Goal: Transaction & Acquisition: Obtain resource

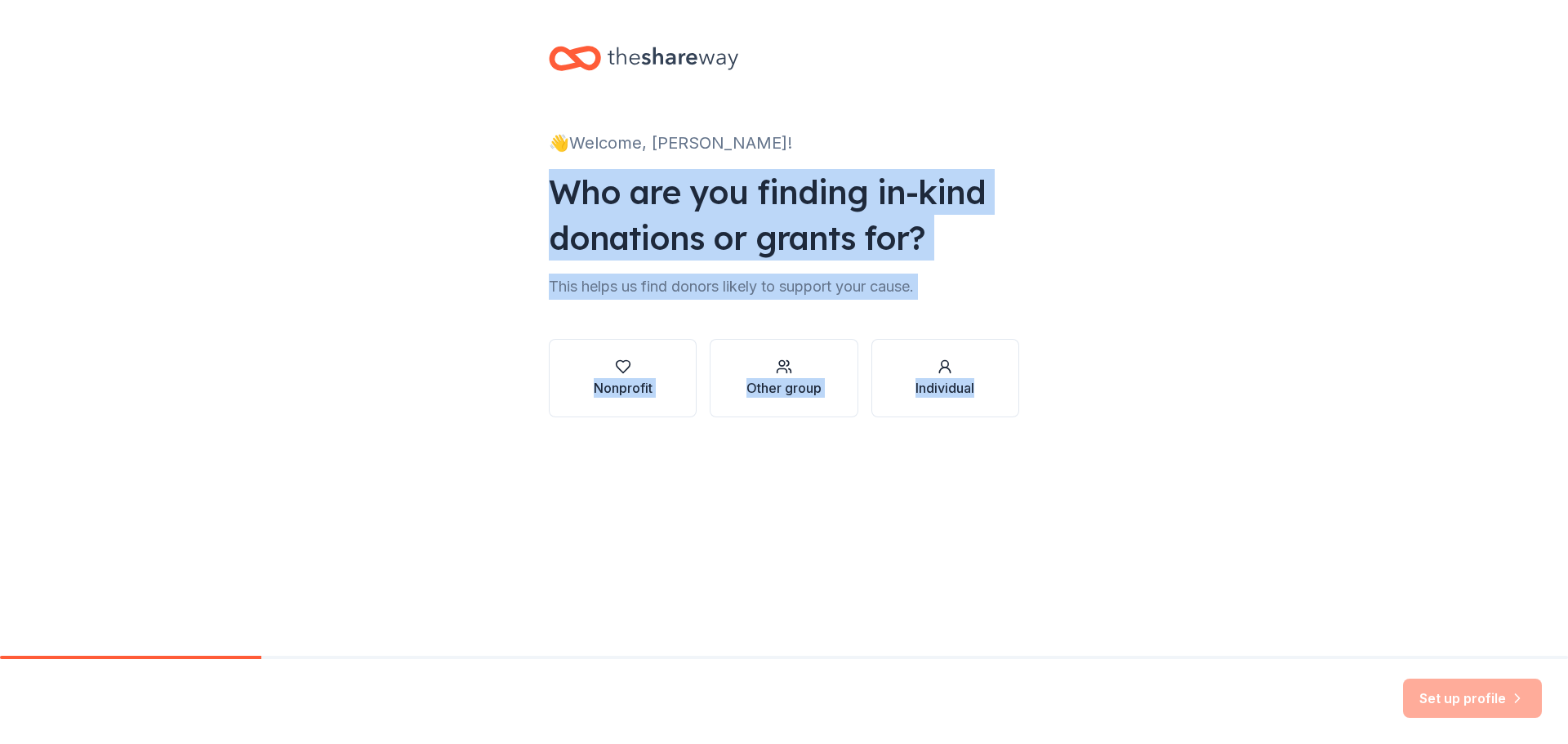
drag, startPoint x: 521, startPoint y: 175, endPoint x: 1131, endPoint y: 424, distance: 658.9
click at [1131, 424] on div "👋 Welcome, [PERSON_NAME]! Who are you finding in-kind donations or grants for? …" at bounding box center [784, 248] width 1568 height 495
copy div "Who are you finding in-kind donations or grants for? This helps us find donors …"
click at [630, 364] on icon "button" at bounding box center [622, 367] width 14 height 12
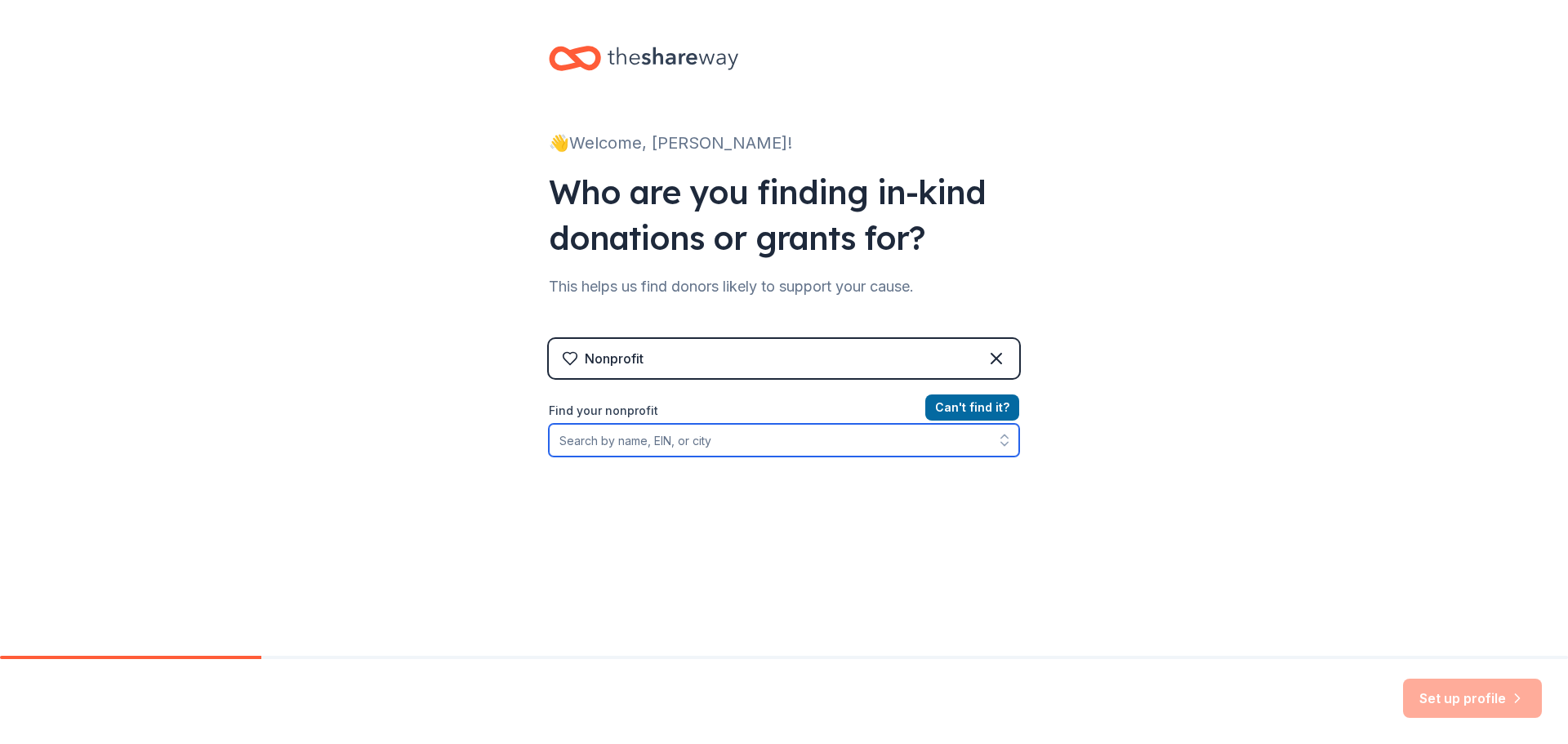
click at [591, 434] on input "Find your nonprofit" at bounding box center [784, 440] width 470 height 33
paste input "43-1991154."
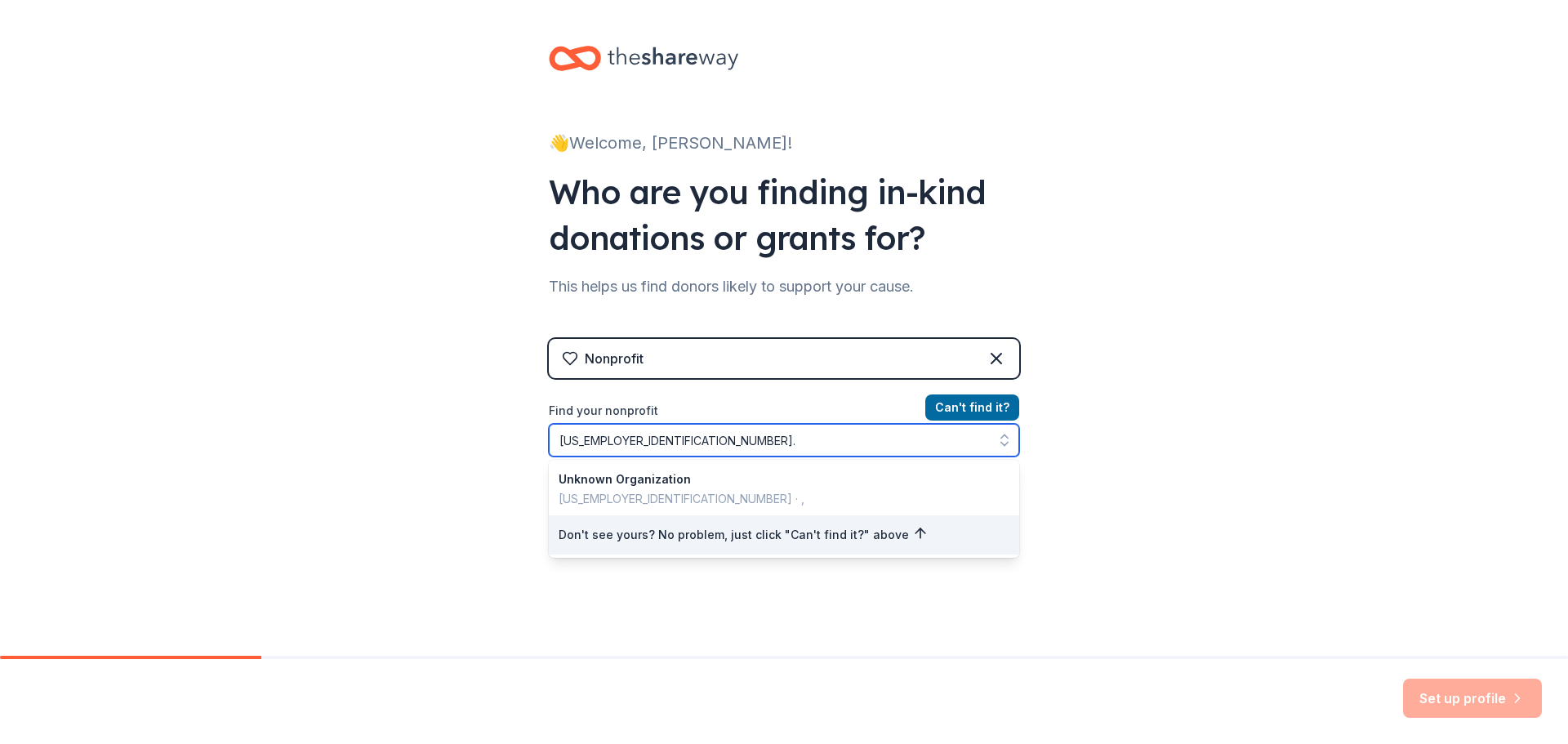
type input "43-1991154"
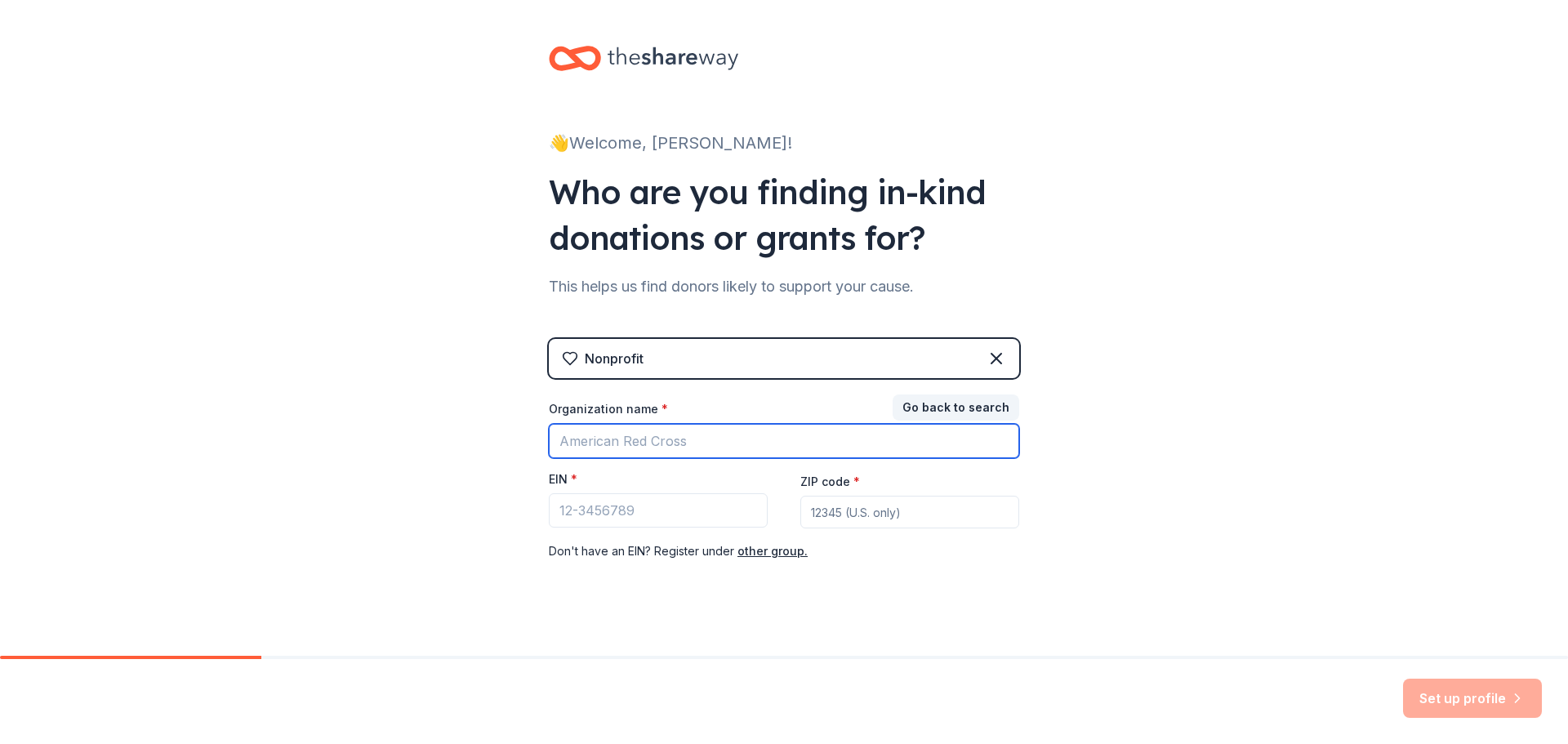
click at [645, 439] on input "Organization name *" at bounding box center [784, 440] width 470 height 35
click at [453, 448] on div "👋 Welcome, Rafael! Who are you finding in-kind donations or grants for? This he…" at bounding box center [784, 336] width 1568 height 672
click at [974, 398] on button "Go back to search" at bounding box center [956, 408] width 127 height 26
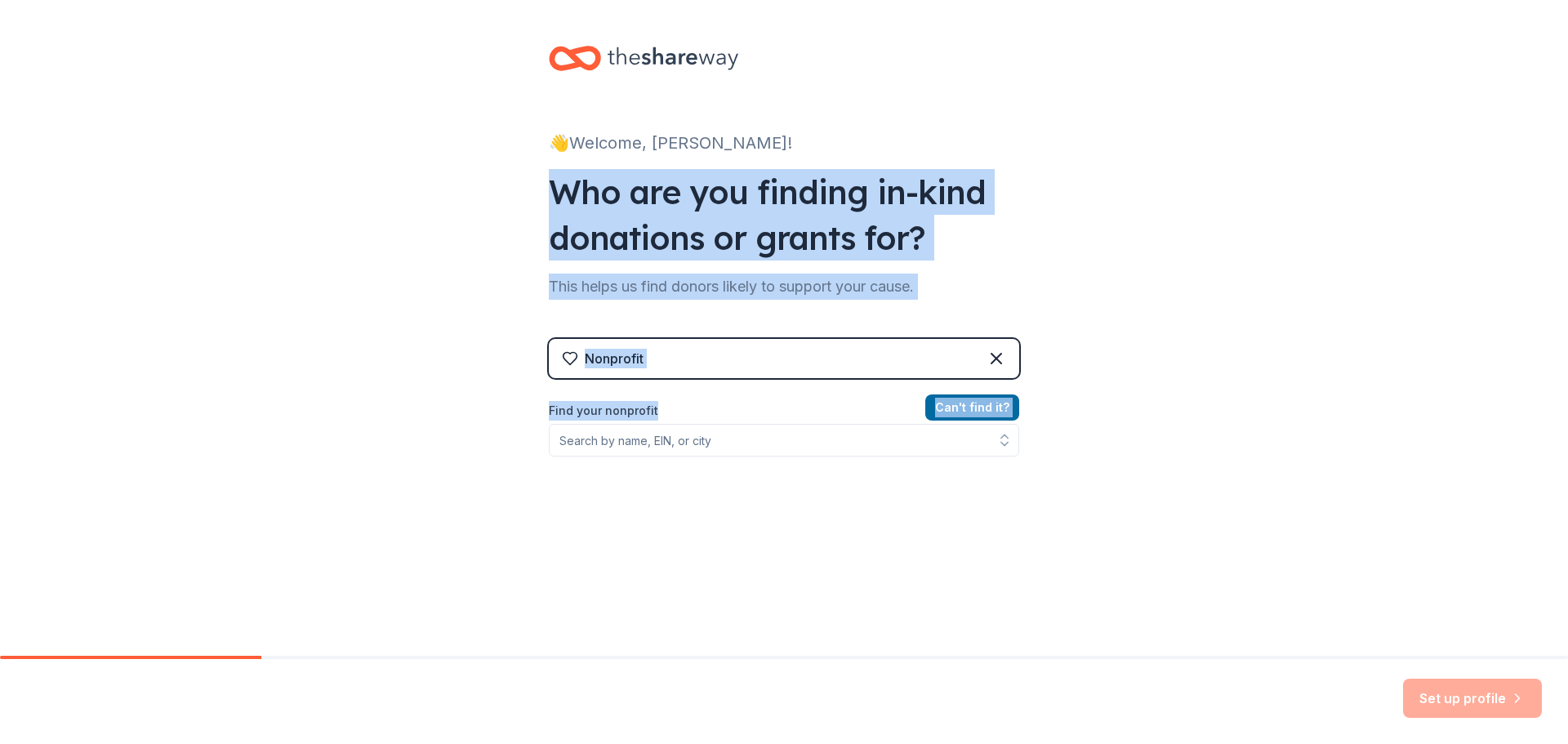
drag, startPoint x: 527, startPoint y: 179, endPoint x: 1032, endPoint y: 483, distance: 589.4
click at [1032, 483] on div "👋 Welcome, Rafael! Who are you finding in-kind donations or grants for? This he…" at bounding box center [784, 349] width 522 height 698
copy div "Who are you finding in-kind donations or grants for? This helps us find donors …"
click at [618, 446] on input "Find your nonprofit" at bounding box center [784, 440] width 470 height 33
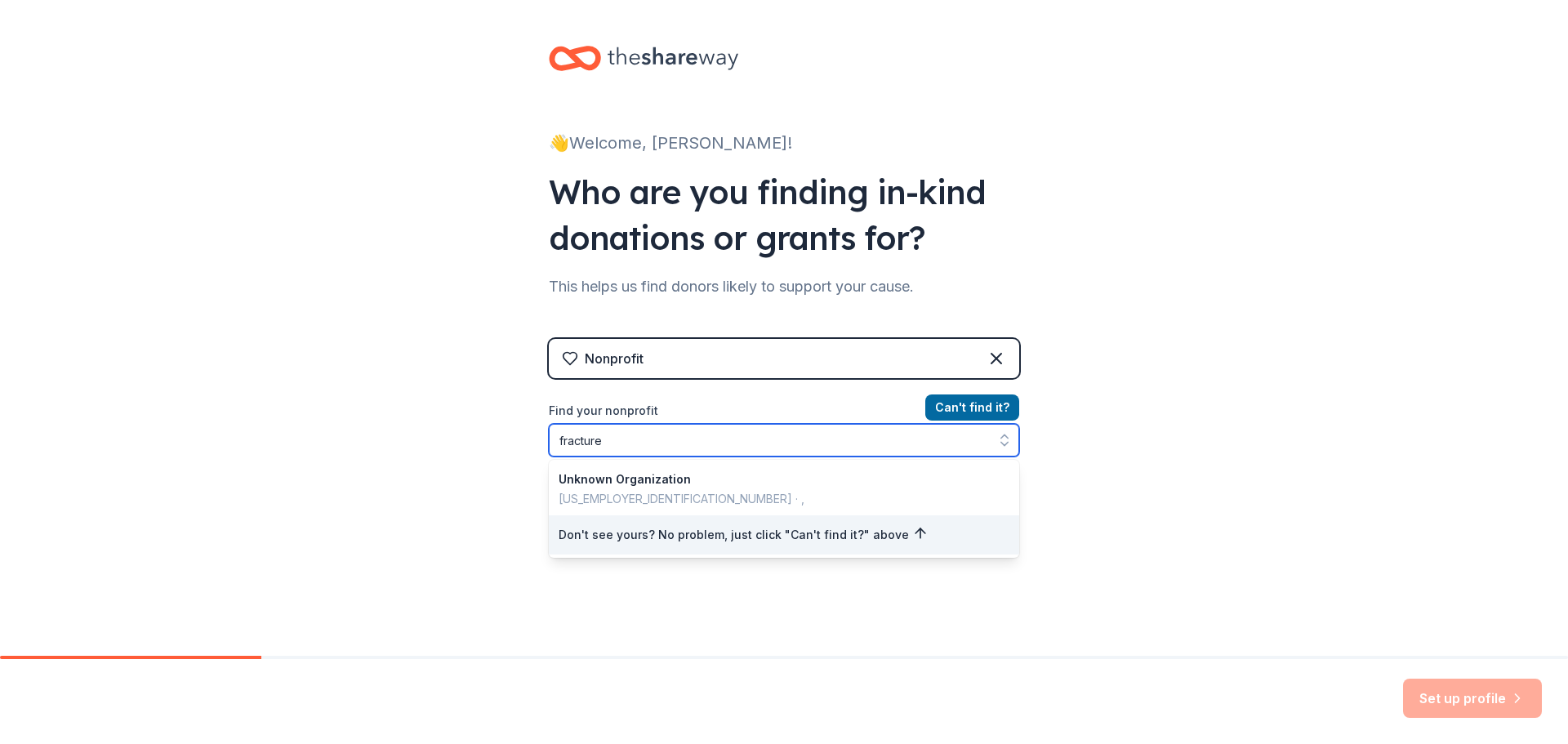
type input "fractured"
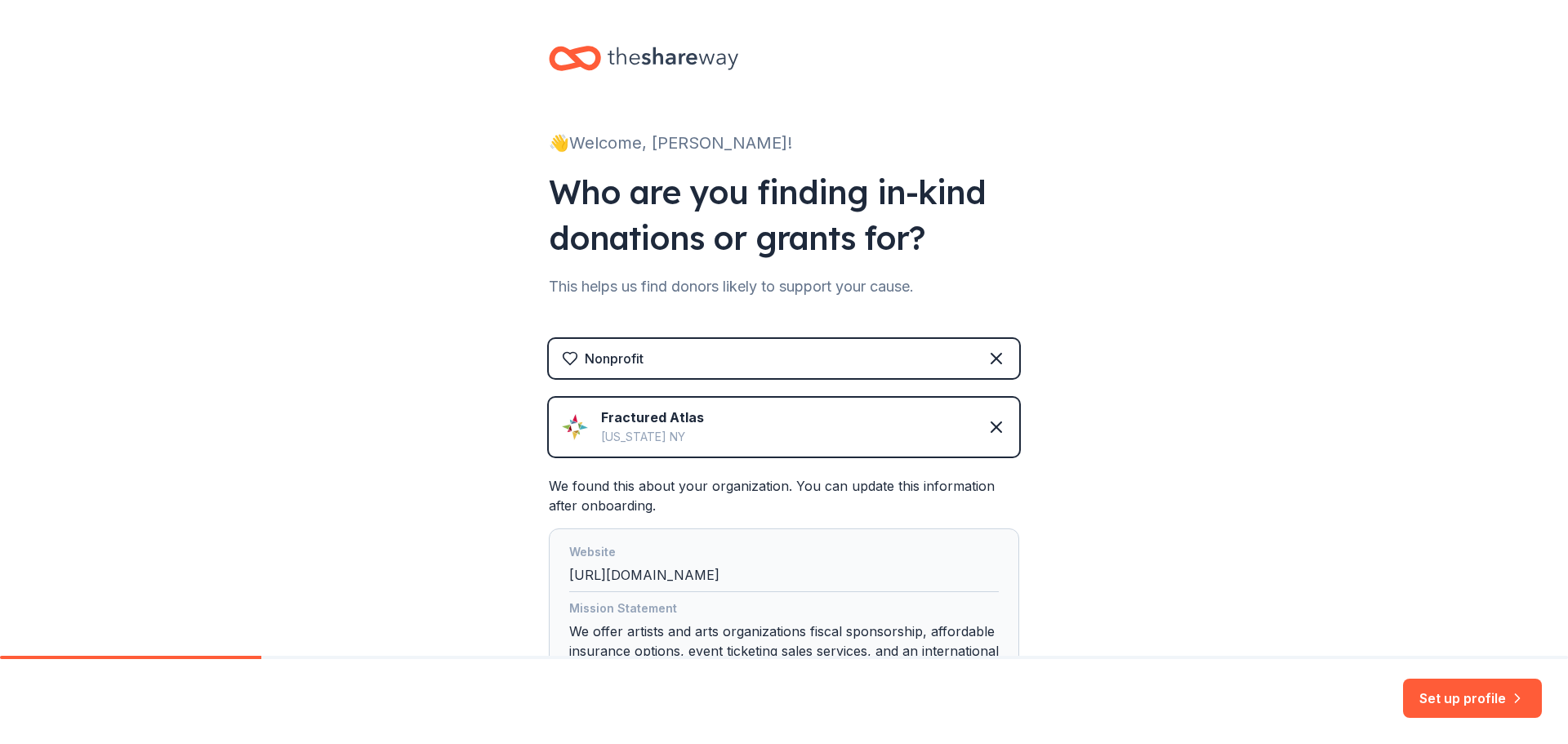
scroll to position [156, 0]
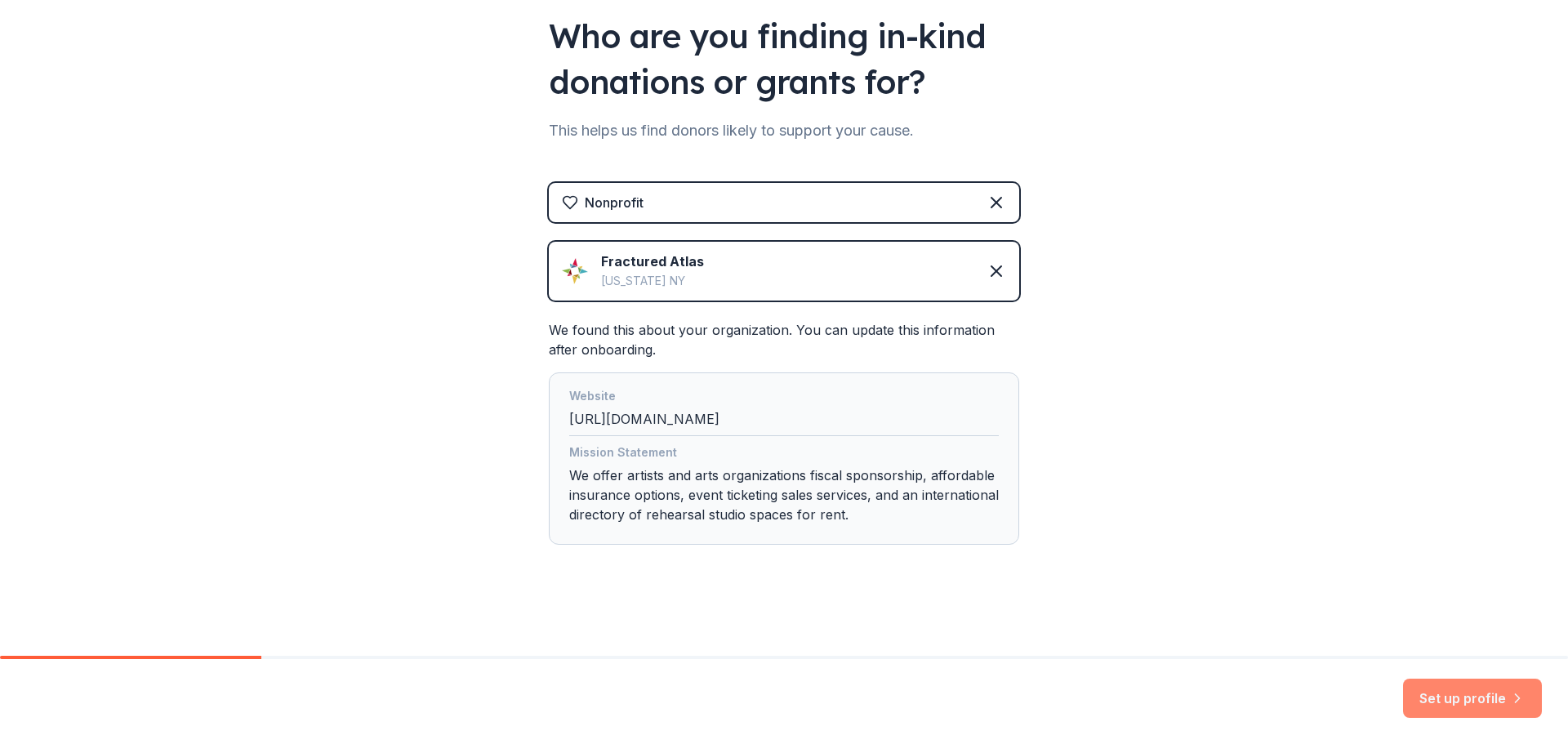
click at [1463, 703] on button "Set up profile" at bounding box center [1472, 698] width 139 height 39
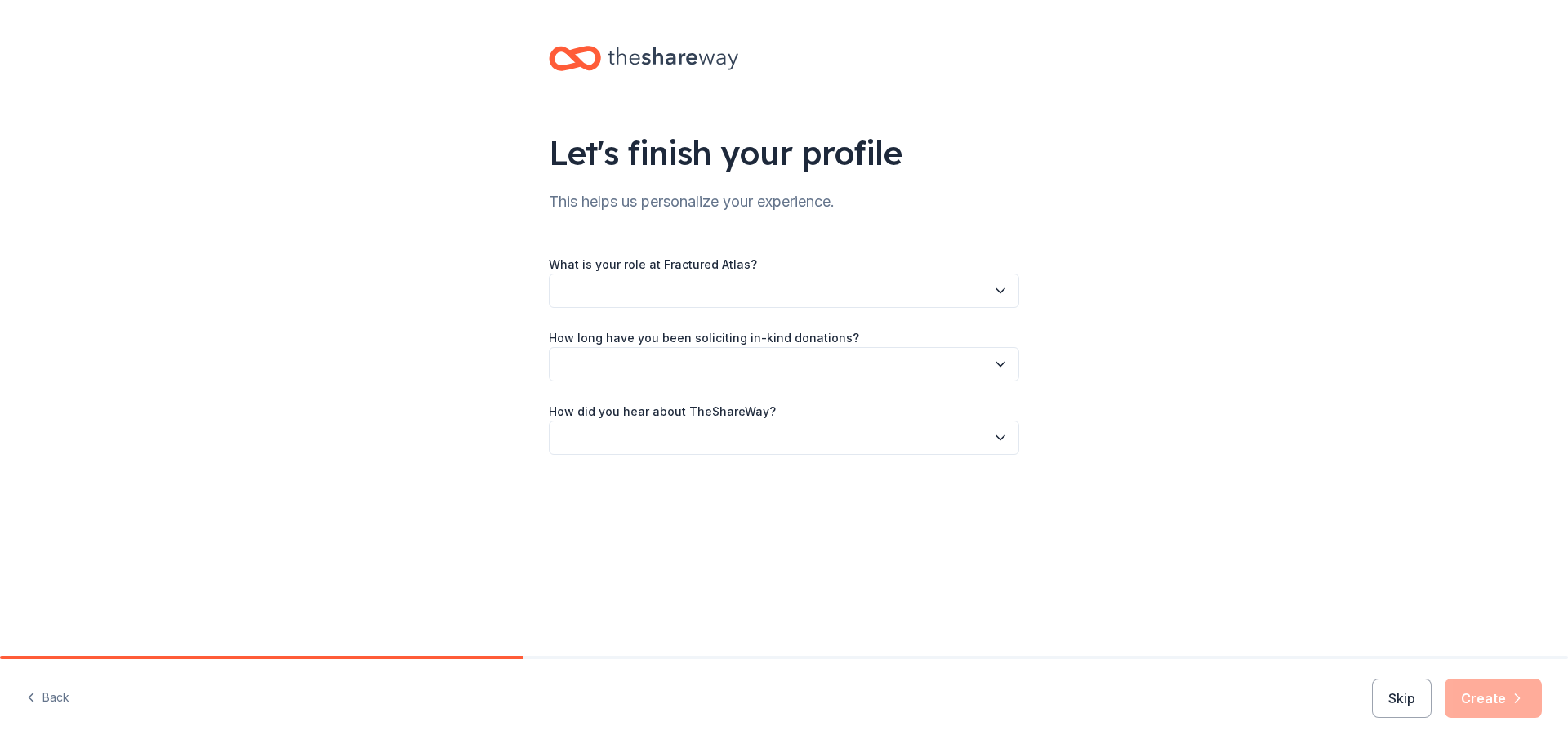
drag, startPoint x: 488, startPoint y: 276, endPoint x: 830, endPoint y: 320, distance: 344.8
click at [830, 320] on div "Let's finish your profile This helps us personalize your experience. What is yo…" at bounding box center [784, 266] width 1568 height 533
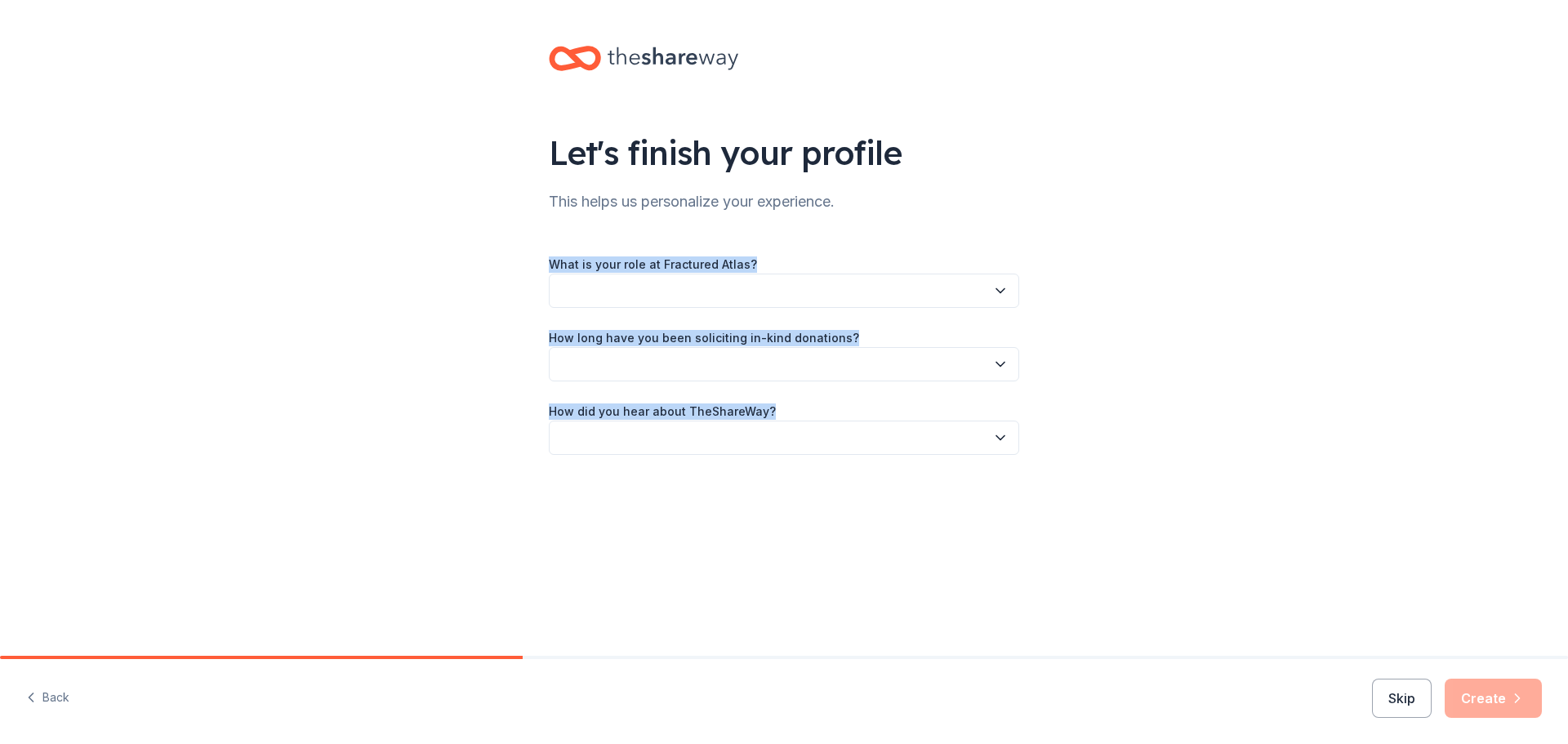
drag, startPoint x: 537, startPoint y: 259, endPoint x: 800, endPoint y: 463, distance: 332.8
click at [800, 463] on div "Let's finish your profile This helps us personalize your experience. What is yo…" at bounding box center [784, 266] width 522 height 533
copy div "What is your role at Fractured Atlas? How long have you been soliciting in-kind…"
click at [593, 295] on button "button" at bounding box center [784, 291] width 470 height 35
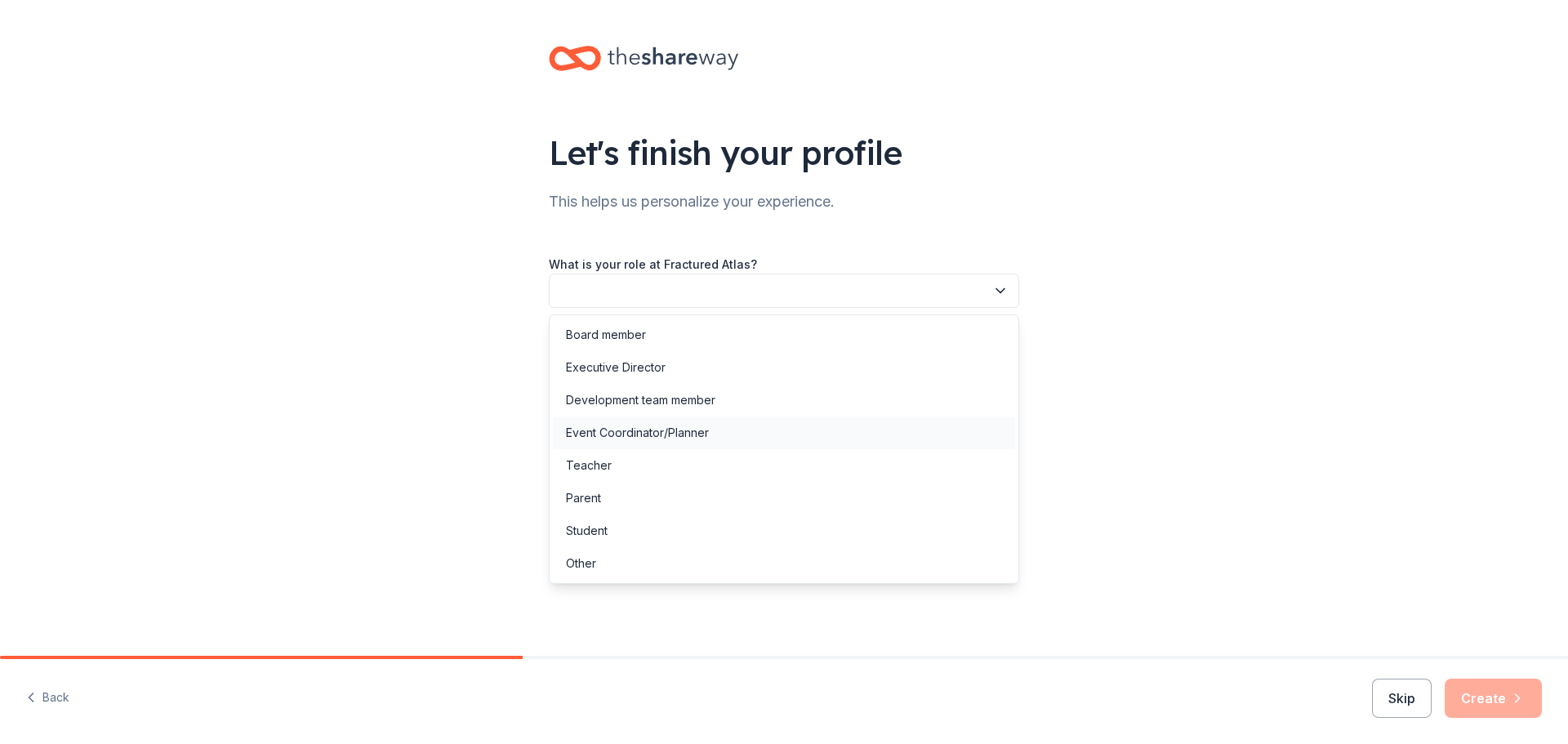
click at [615, 434] on div "Event Coordinator/Planner" at bounding box center [637, 432] width 143 height 19
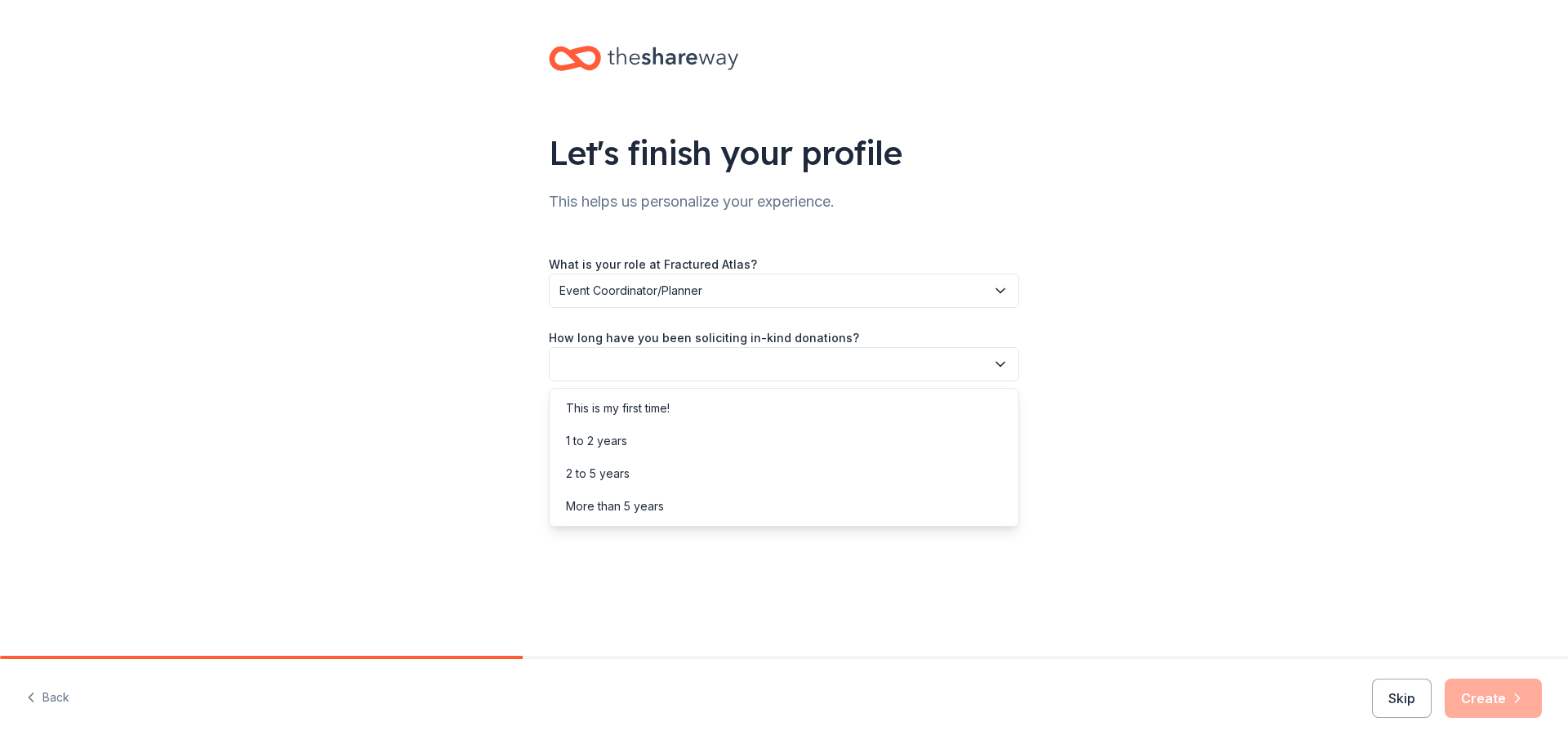
click at [716, 364] on button "button" at bounding box center [784, 364] width 470 height 35
click at [650, 416] on div "This is my first time!" at bounding box center [618, 408] width 104 height 19
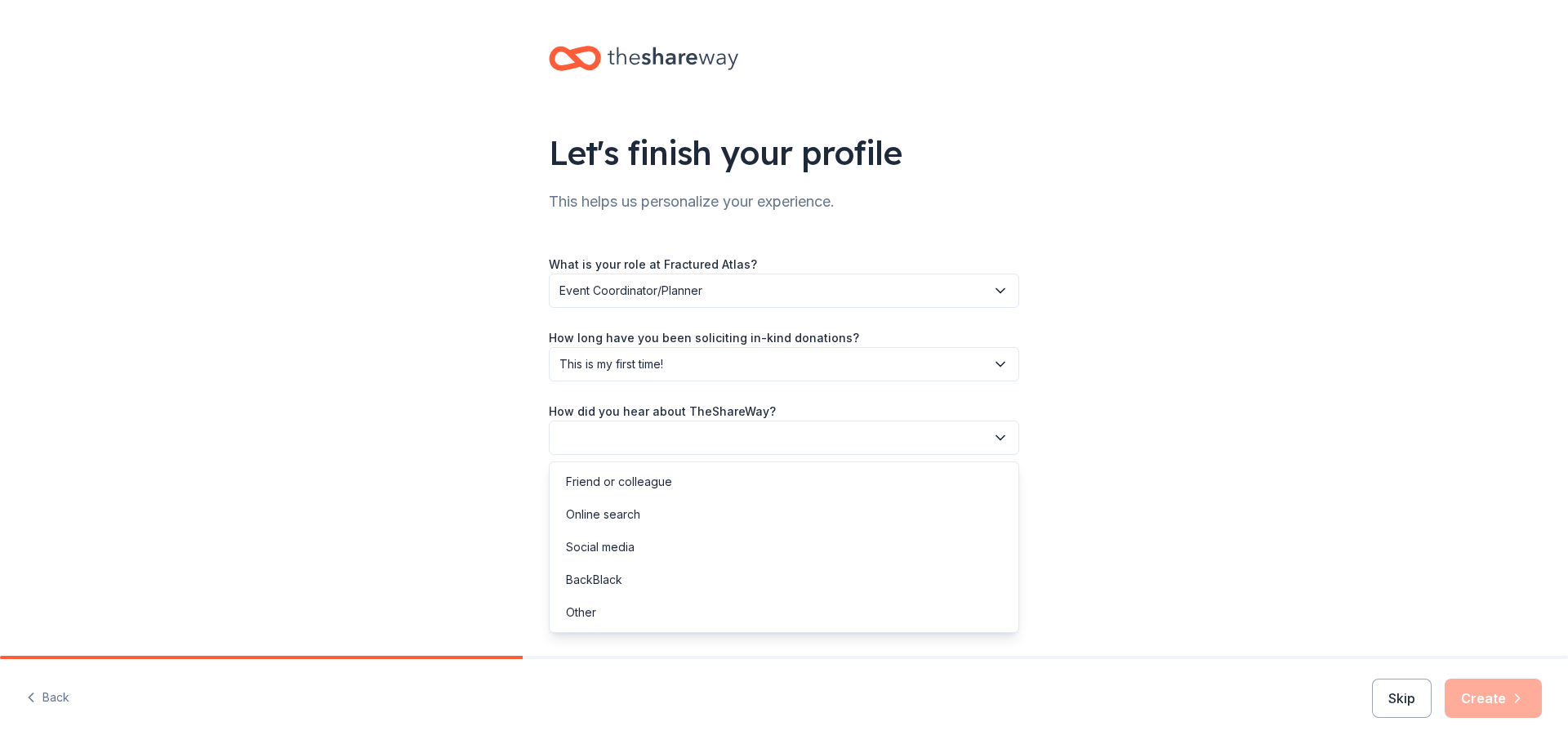
click at [644, 435] on button "button" at bounding box center [784, 438] width 470 height 35
click at [608, 521] on div "Online search" at bounding box center [604, 514] width 74 height 19
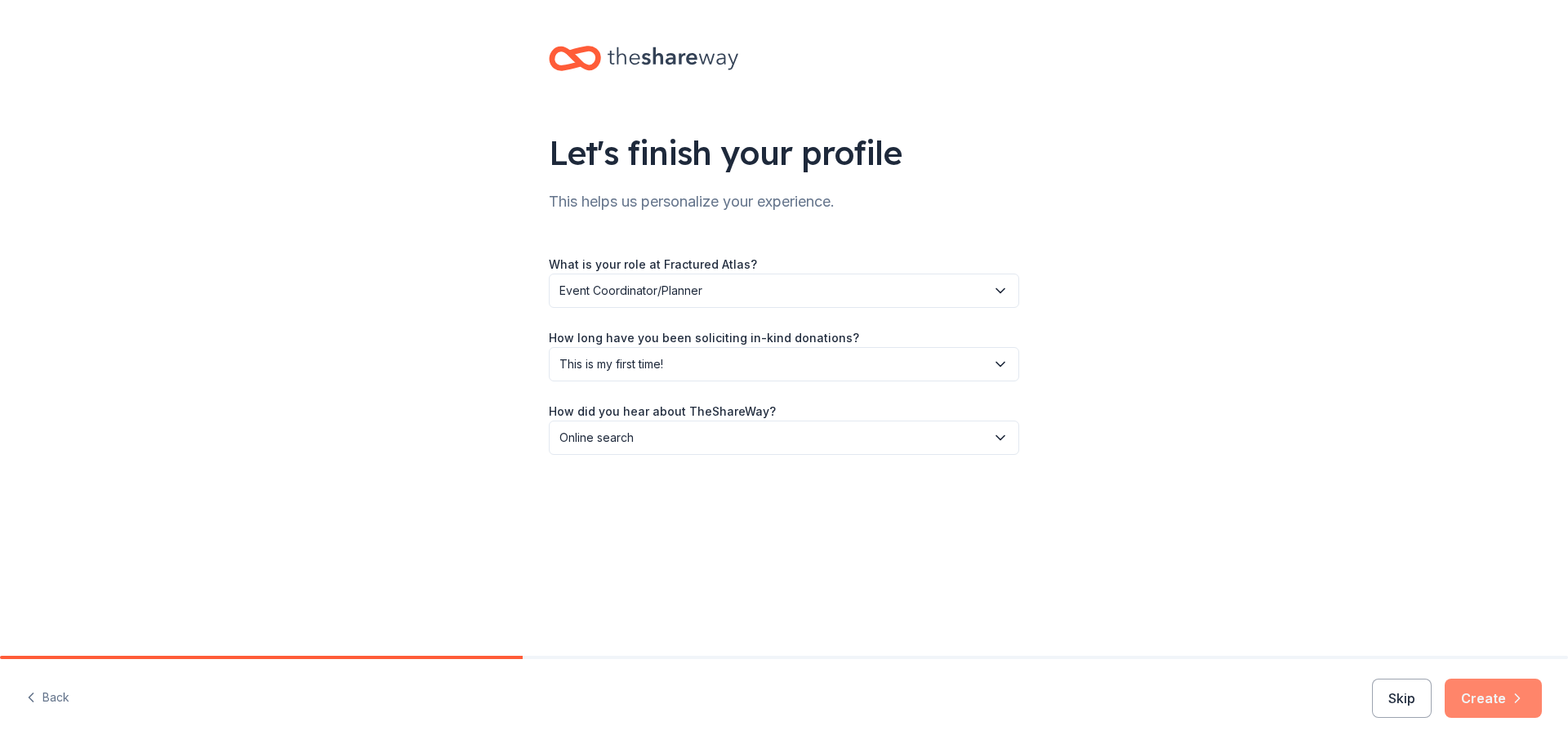
click at [1475, 697] on button "Create" at bounding box center [1493, 698] width 97 height 39
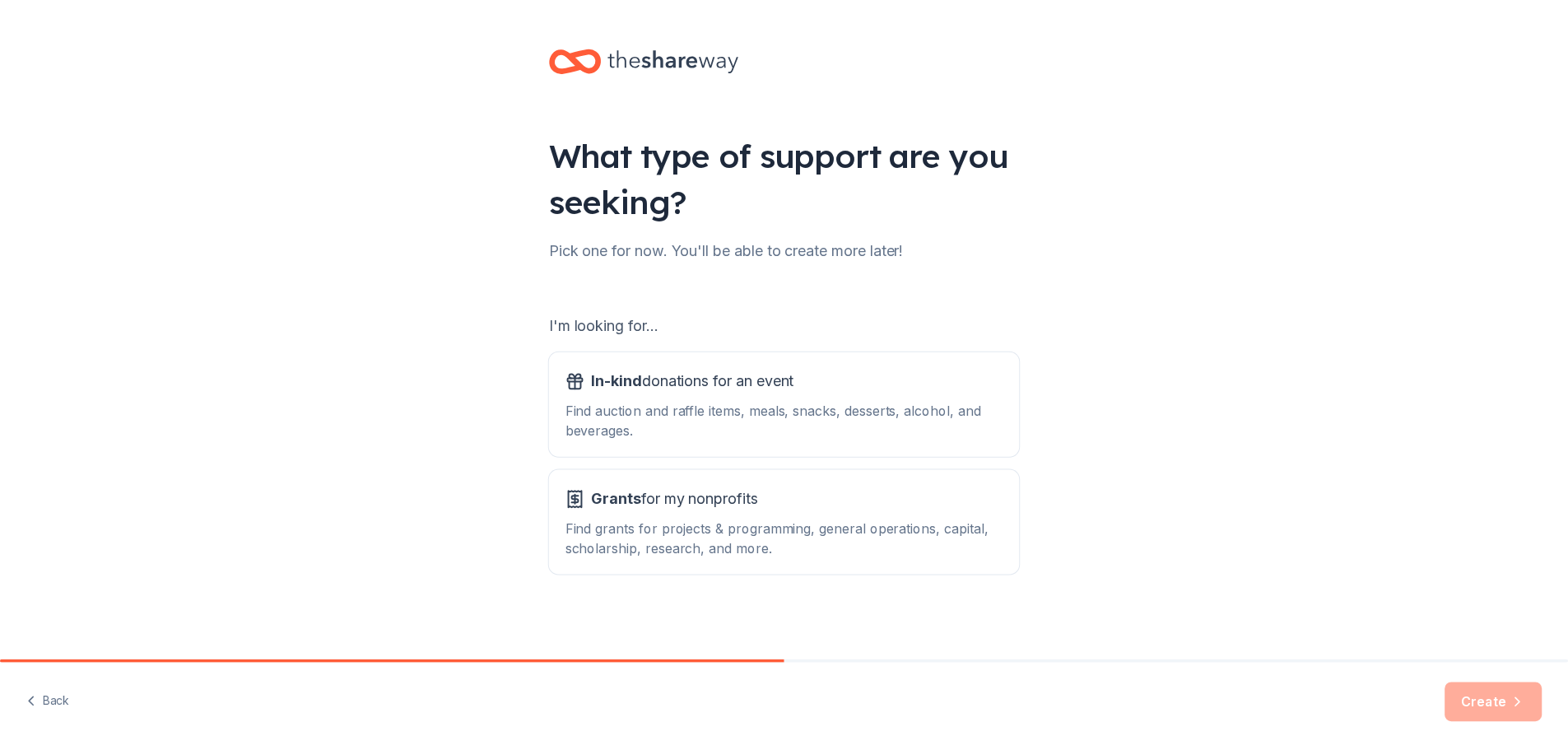
scroll to position [3, 0]
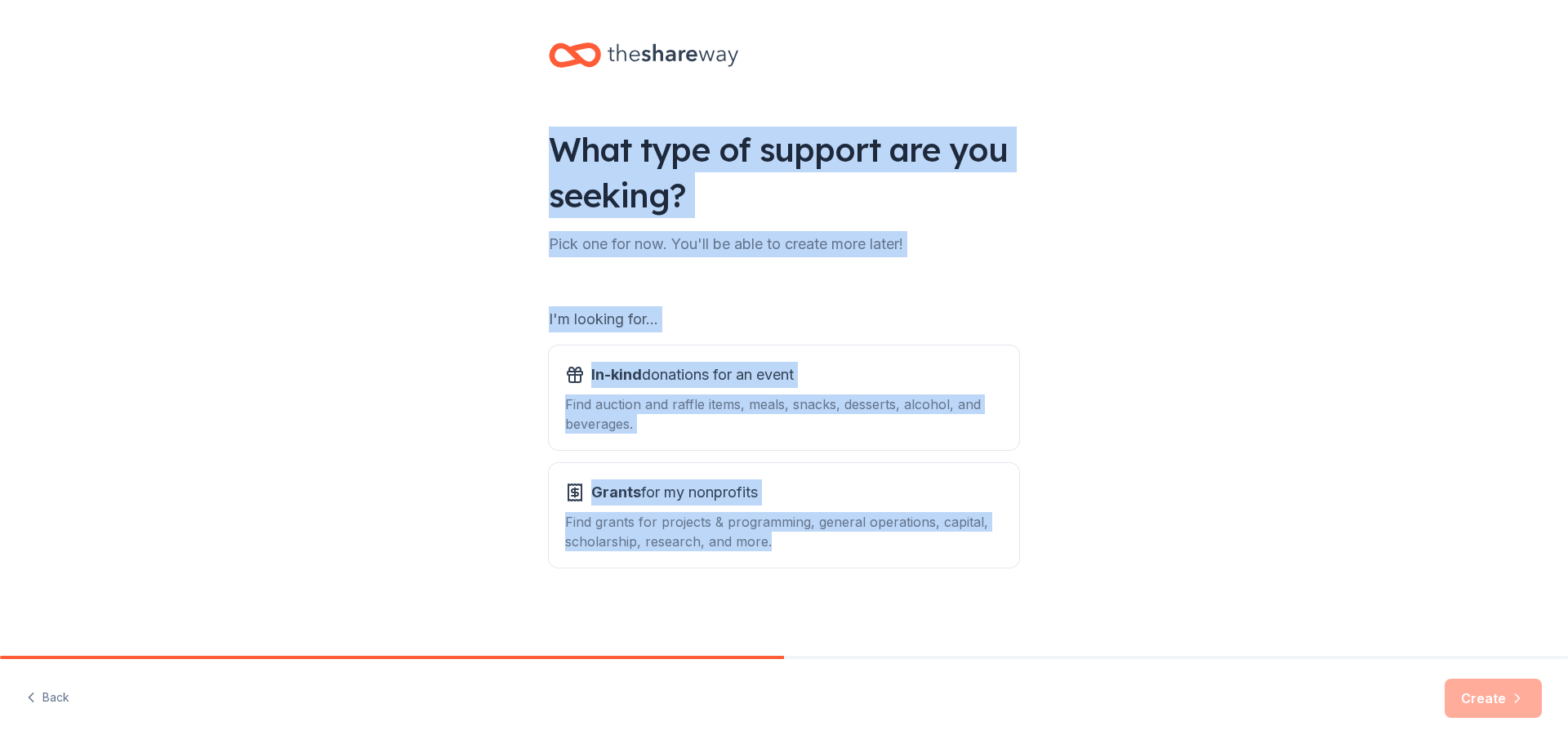
drag, startPoint x: 522, startPoint y: 150, endPoint x: 855, endPoint y: 631, distance: 585.0
click at [855, 631] on div "What type of support are you seeking? Pick one for now. You'll be able to creat…" at bounding box center [784, 326] width 522 height 659
copy div "What type of support are you seeking? Pick one for now. You'll be able to creat…"
click at [649, 499] on span "Grants for my nonprofits" at bounding box center [674, 492] width 167 height 26
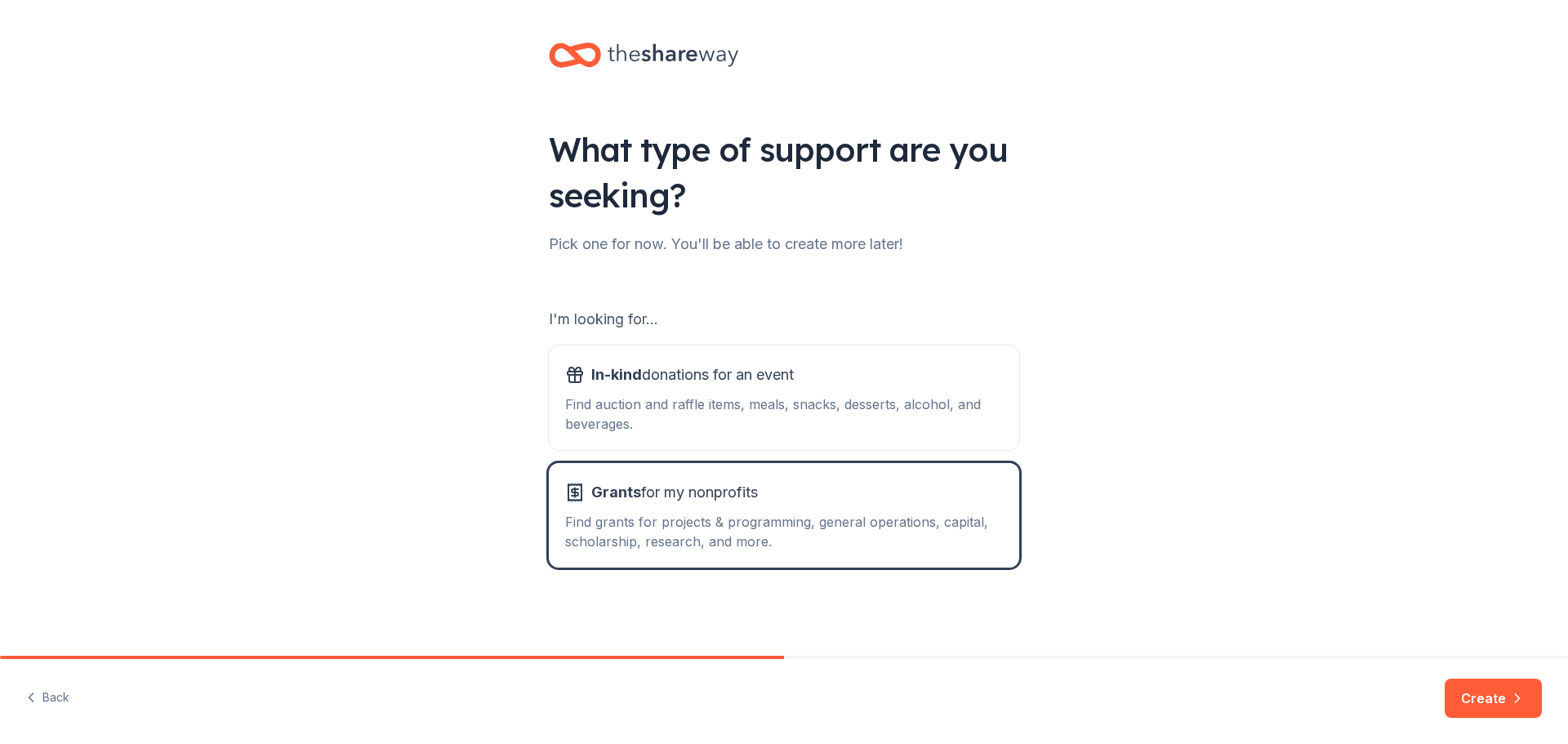
click at [1254, 482] on div "What type of support are you seeking? Pick one for now. You'll be able to creat…" at bounding box center [784, 326] width 1568 height 659
click at [942, 554] on button "Grants for my nonprofits Find grants for projects & programming, general operat…" at bounding box center [784, 516] width 470 height 105
click at [809, 482] on div "Grants for my nonprofits" at bounding box center [784, 492] width 438 height 26
click at [1489, 701] on button "Create" at bounding box center [1493, 698] width 97 height 39
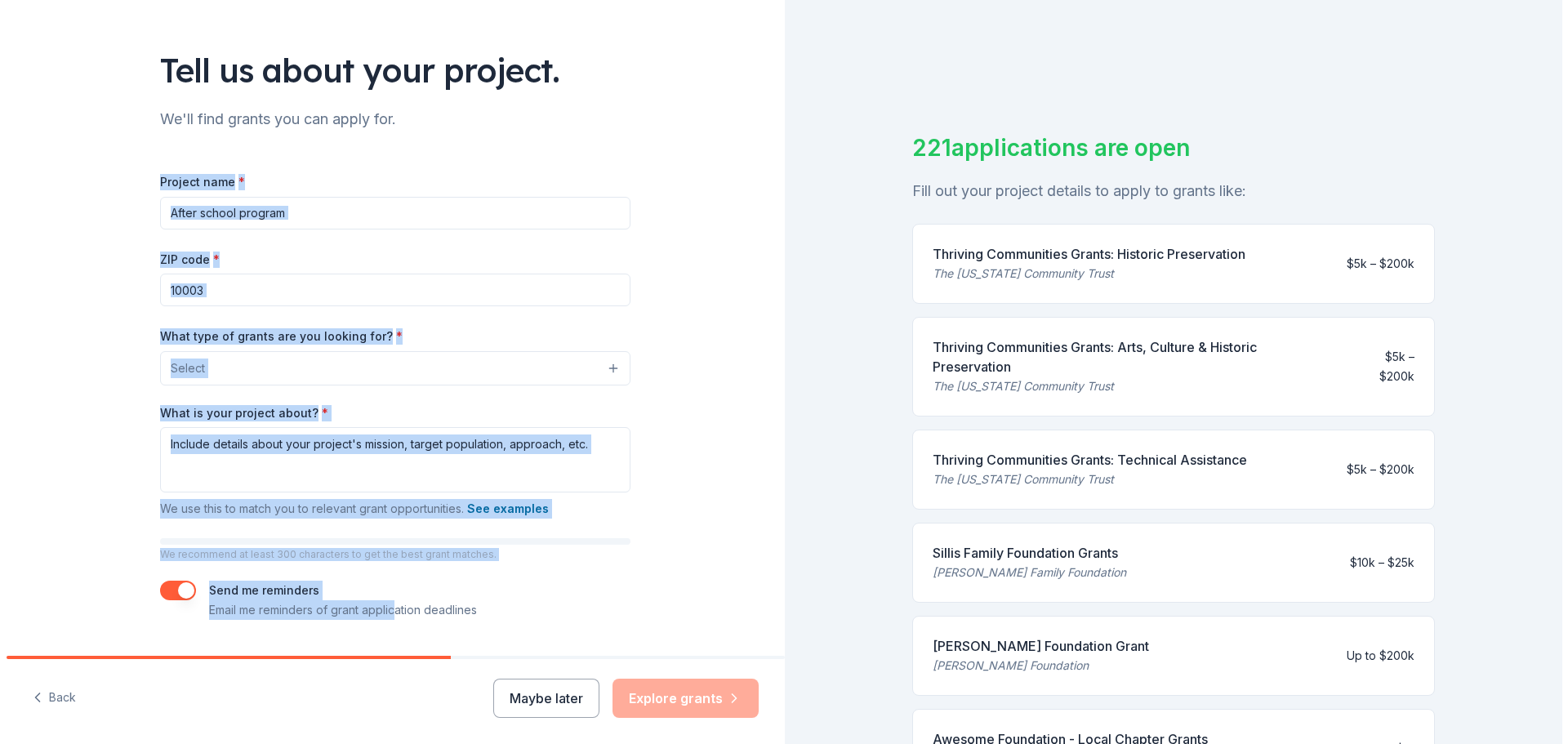
scroll to position [125, 0]
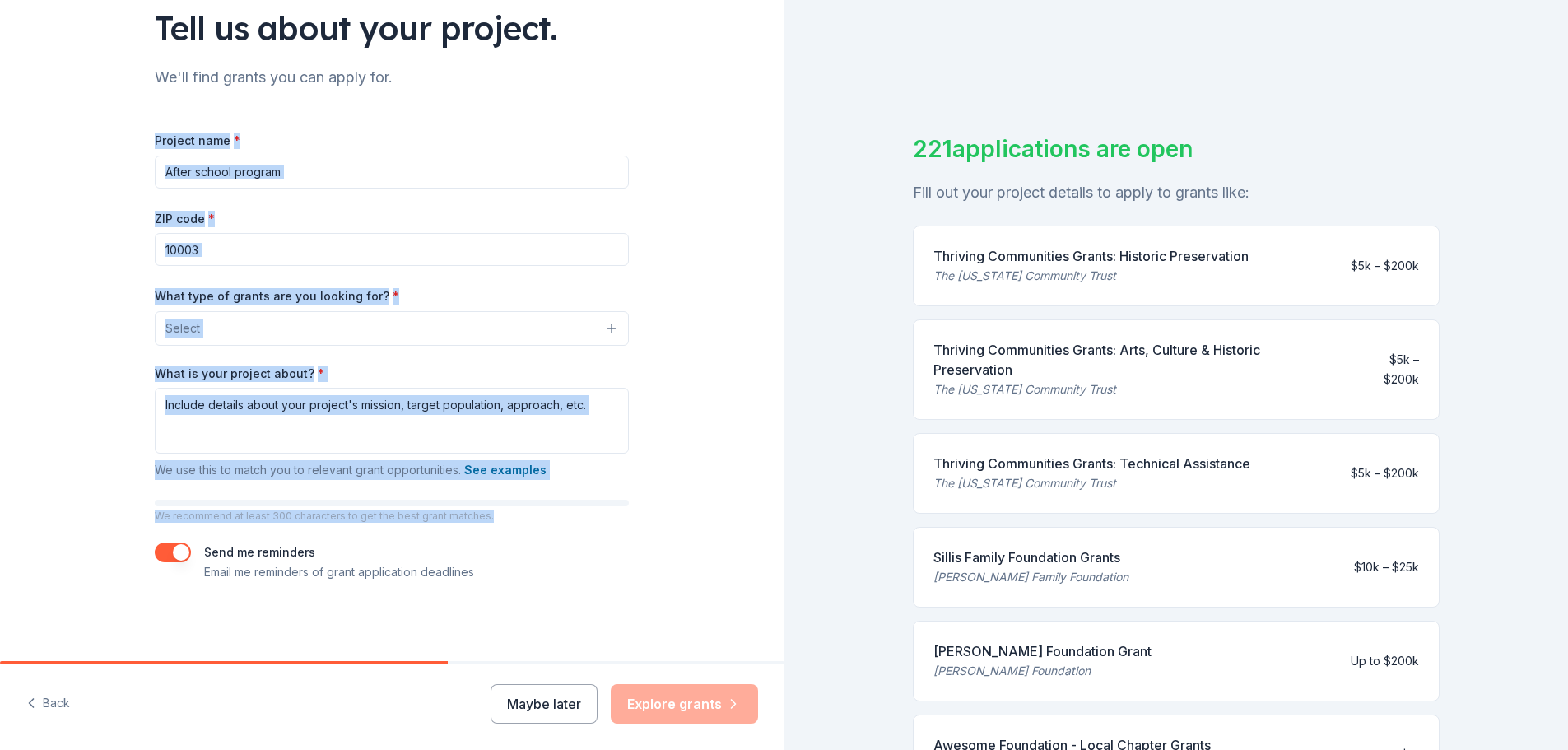
drag, startPoint x: 127, startPoint y: 257, endPoint x: 499, endPoint y: 513, distance: 451.6
click at [486, 516] on div "Tell us about your project. We'll find grants you can apply for. Project name *…" at bounding box center [392, 268] width 527 height 788
copy div "Project name * ZIP code * What type of grants are you looking for? * Select Wha…"
click at [284, 182] on input "Project name *" at bounding box center [392, 172] width 474 height 33
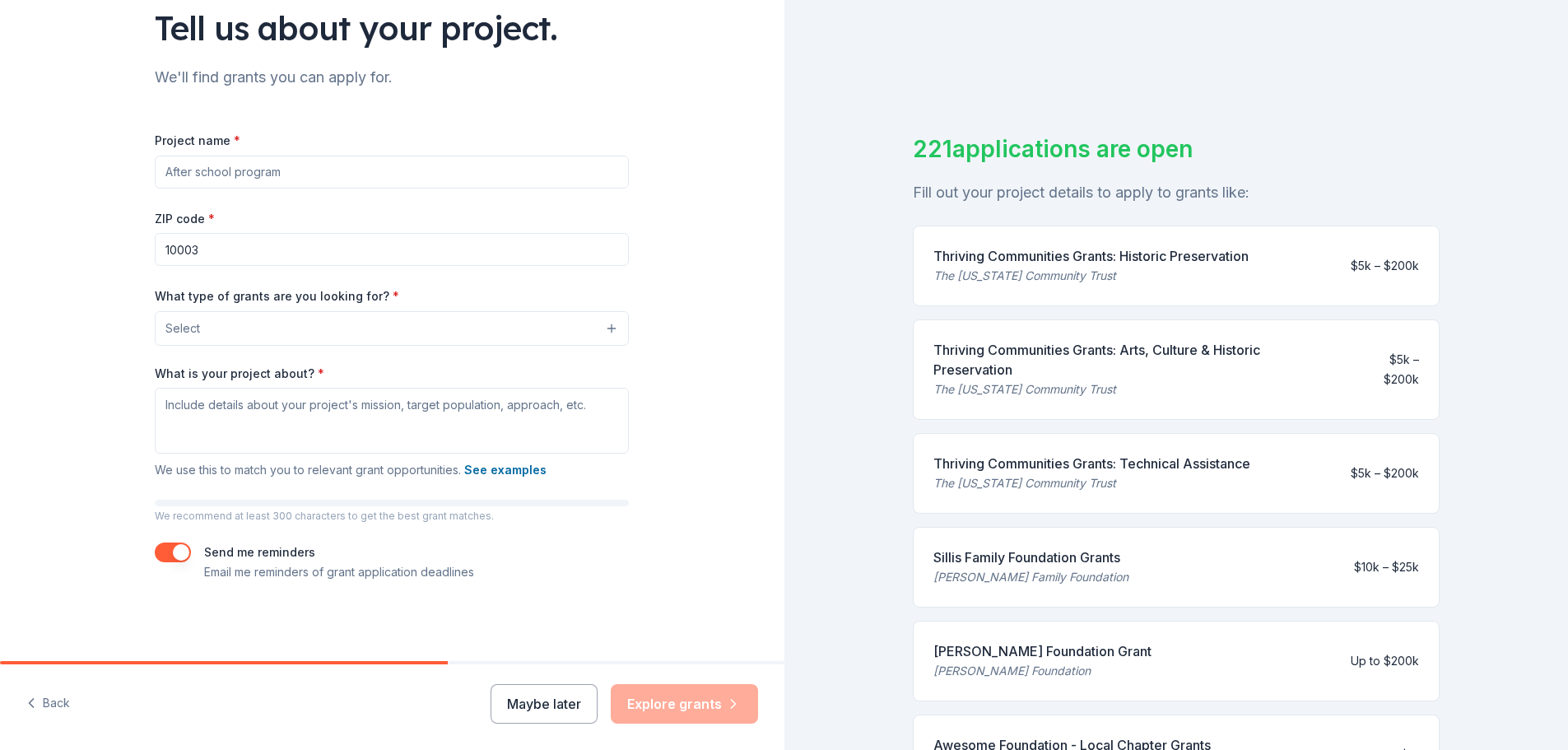
paste input "Ricanstruction: Not Just a Comeback — It’s Ricanstruction"
type input "Ricanstruction: Not Just a Comeback — It’s Ricanstruction"
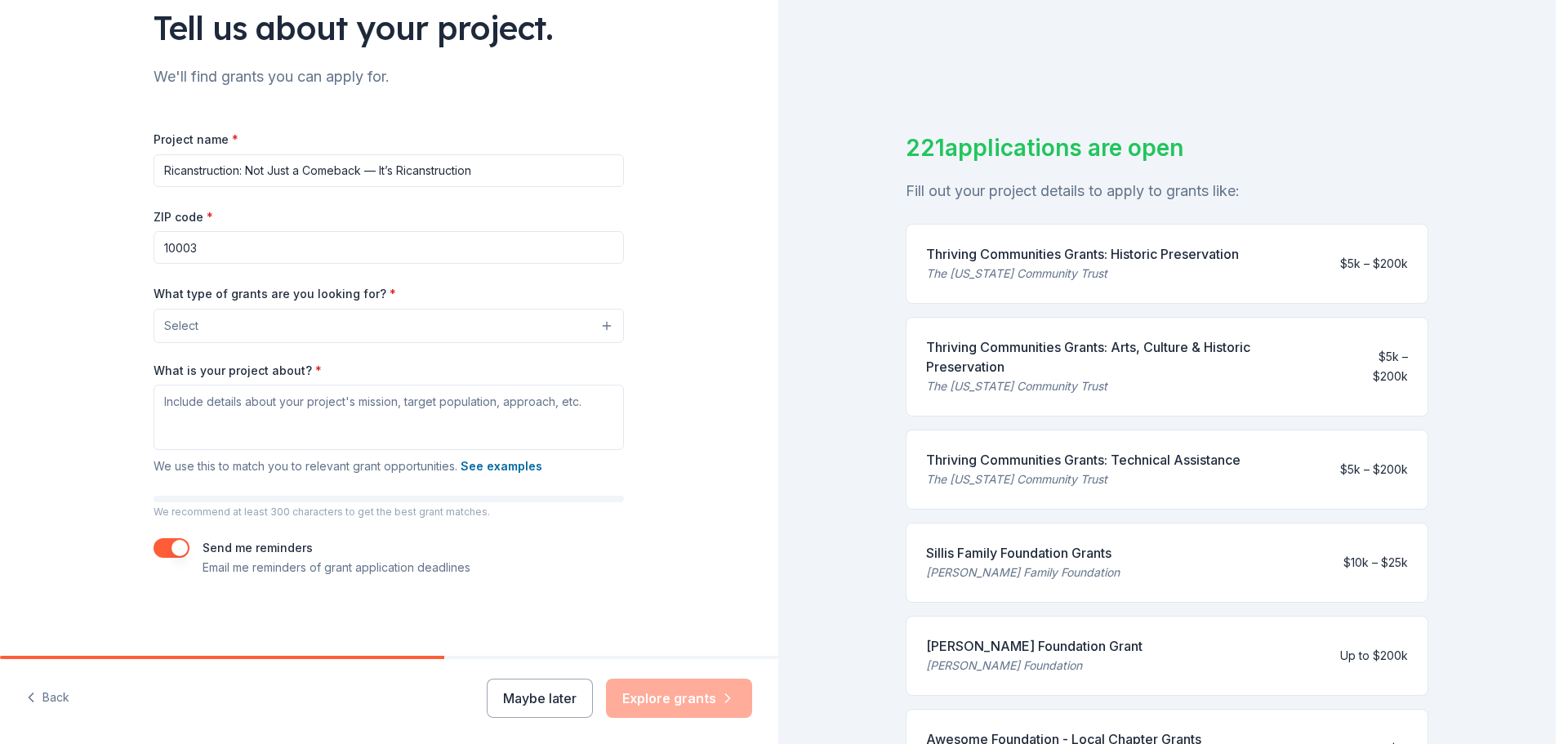
click at [580, 326] on button "Select" at bounding box center [389, 326] width 470 height 35
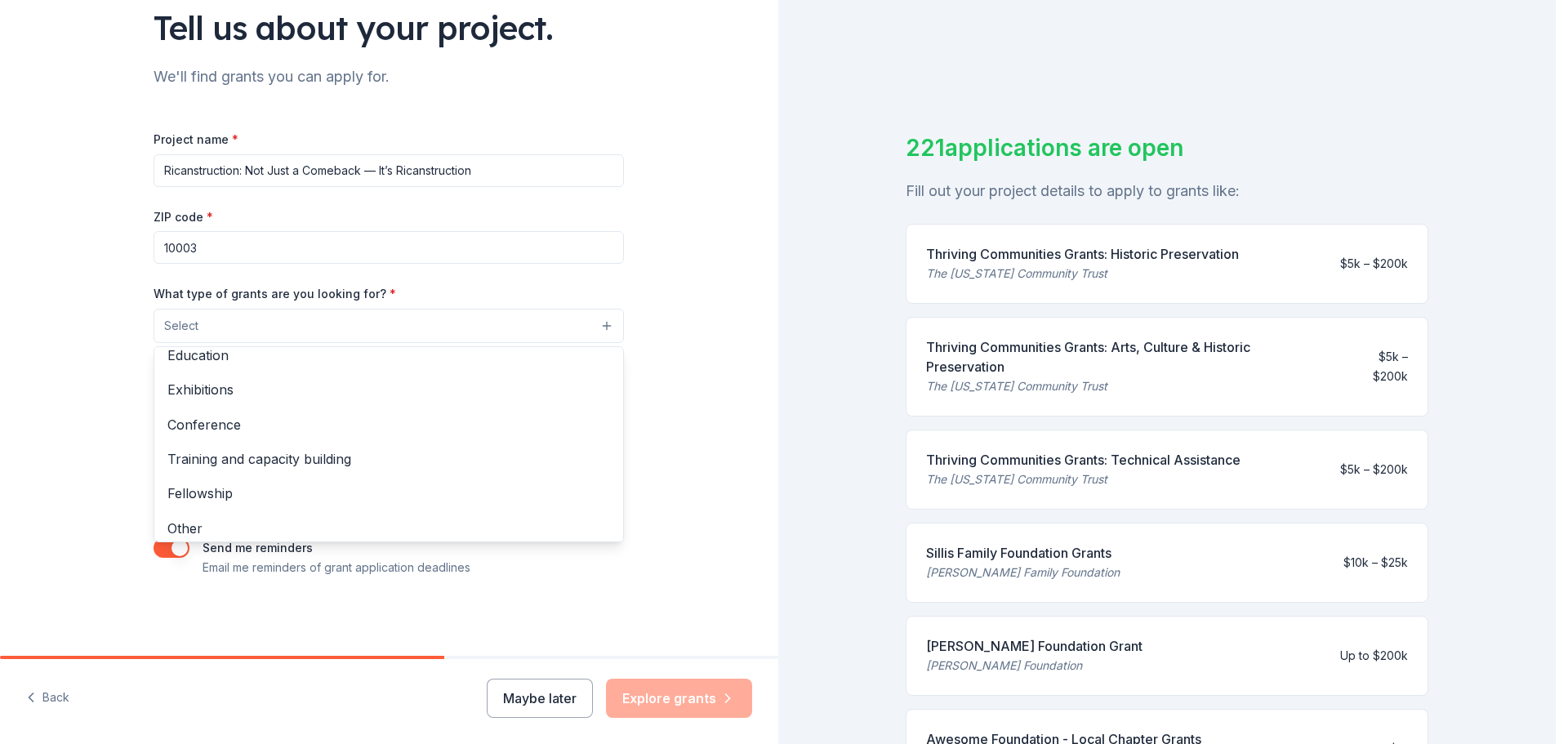
scroll to position [193, 0]
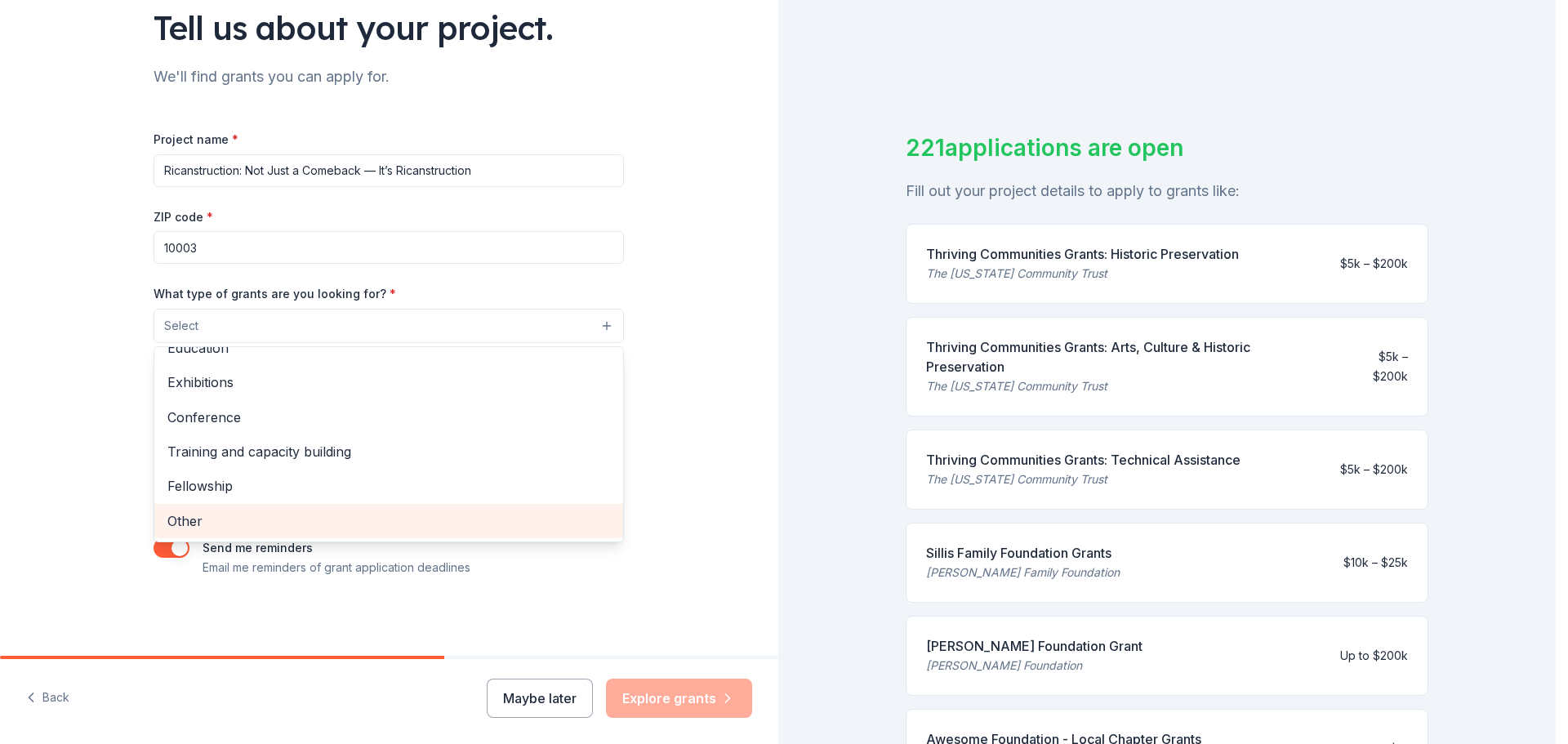
click at [427, 517] on span "Other" at bounding box center [389, 521] width 443 height 21
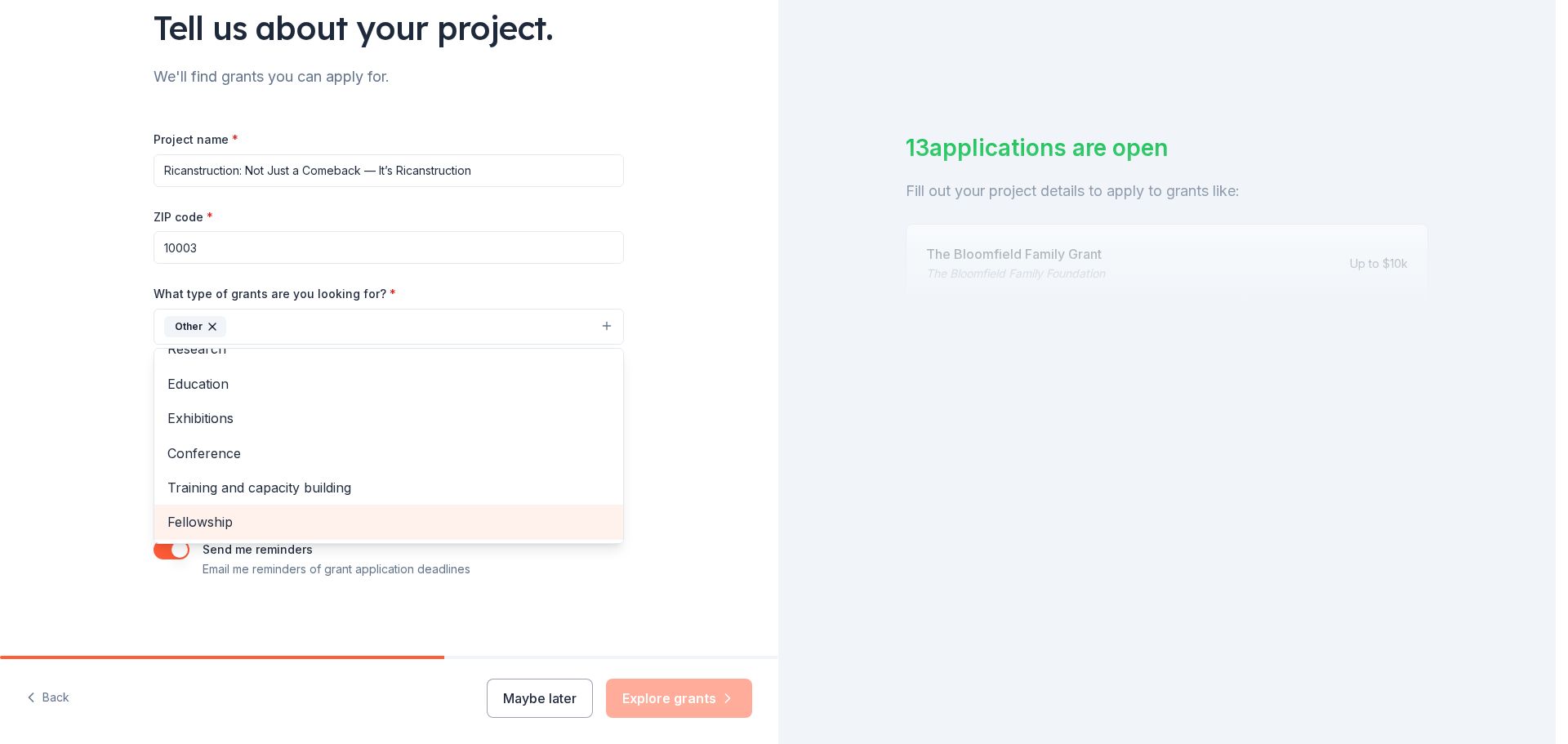
click at [418, 519] on span "Fellowship" at bounding box center [389, 522] width 443 height 21
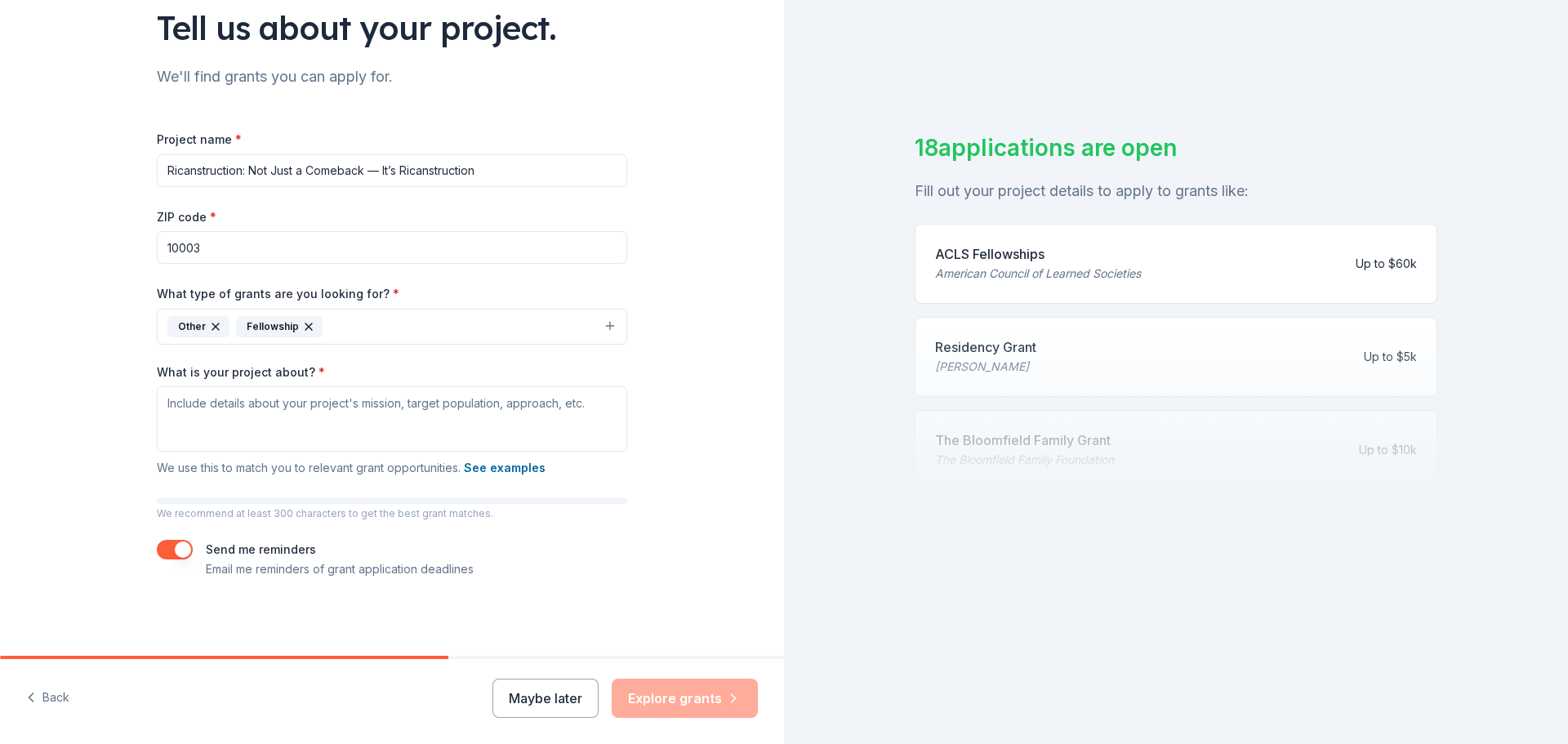
click at [302, 326] on icon "button" at bounding box center [308, 326] width 13 height 13
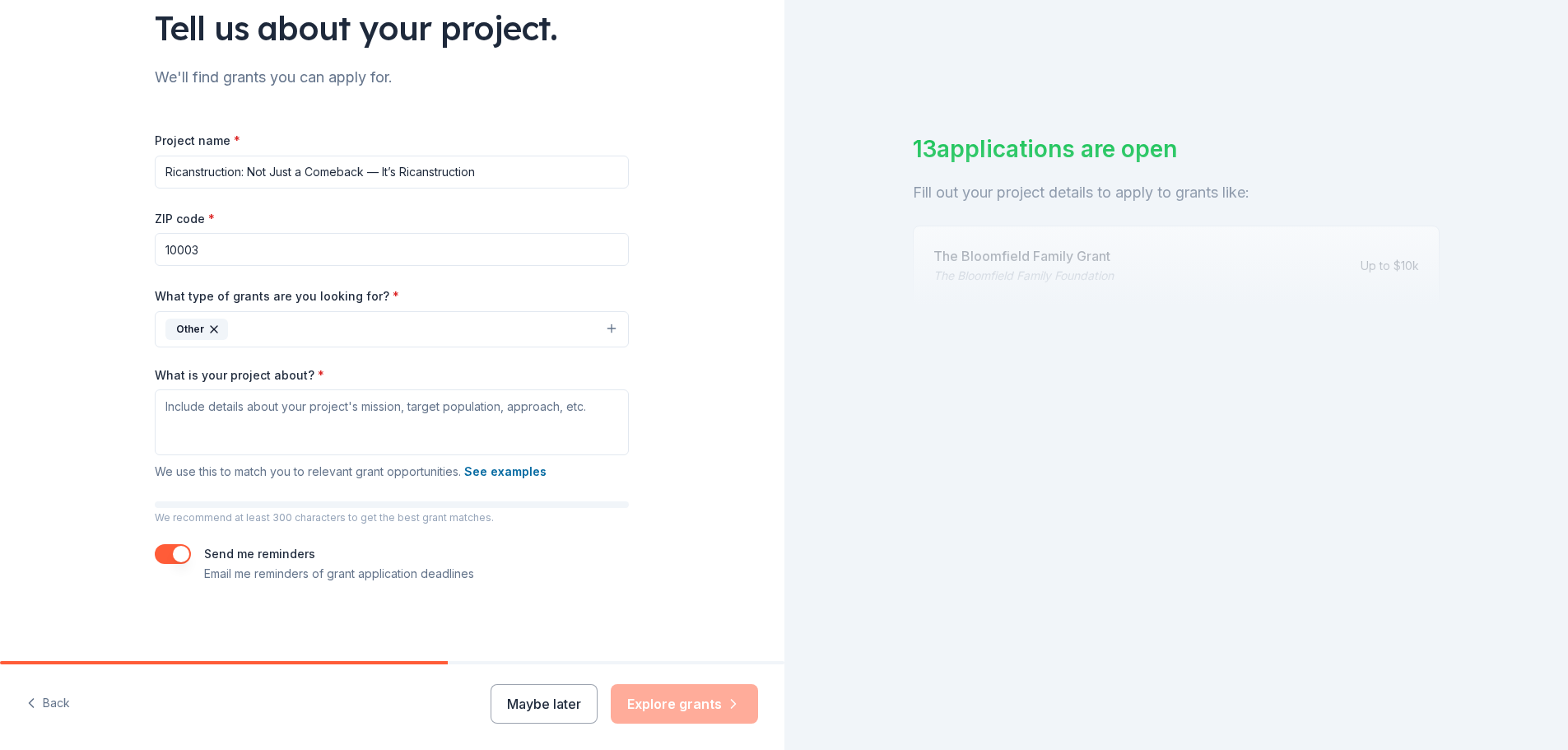
click at [604, 325] on button "Other" at bounding box center [392, 329] width 474 height 37
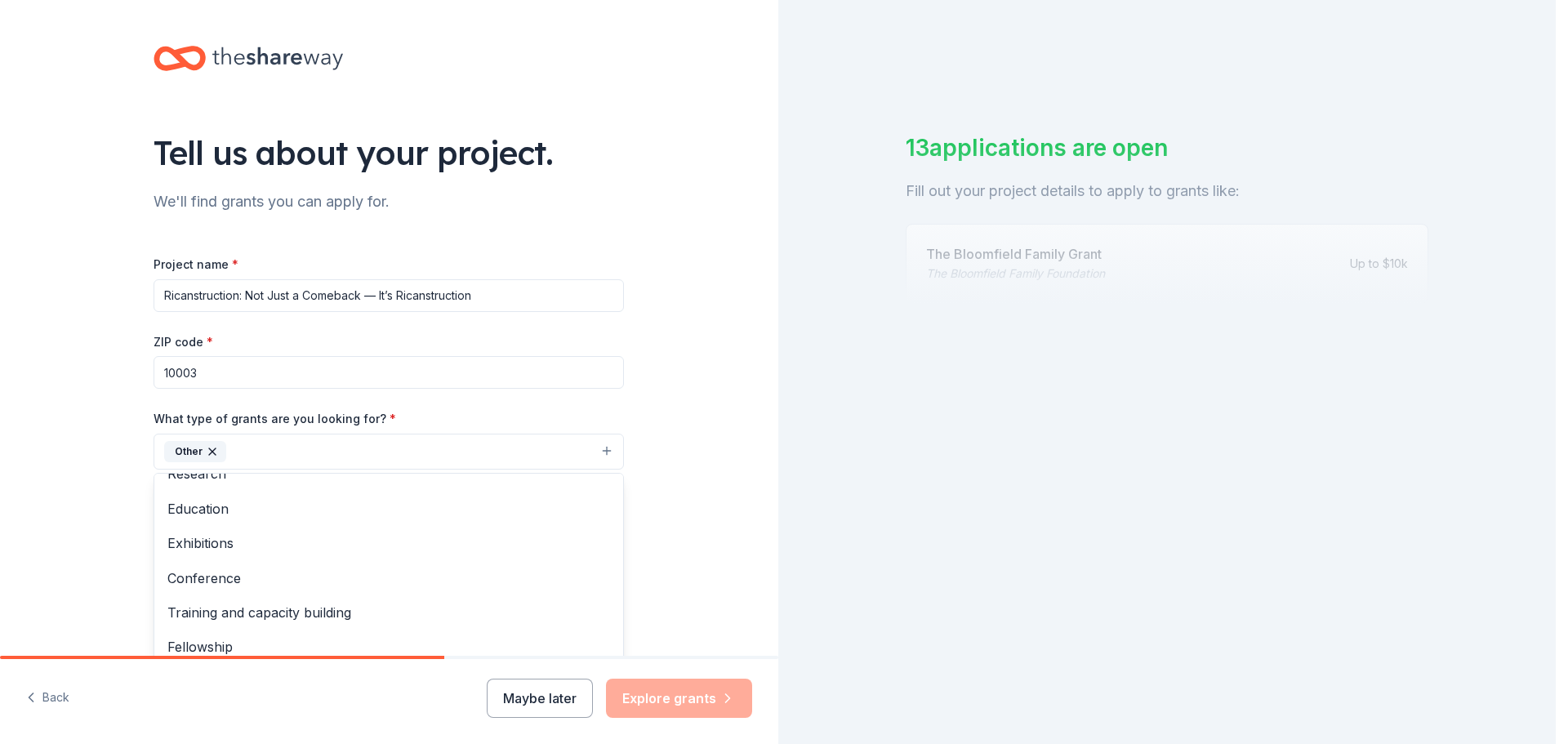
scroll to position [0, 0]
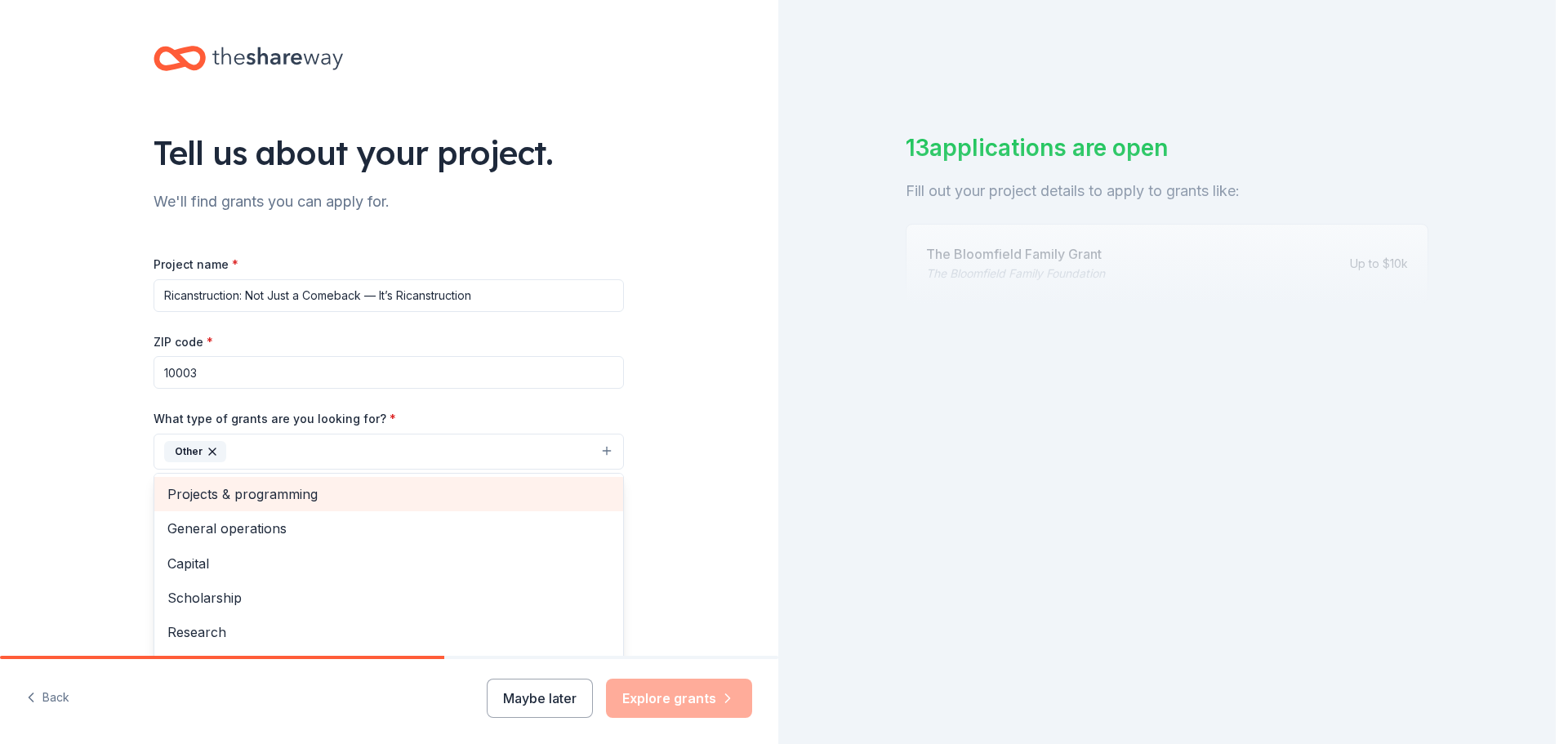
drag, startPoint x: 161, startPoint y: 495, endPoint x: 316, endPoint y: 508, distance: 155.5
click at [316, 508] on div "Projects & programming" at bounding box center [389, 494] width 469 height 35
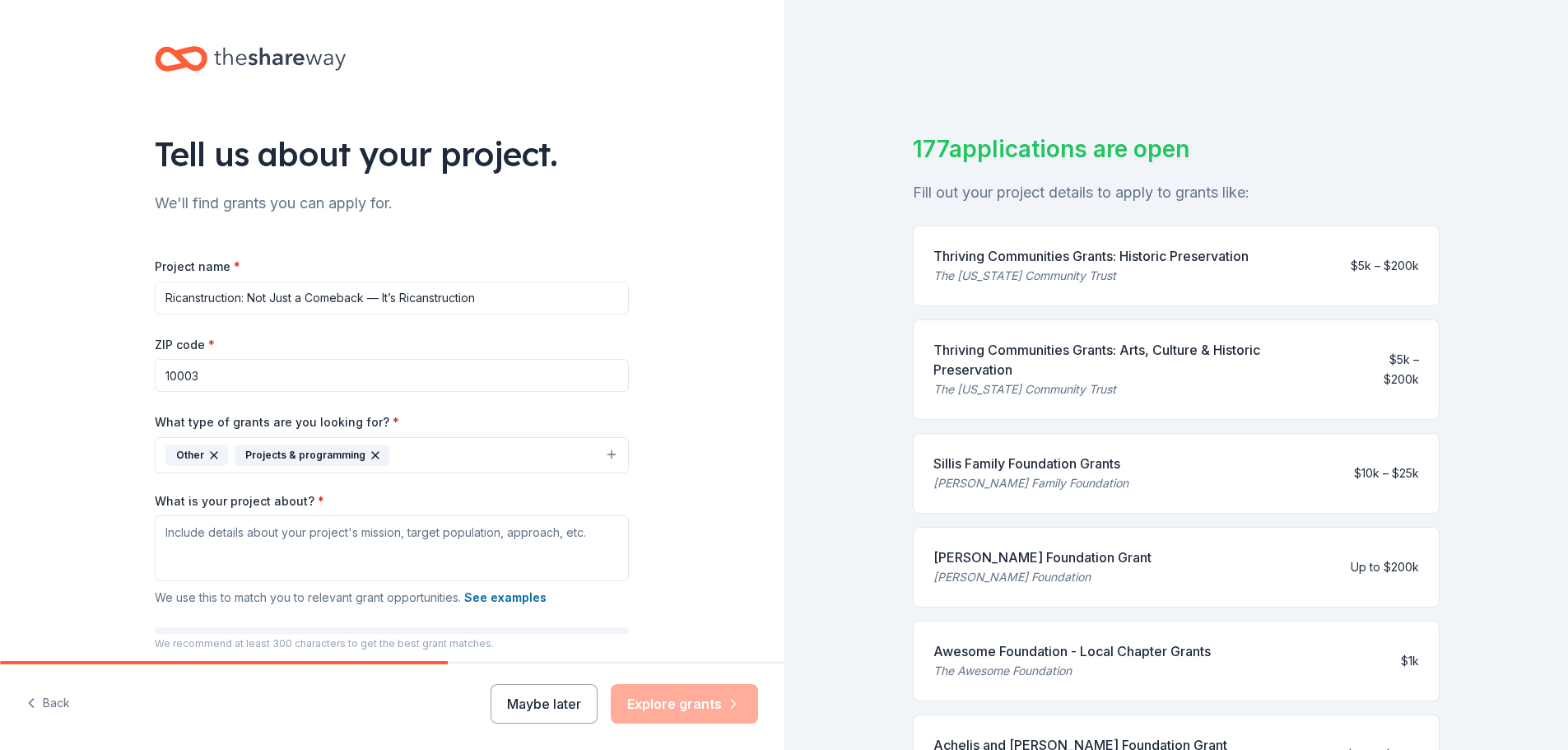
click at [369, 449] on icon "button" at bounding box center [375, 455] width 13 height 13
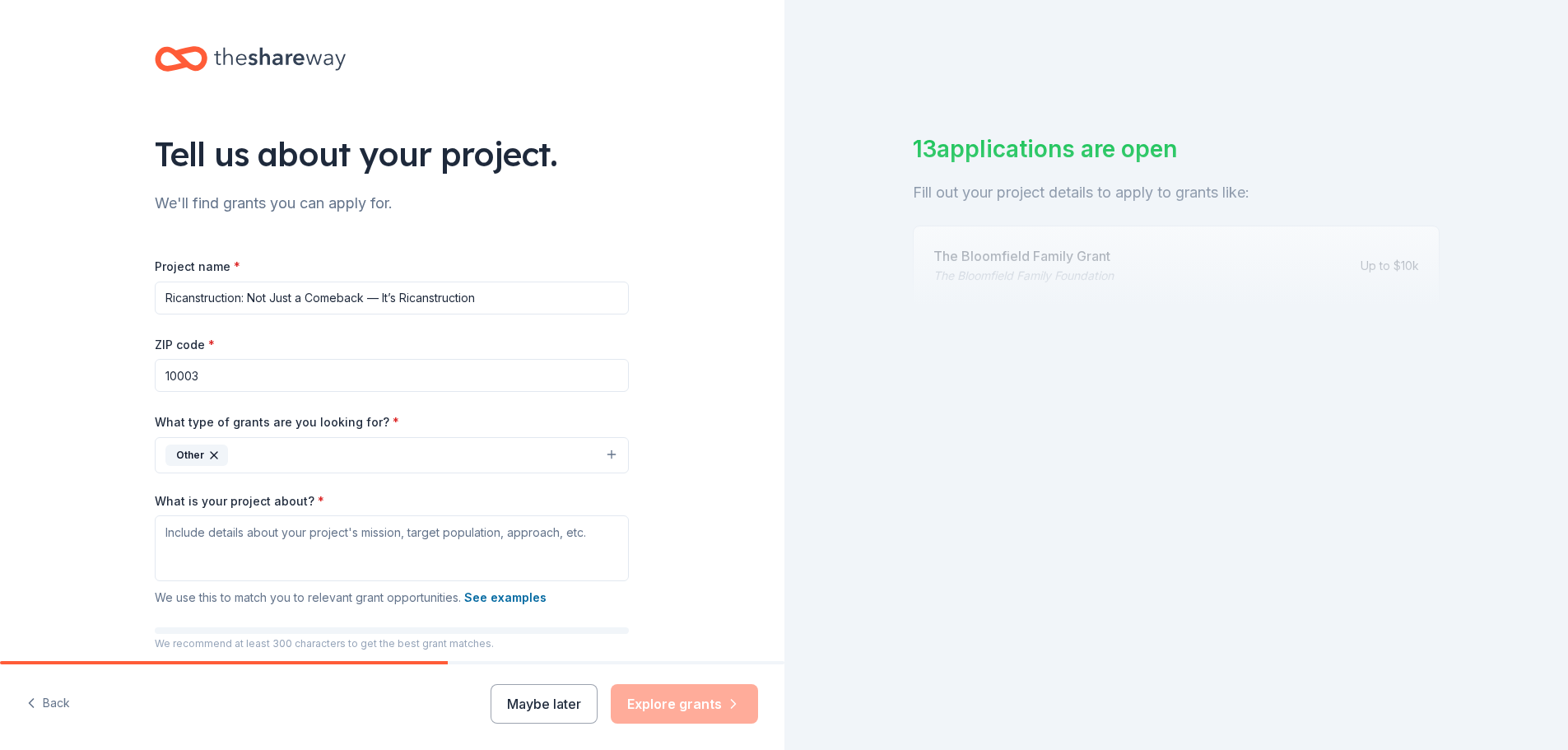
click at [210, 457] on icon "button" at bounding box center [214, 455] width 7 height 7
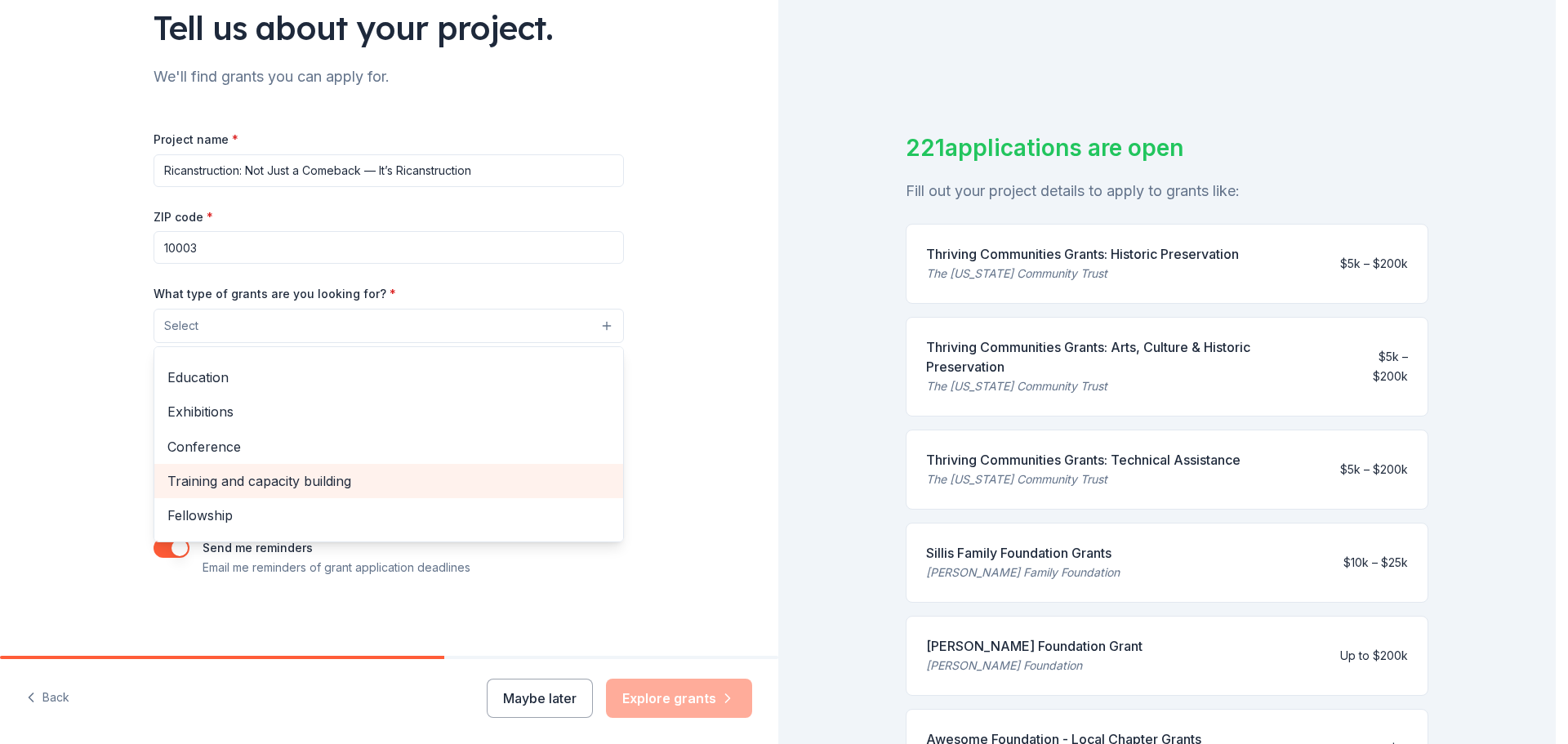
scroll to position [193, 0]
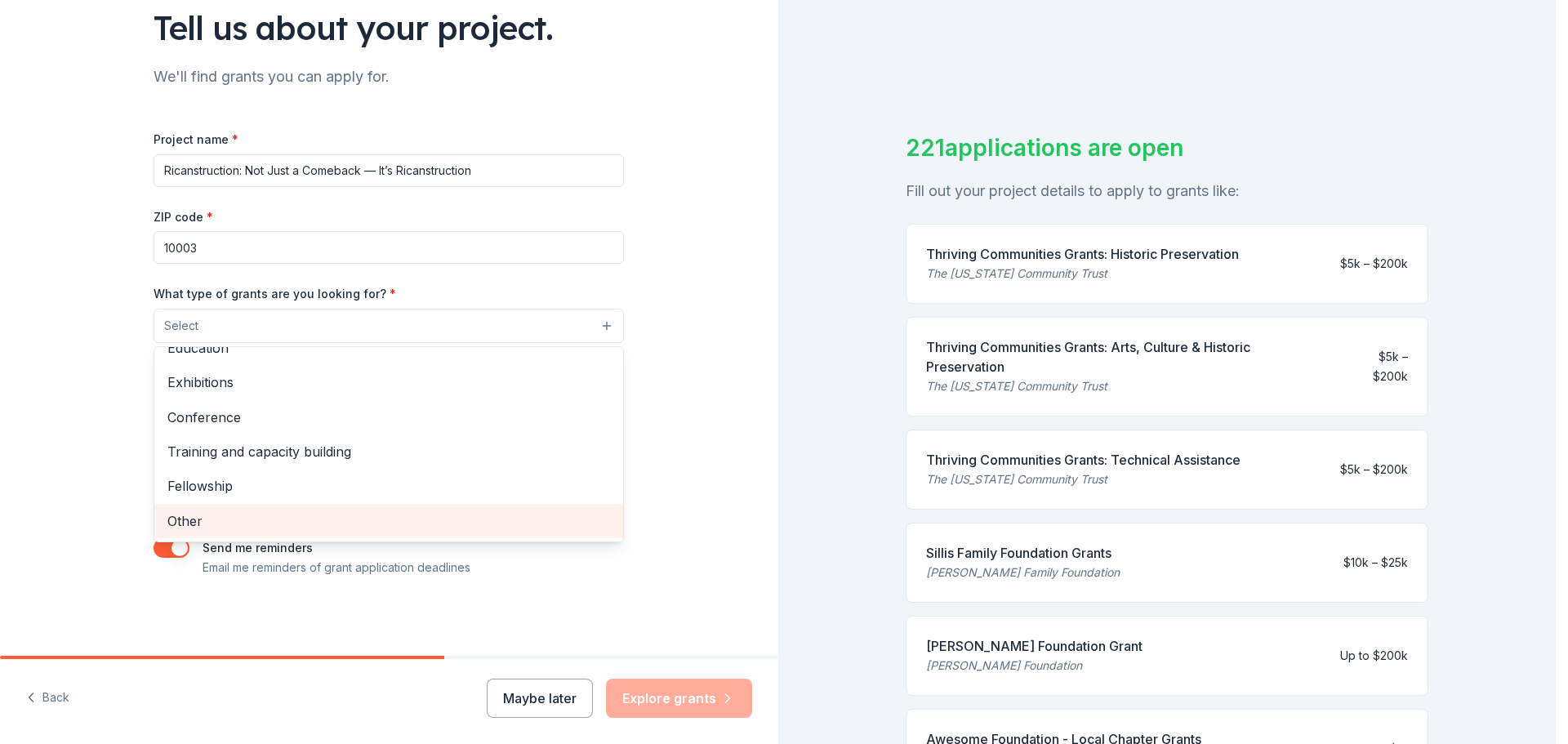
click at [429, 517] on span "Other" at bounding box center [389, 521] width 443 height 21
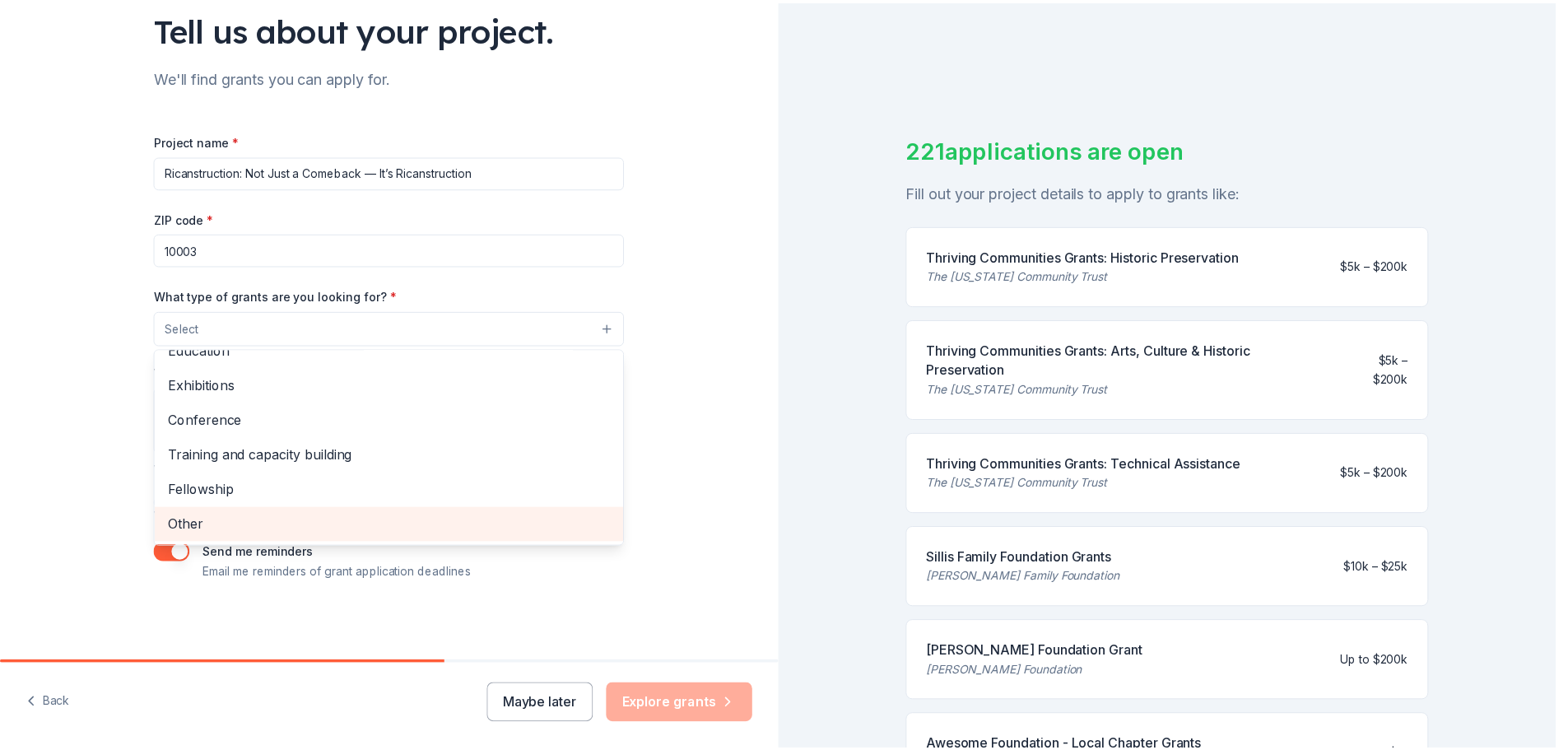
scroll to position [159, 0]
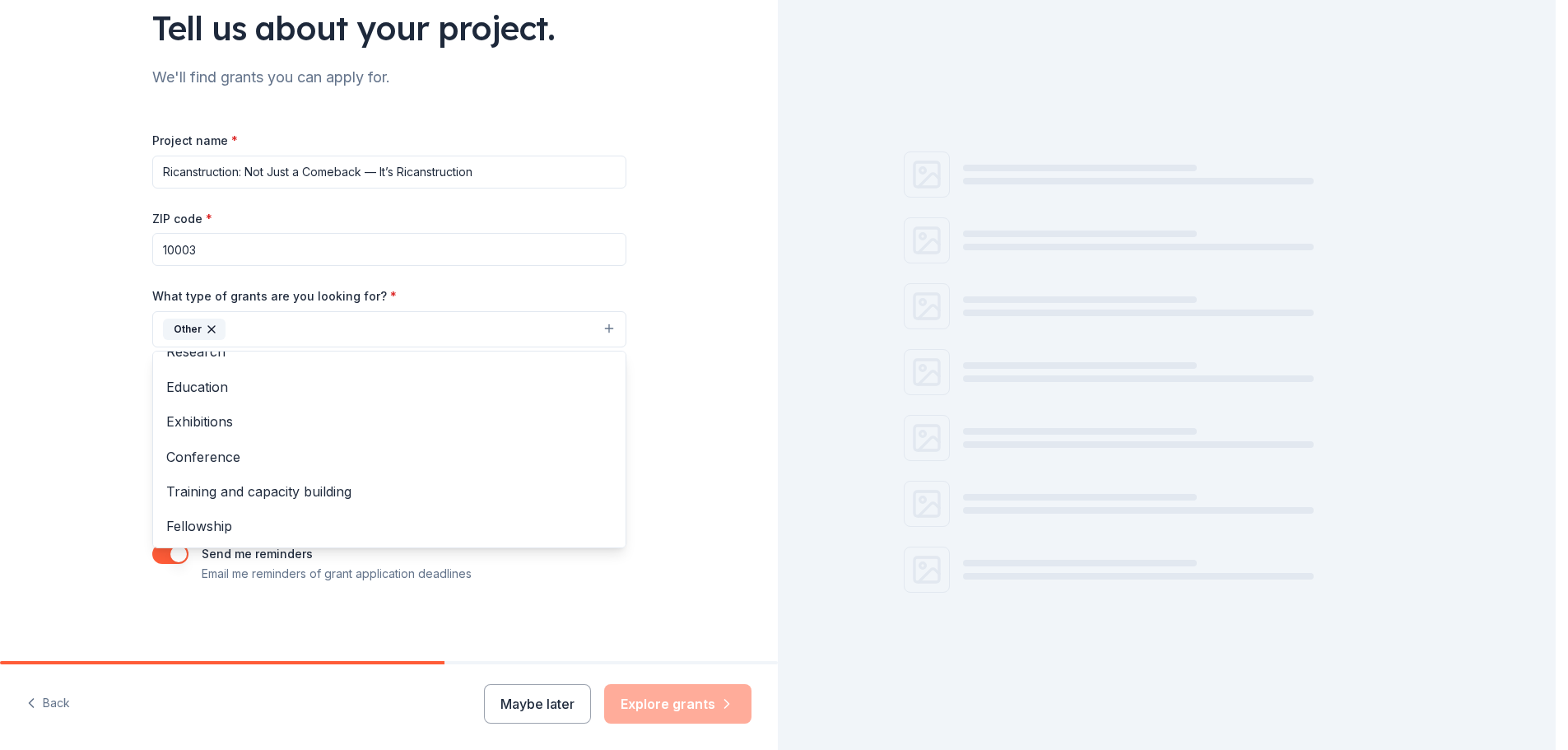
click at [357, 313] on button "Other" at bounding box center [389, 329] width 474 height 37
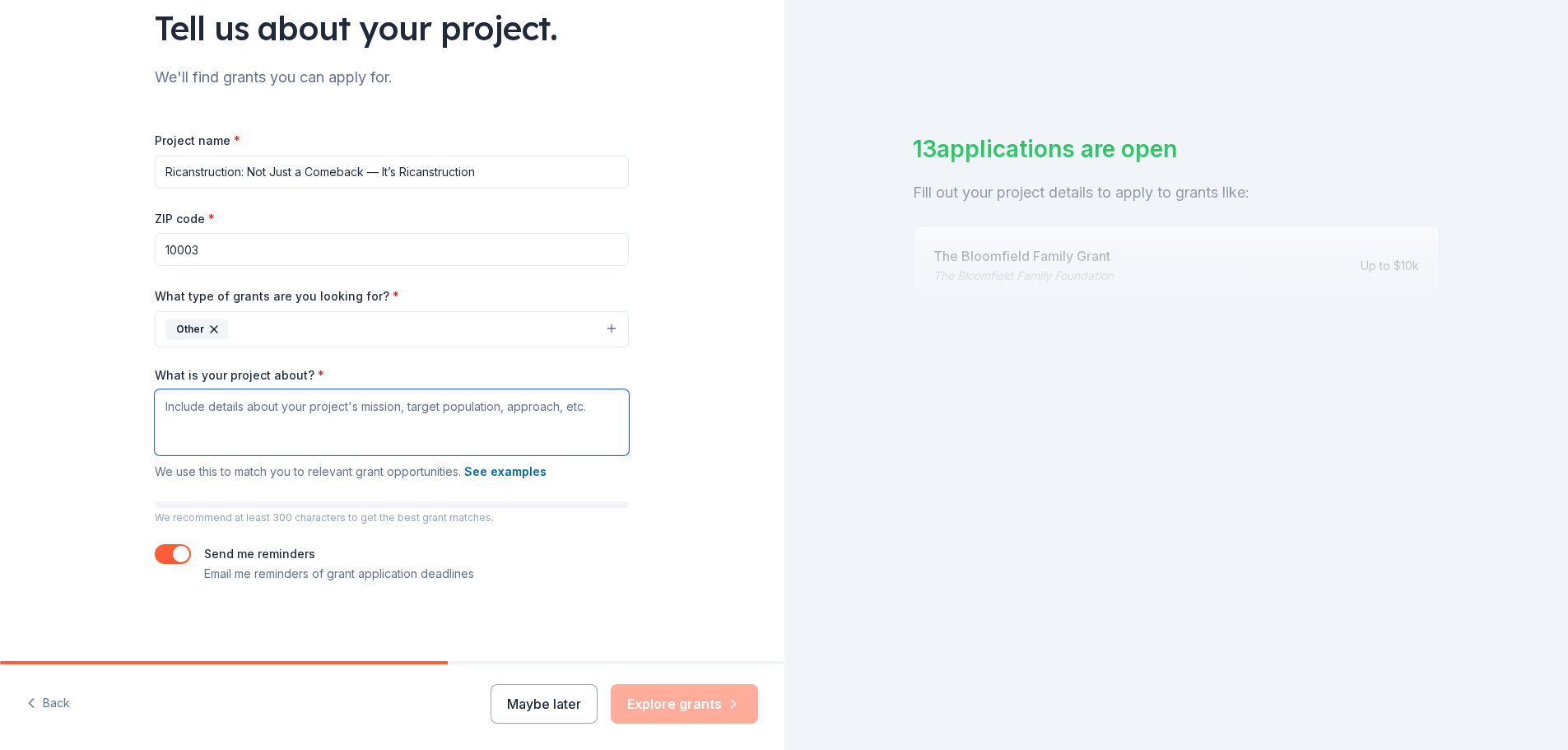
click at [372, 402] on textarea "What is your project about? *" at bounding box center [392, 422] width 474 height 66
click at [208, 406] on textarea "What is your project about? *" at bounding box center [392, 422] width 474 height 66
paste textarea "Ricanstruction is a one-man comedy special by Rafael Gee, a Puerto Rican comedi…"
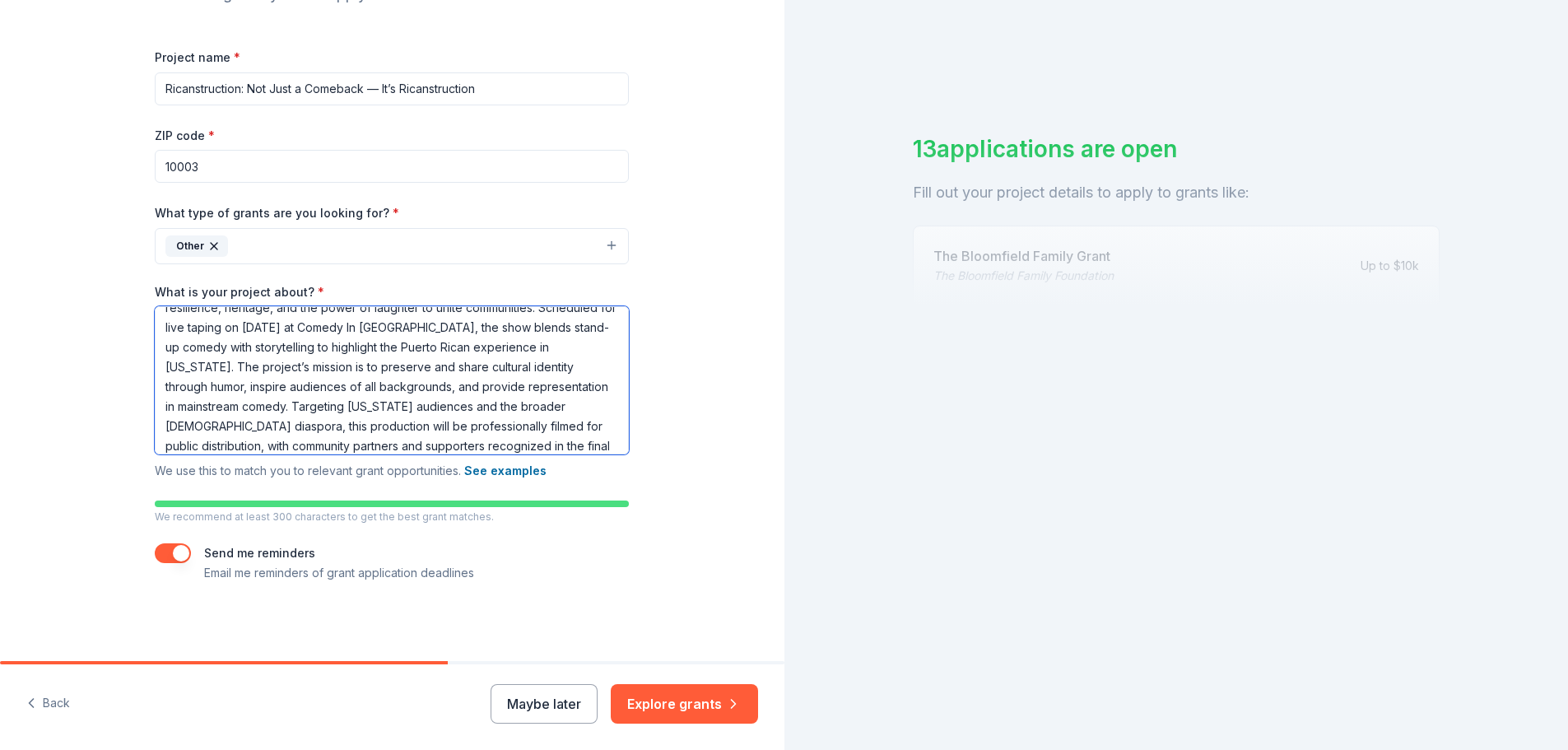
scroll to position [210, 0]
type textarea "Ricanstruction is a one-man comedy special by Rafael Gee, a Puerto Rican comedi…"
click at [689, 712] on button "Explore grants" at bounding box center [684, 704] width 147 height 39
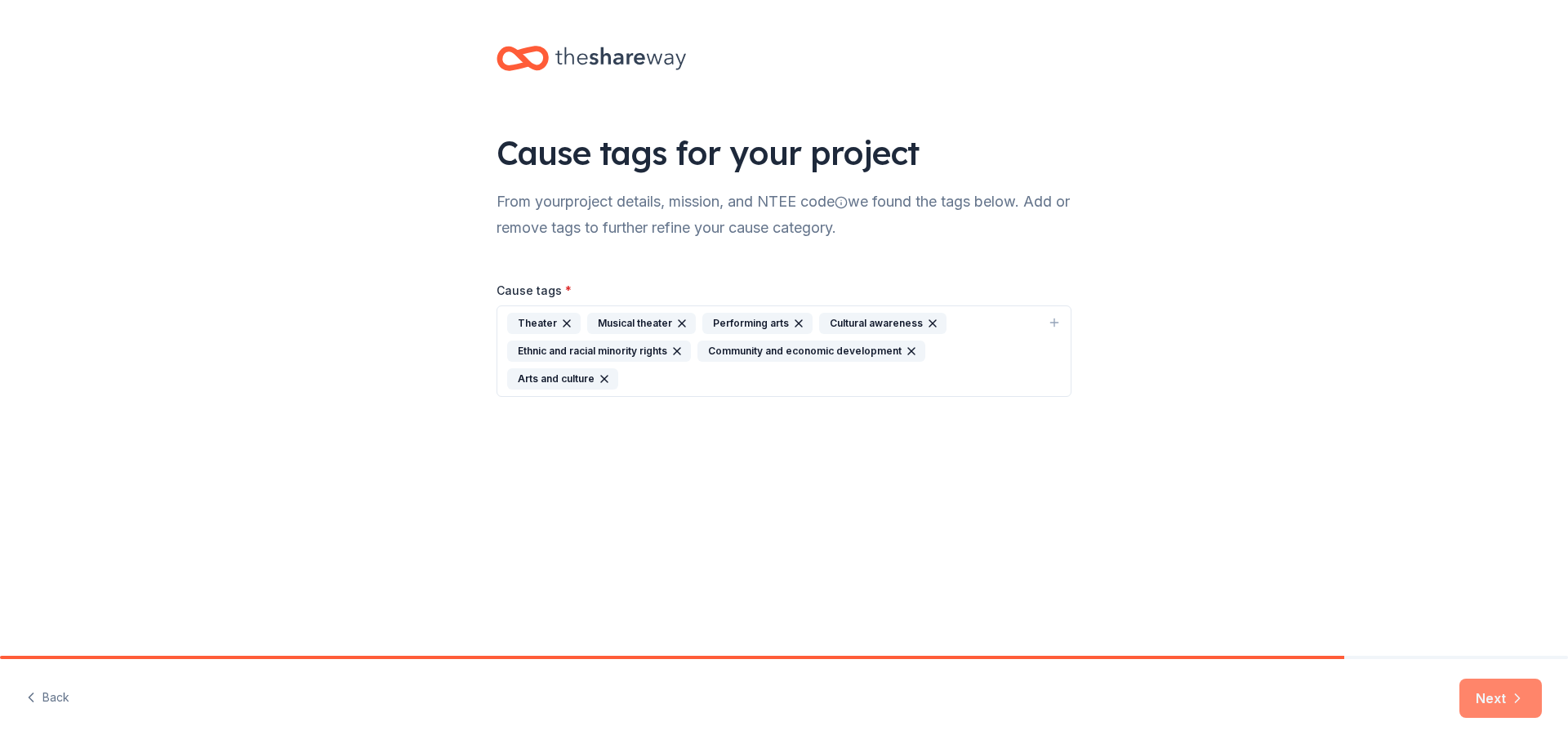
click at [1509, 706] on icon "button" at bounding box center [1516, 698] width 16 height 16
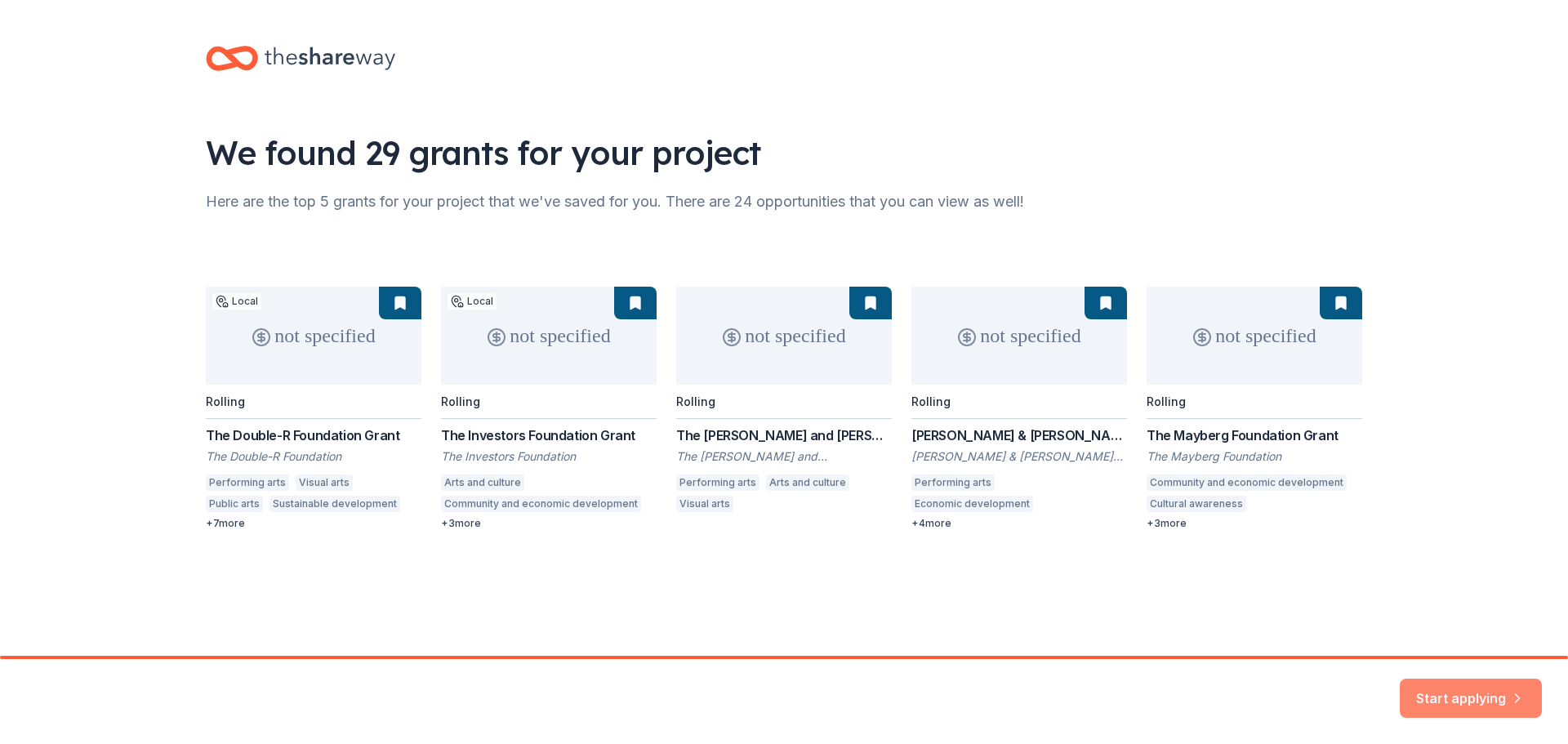
click at [1473, 694] on button "Start applying" at bounding box center [1471, 688] width 142 height 39
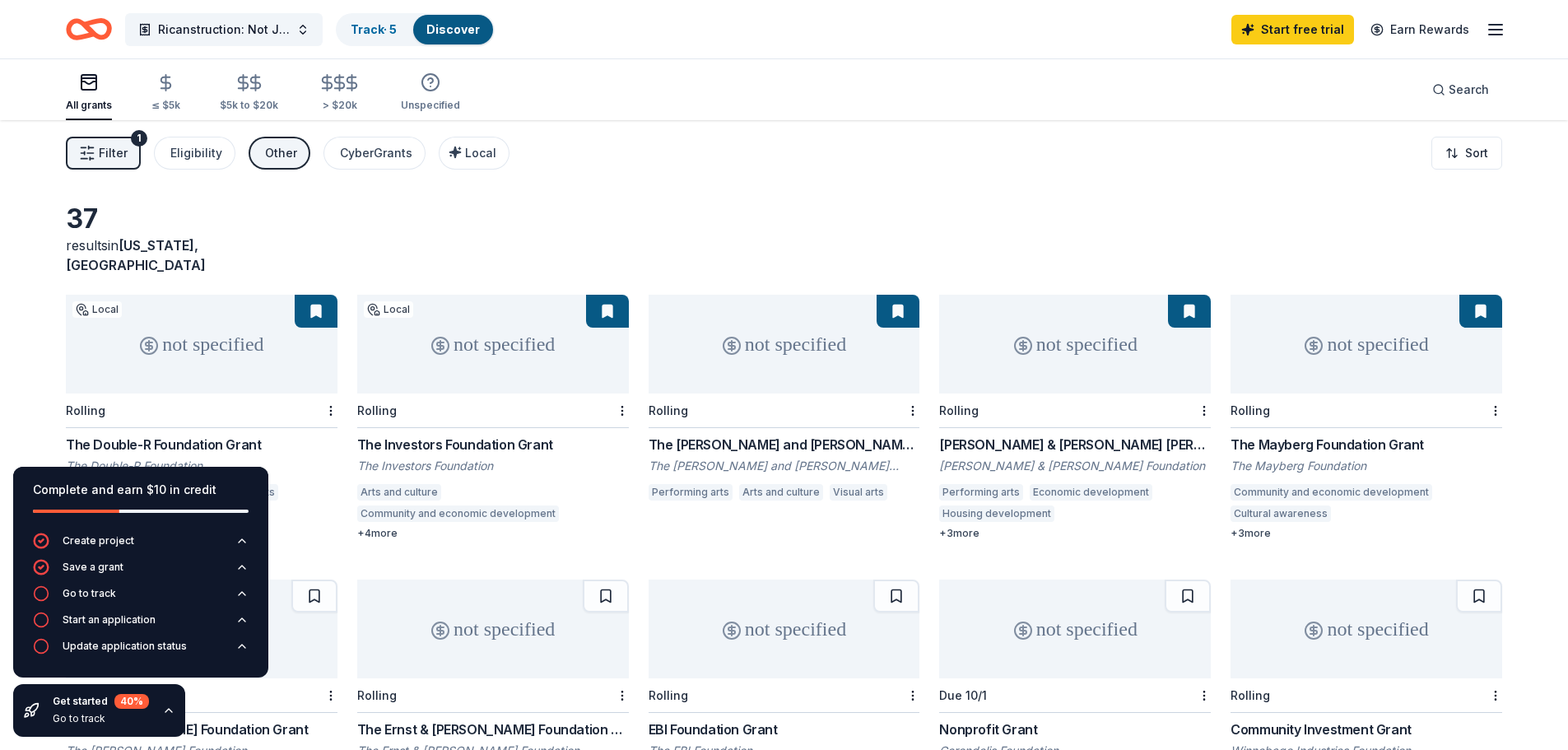
drag, startPoint x: 44, startPoint y: 291, endPoint x: 361, endPoint y: 309, distance: 317.5
drag, startPoint x: 539, startPoint y: 239, endPoint x: 533, endPoint y: 383, distance: 144.1
click at [168, 717] on icon "button" at bounding box center [168, 710] width 13 height 13
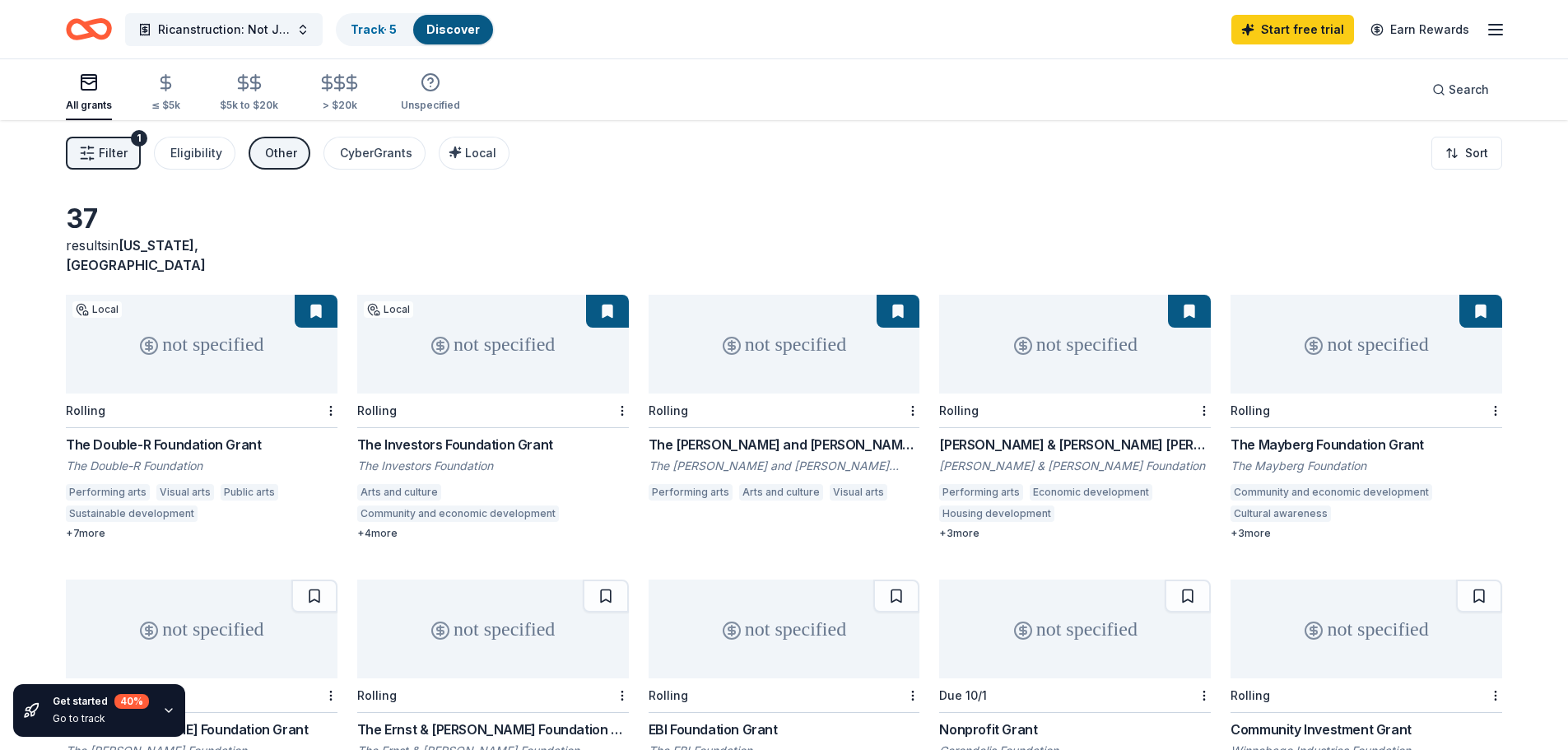
drag, startPoint x: 46, startPoint y: 412, endPoint x: 200, endPoint y: 428, distance: 154.8
drag, startPoint x: 279, startPoint y: 437, endPoint x: 367, endPoint y: 190, distance: 262.2
click at [1302, 36] on link "Start free trial" at bounding box center [1293, 29] width 123 height 30
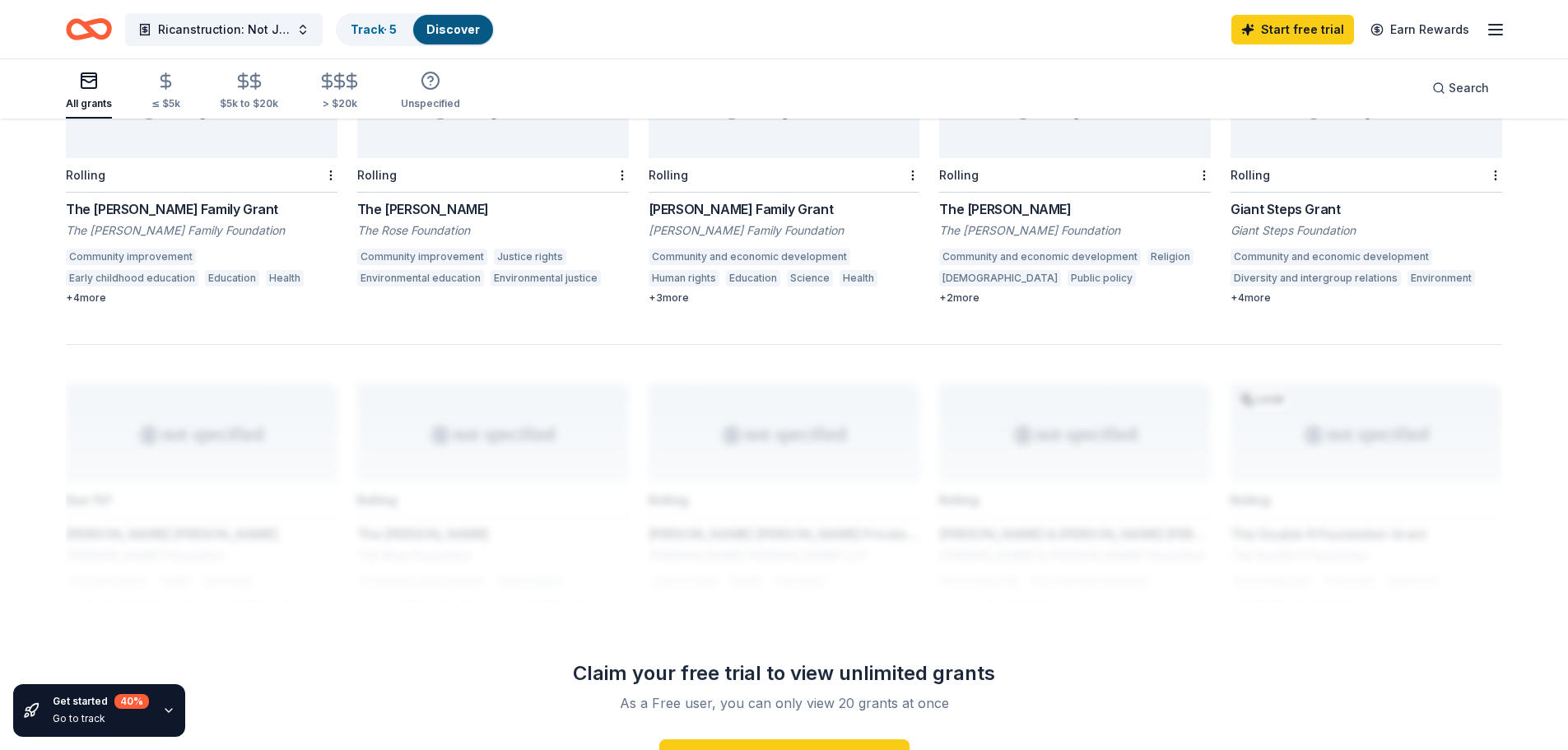
scroll to position [1324, 0]
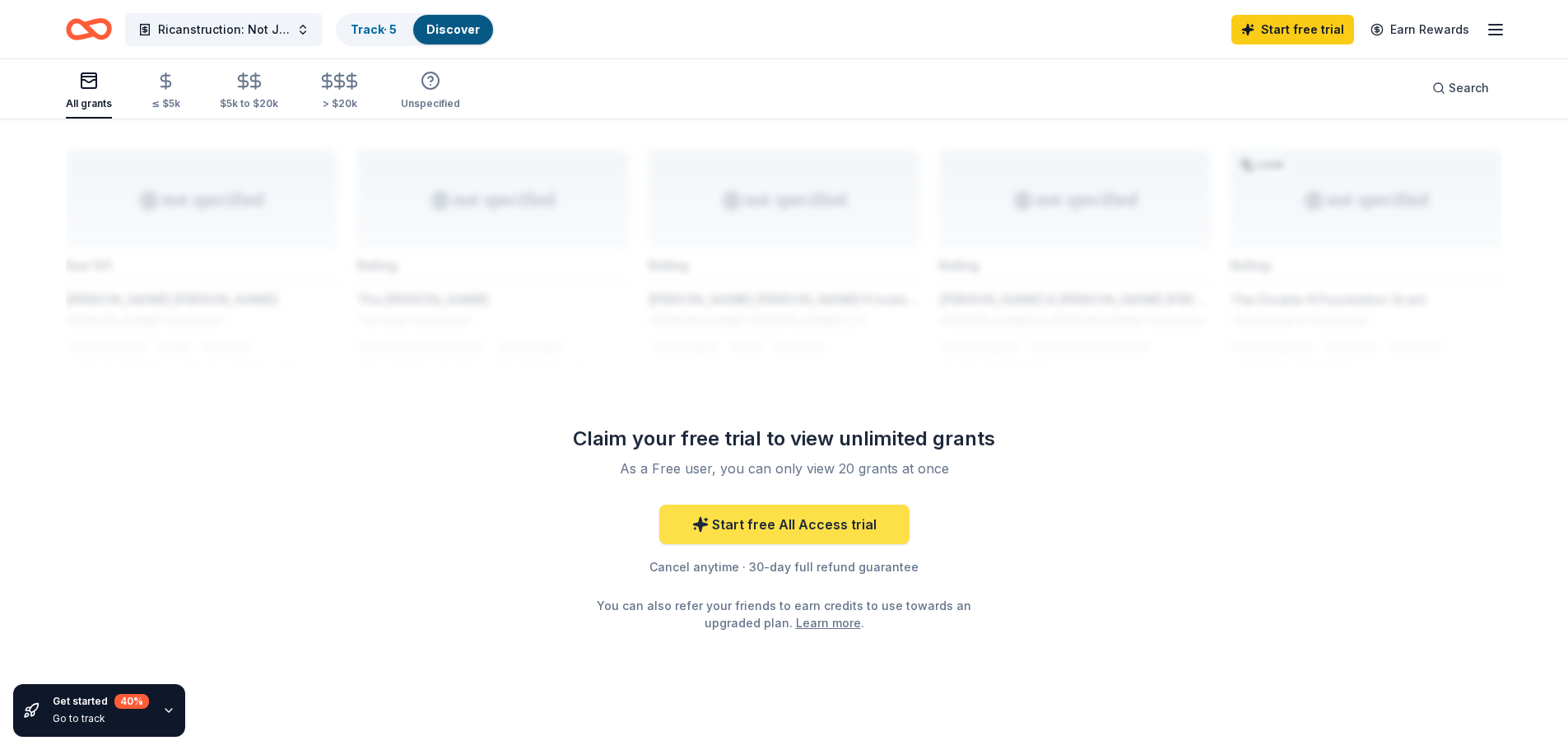
click at [813, 509] on link "Start free All Access trial" at bounding box center [785, 524] width 251 height 39
click at [176, 702] on div "Get started 40 % Go to track" at bounding box center [99, 711] width 172 height 53
click at [169, 708] on icon "button" at bounding box center [168, 710] width 13 height 13
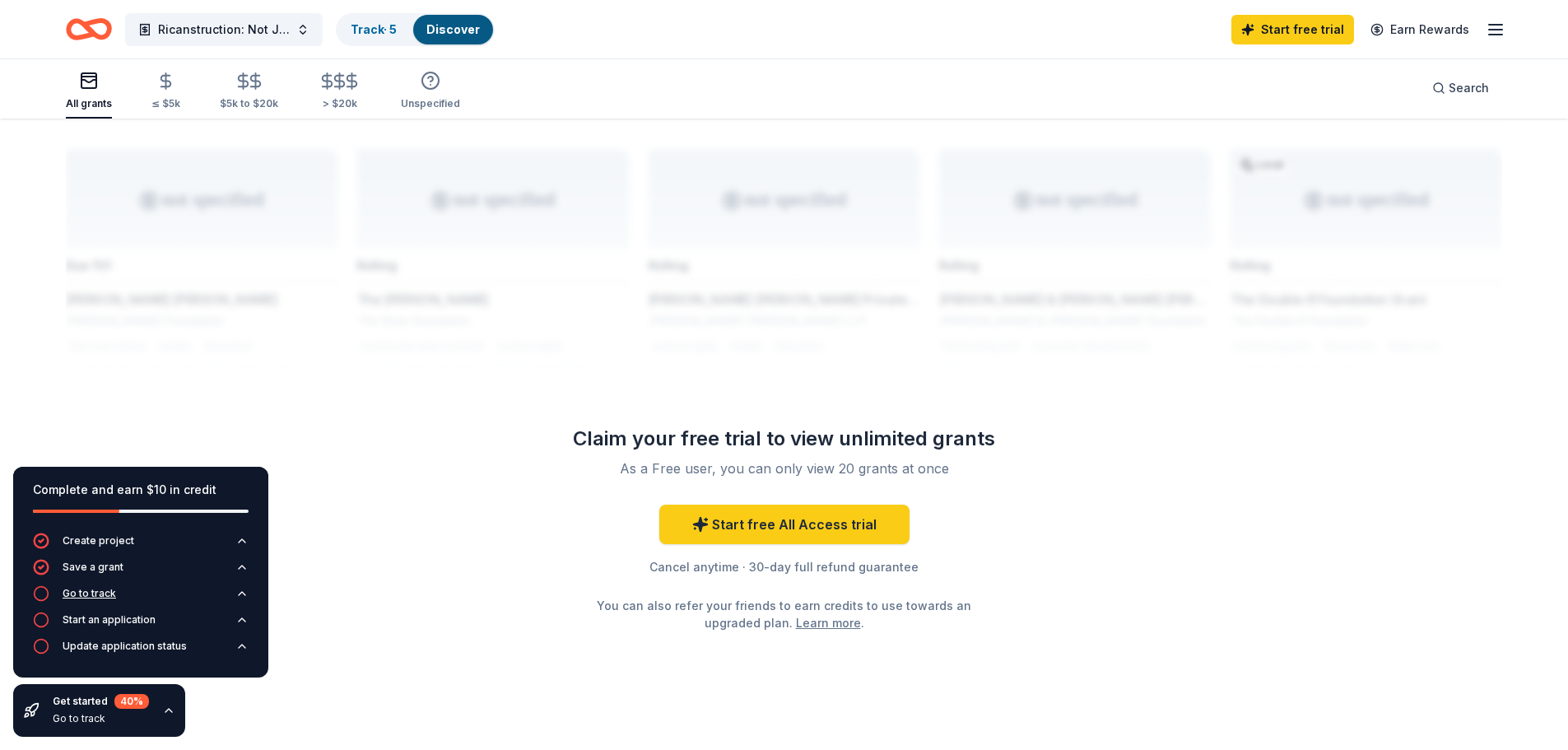
click at [104, 597] on div "Go to track" at bounding box center [89, 593] width 54 height 13
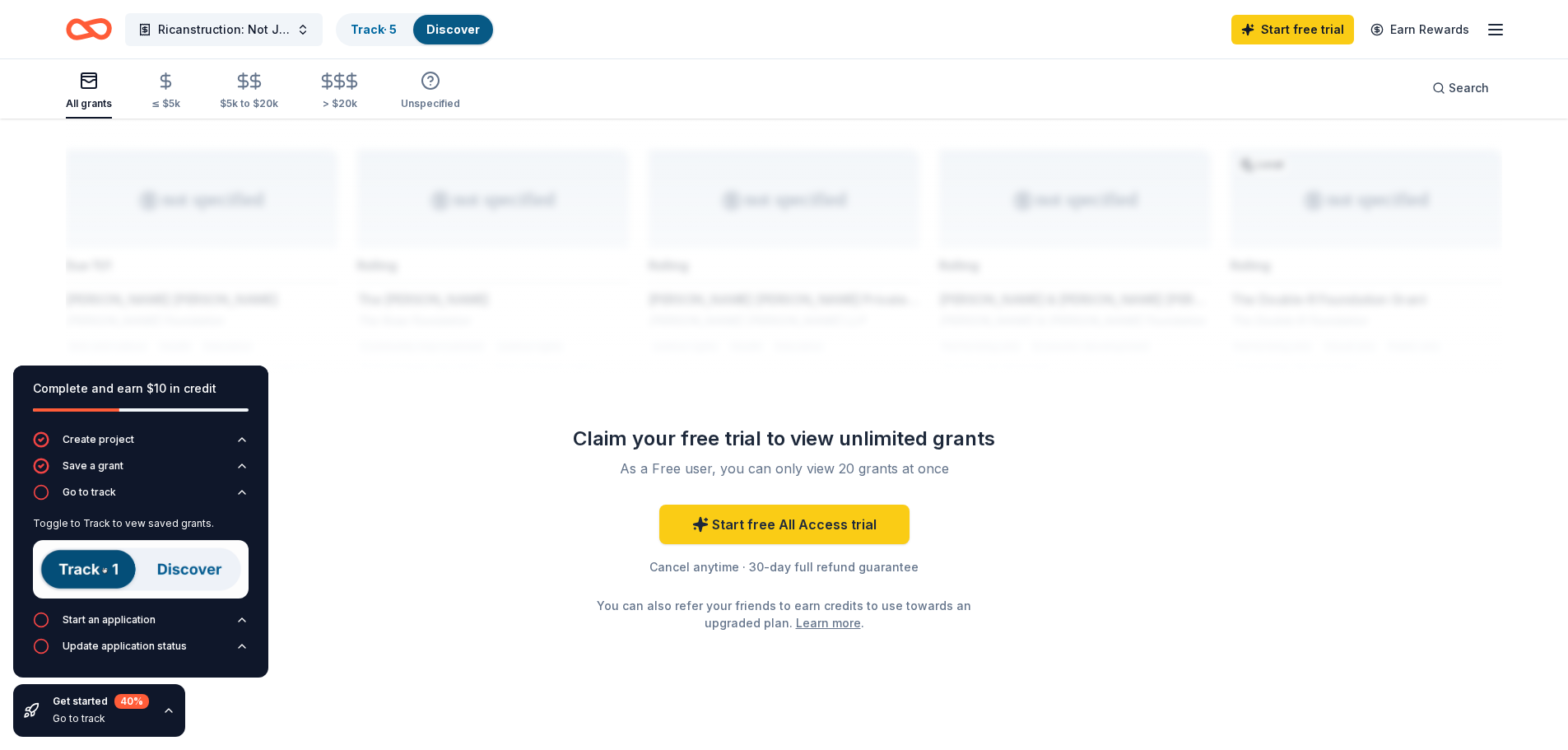
click at [105, 573] on img at bounding box center [141, 569] width 216 height 59
click at [112, 625] on div "Start an application" at bounding box center [108, 620] width 93 height 13
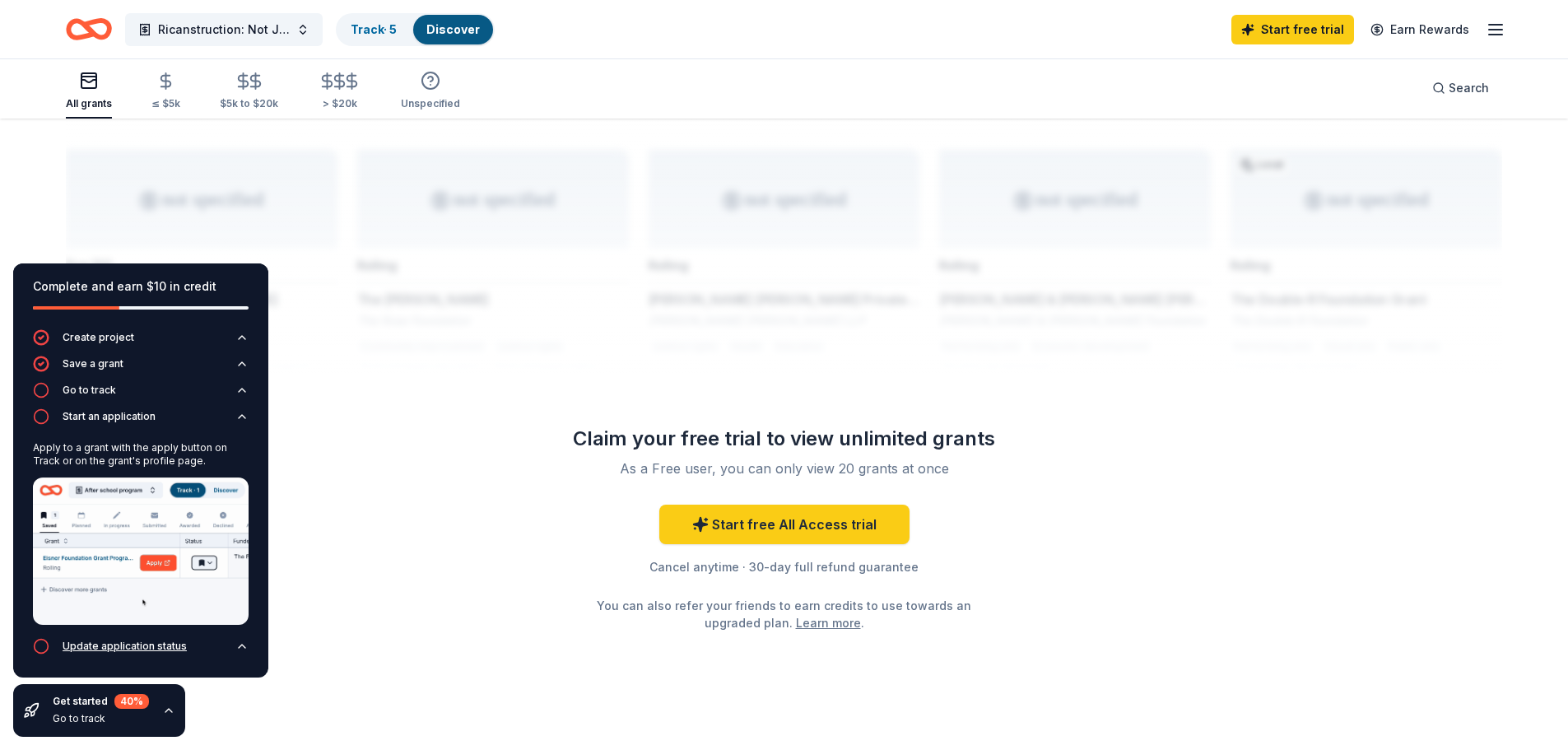
click at [124, 647] on div "Update application status" at bounding box center [124, 646] width 124 height 13
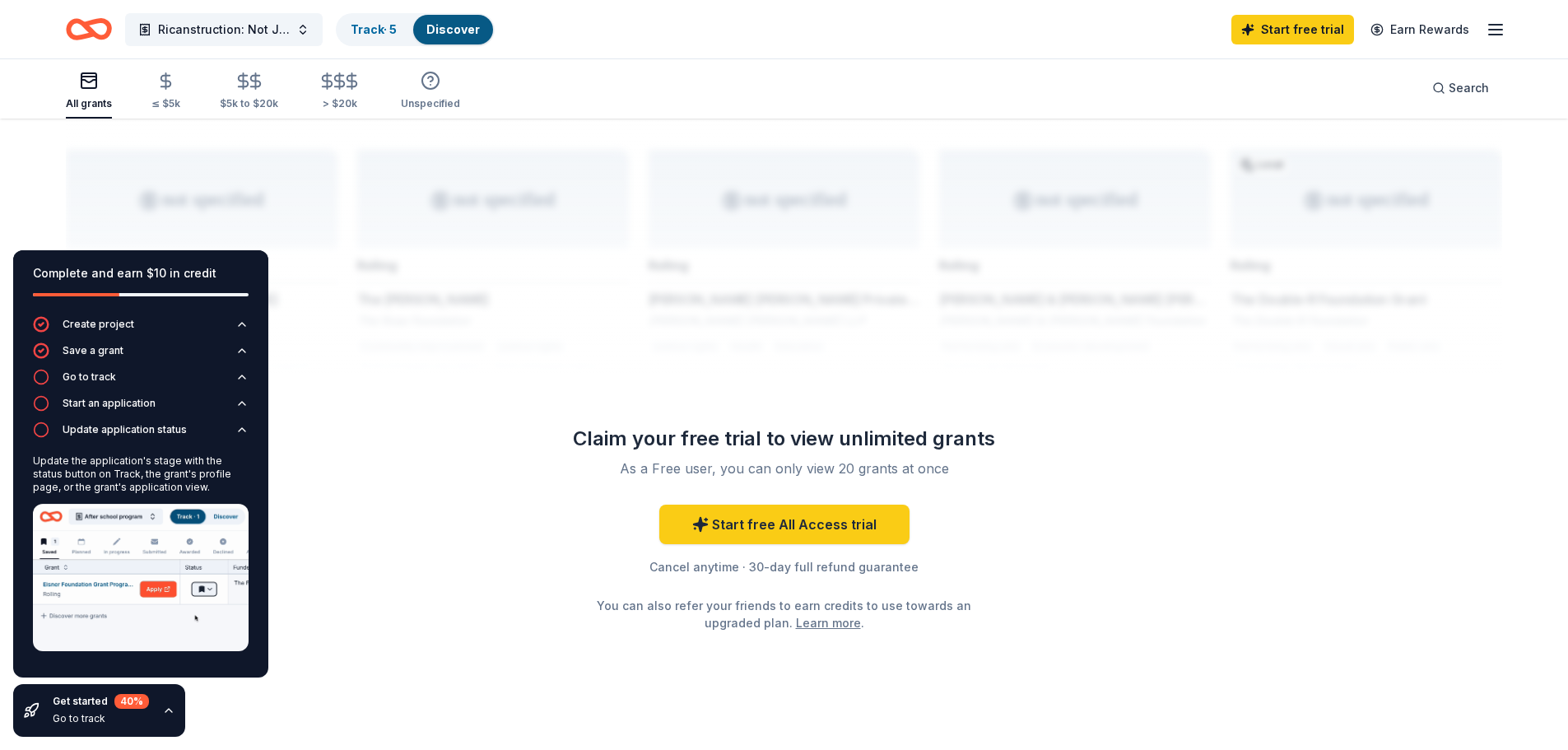
click at [164, 709] on icon "button" at bounding box center [168, 710] width 13 height 13
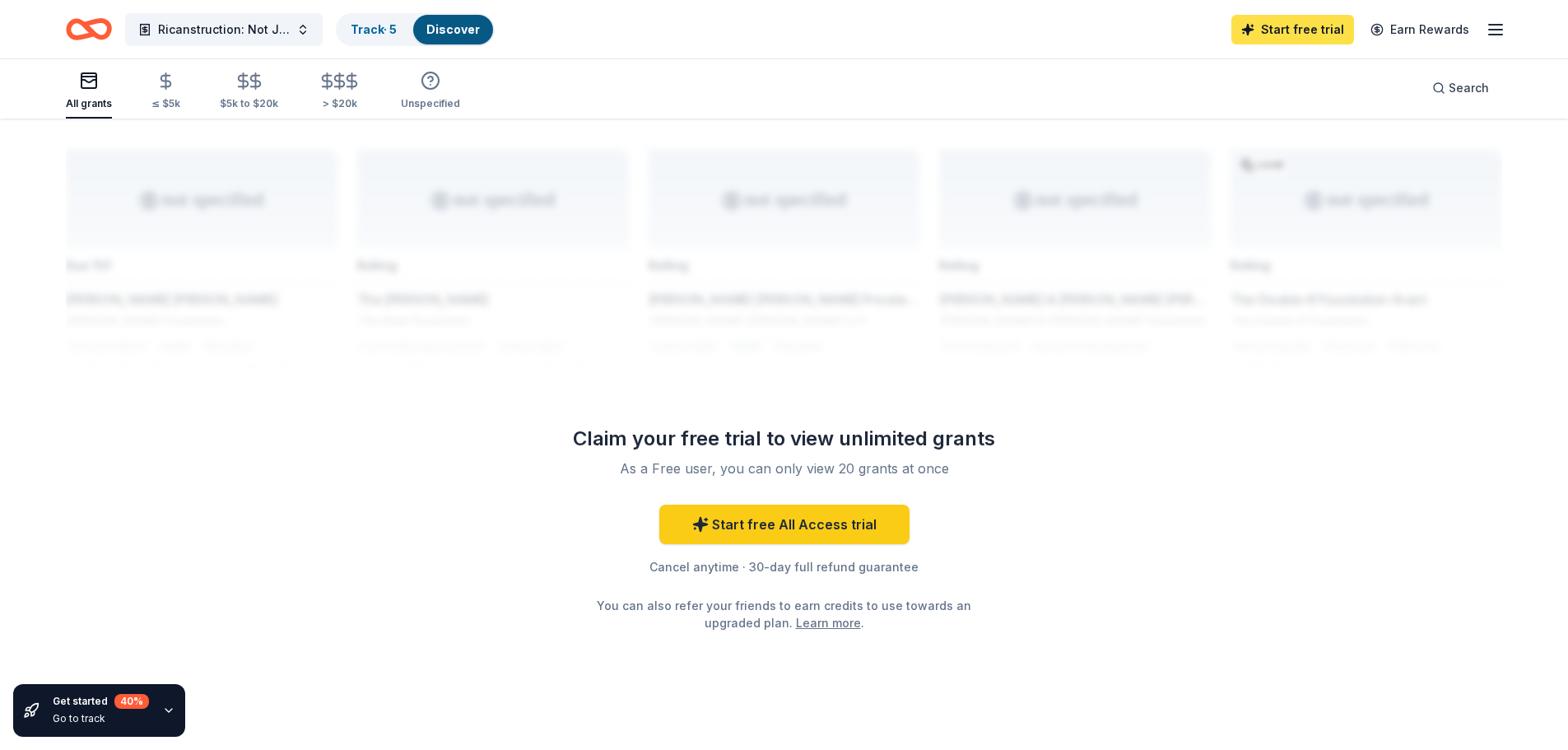
click at [1311, 32] on link "Start free trial" at bounding box center [1293, 29] width 123 height 30
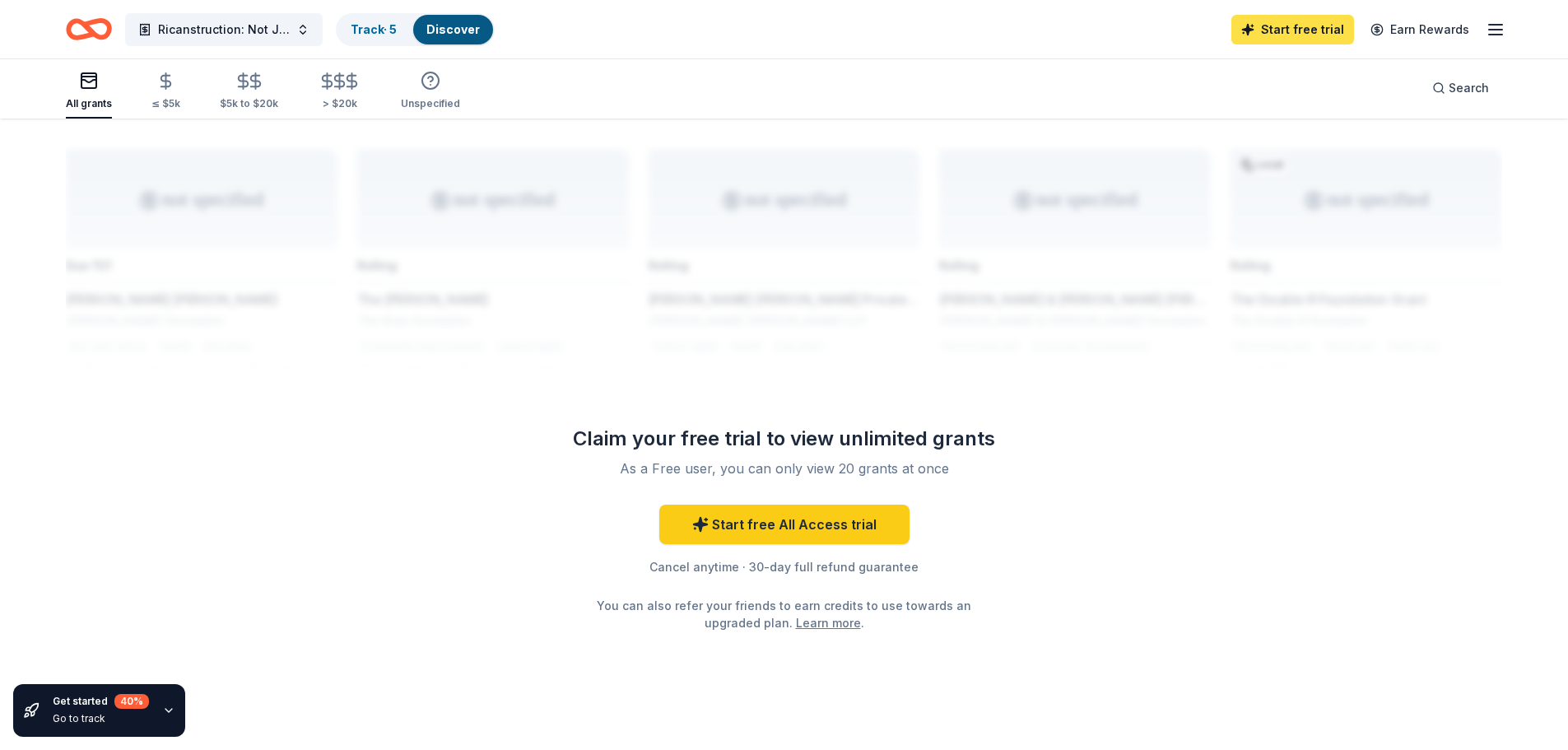
click at [1311, 32] on link "Start free trial" at bounding box center [1293, 29] width 123 height 30
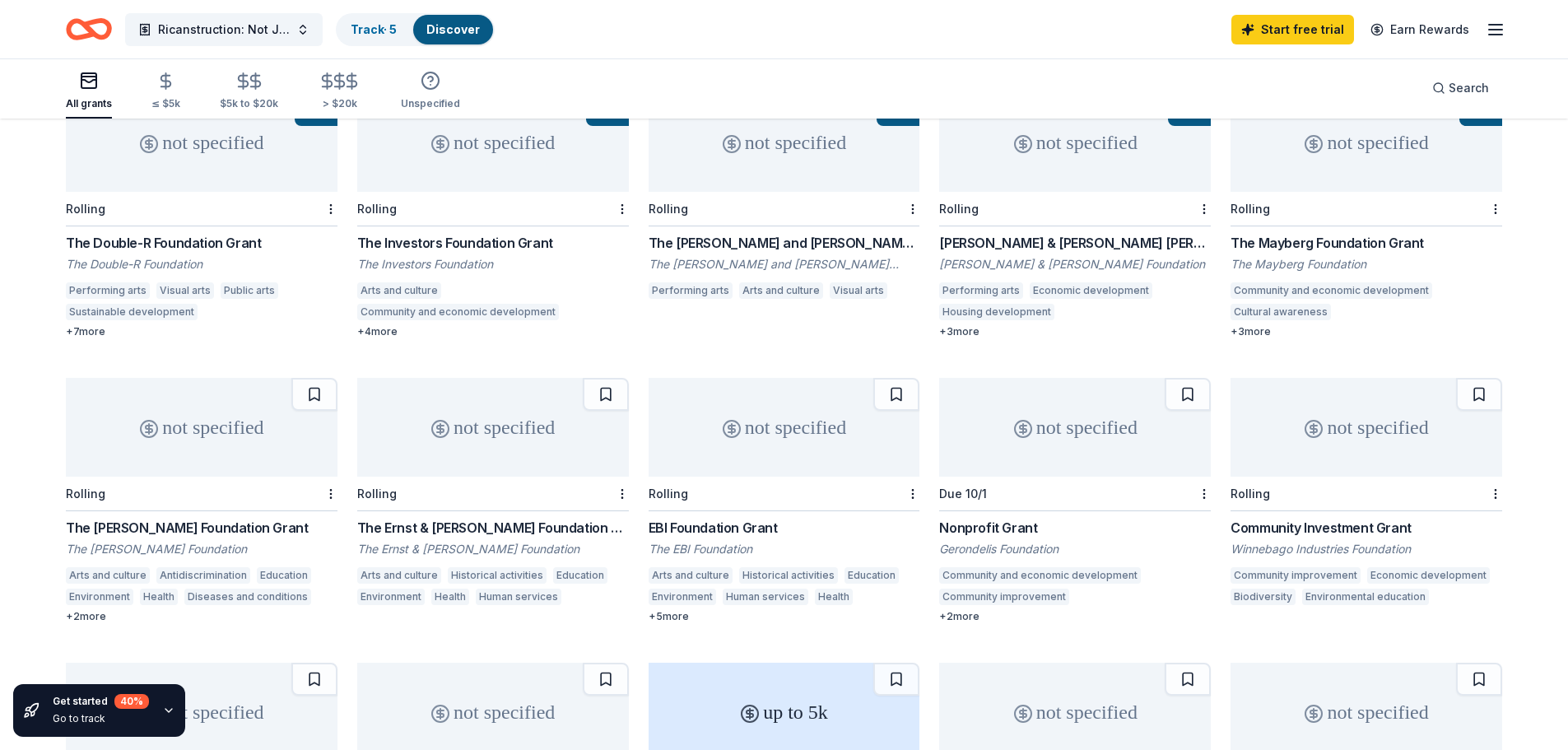
scroll to position [0, 0]
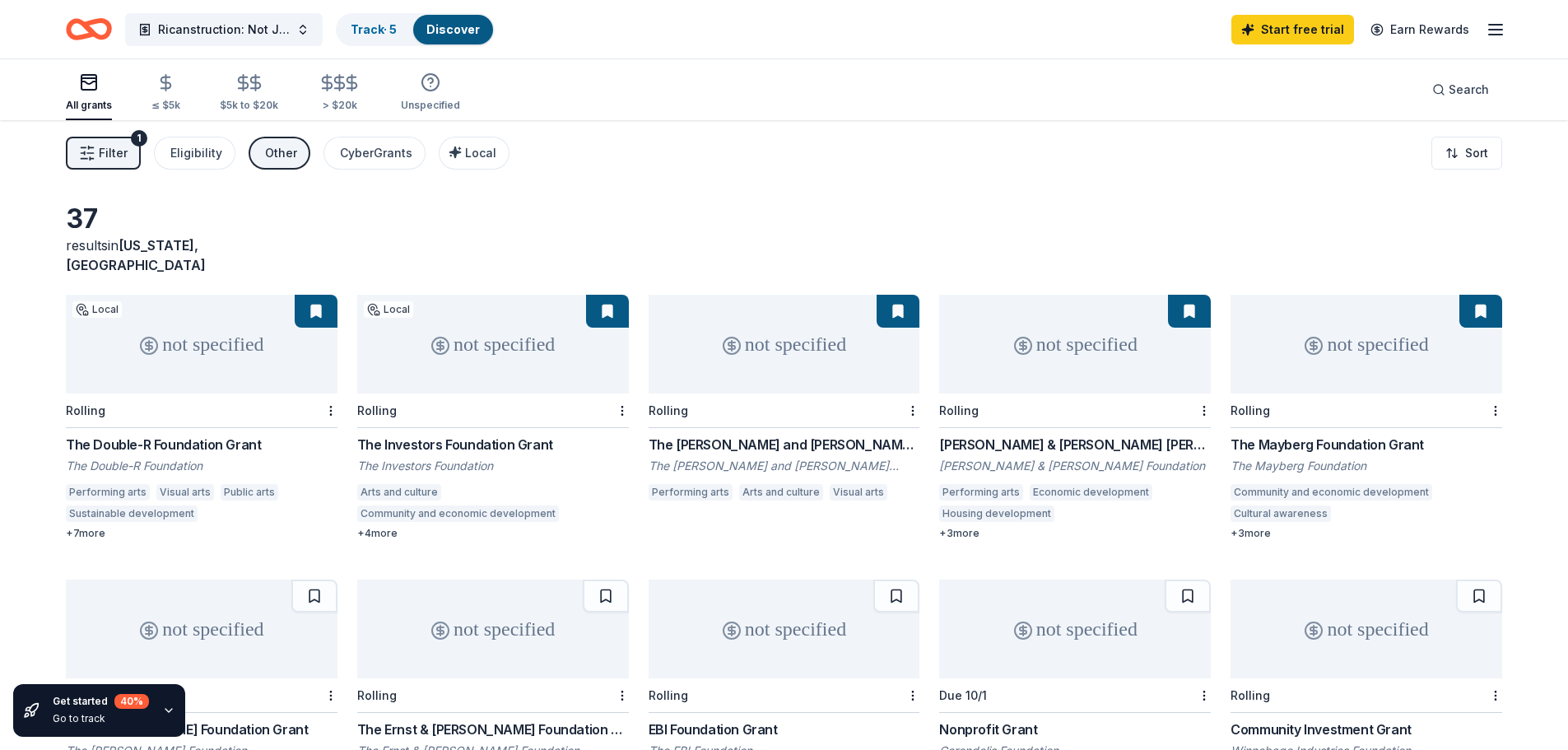
click at [741, 317] on div "not specified" at bounding box center [784, 344] width 272 height 99
click at [192, 353] on div "not specified" at bounding box center [201, 344] width 272 height 99
click at [1497, 30] on line "button" at bounding box center [1496, 30] width 13 height 0
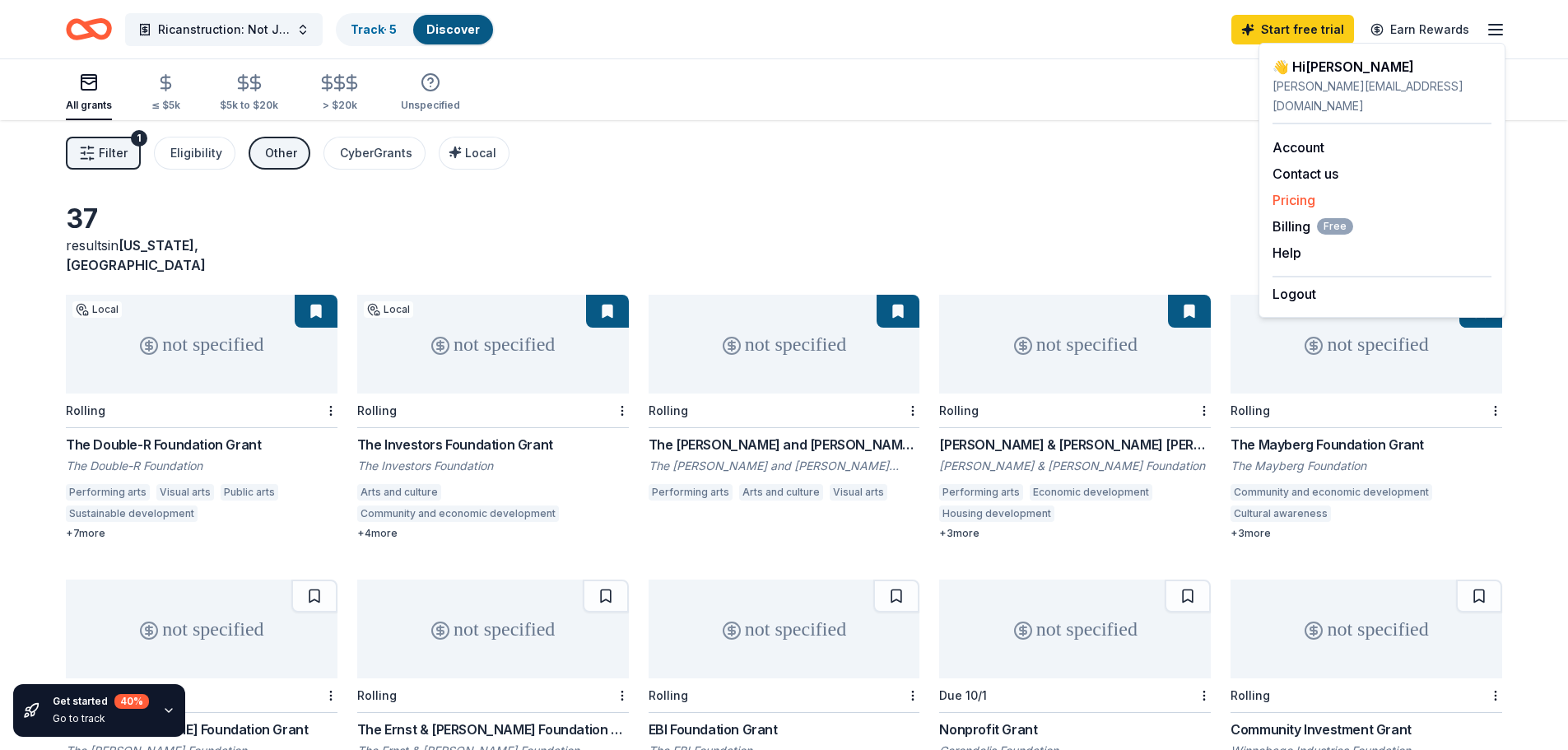
click at [1300, 192] on link "Pricing" at bounding box center [1294, 199] width 43 height 16
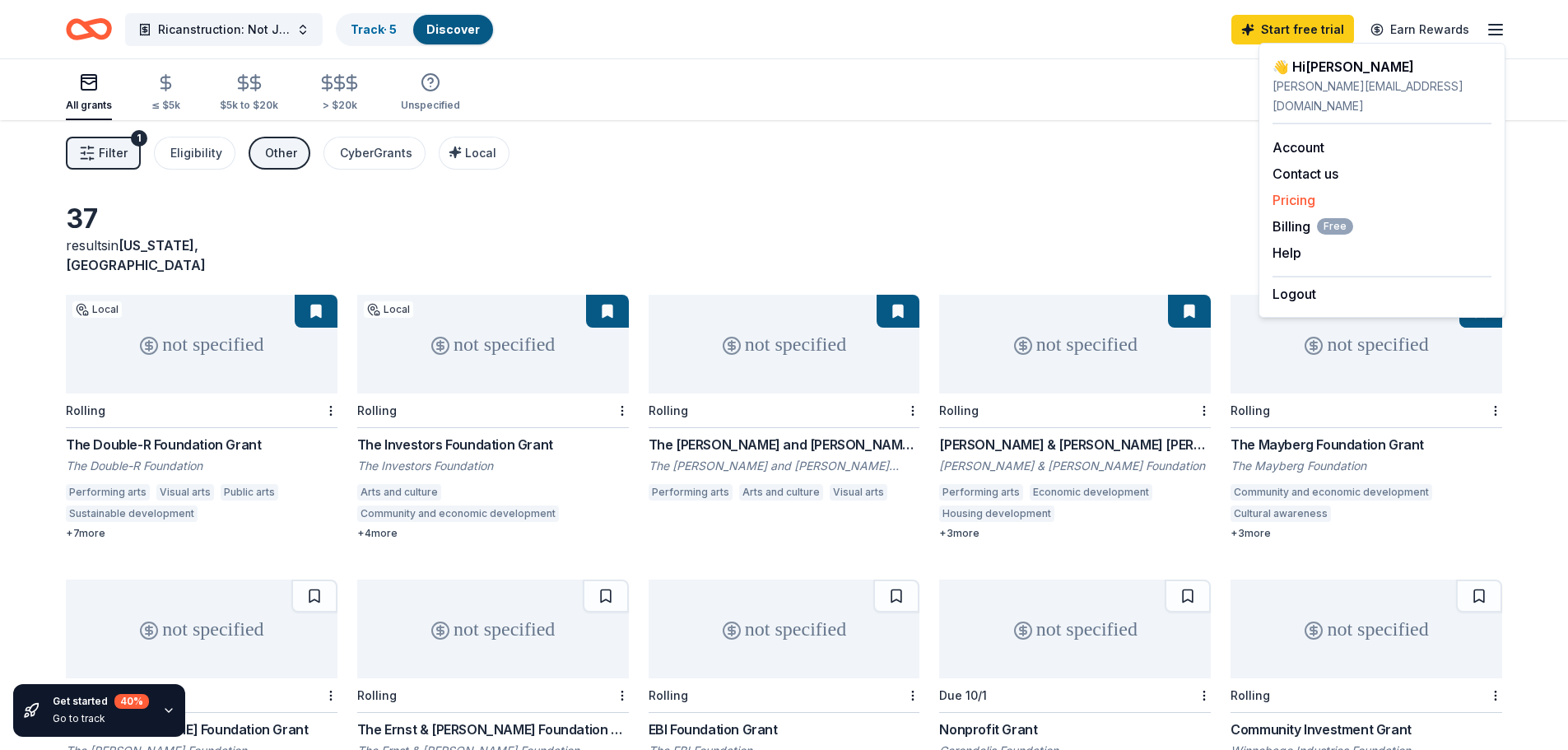
click at [1300, 192] on link "Pricing" at bounding box center [1294, 199] width 43 height 16
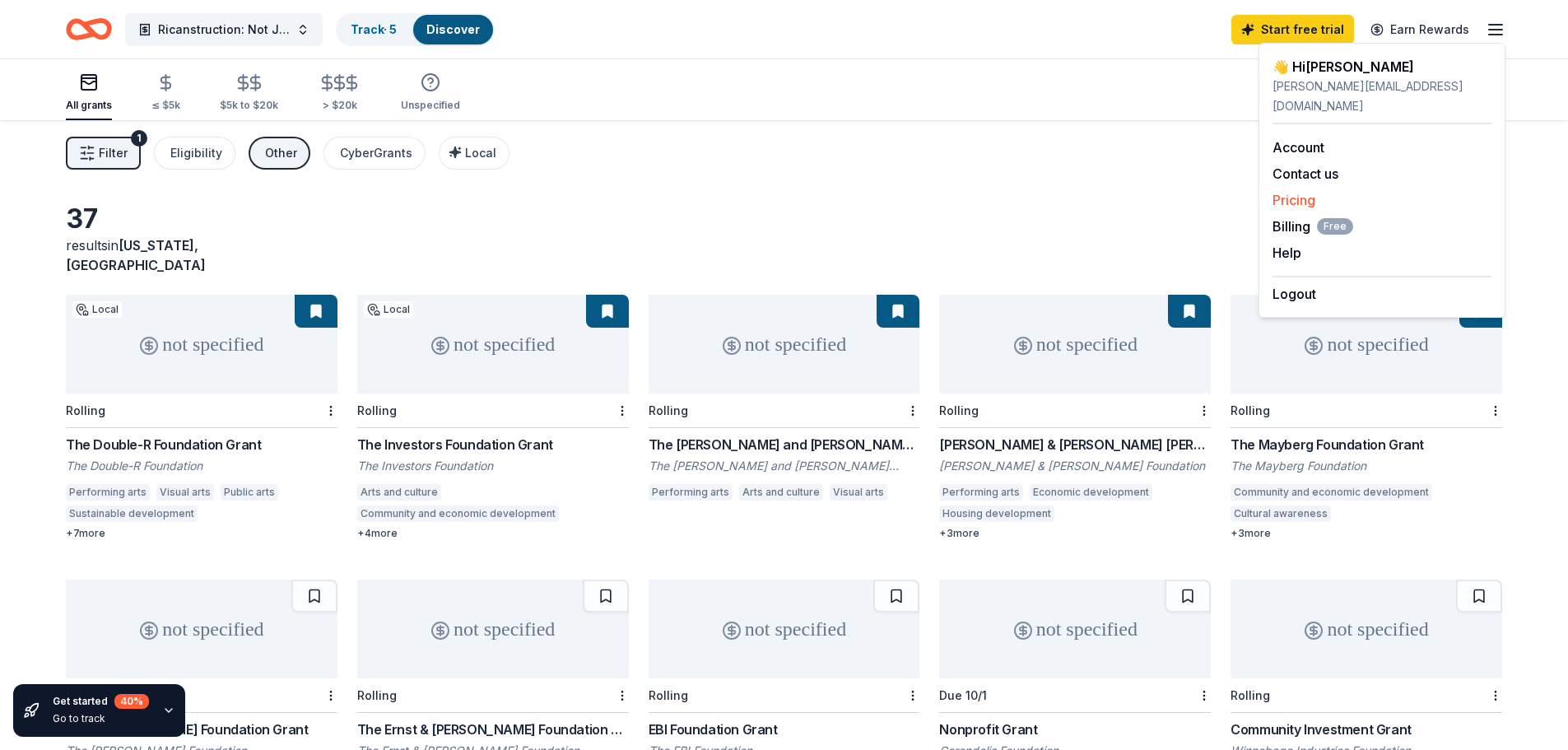
click at [1300, 192] on link "Pricing" at bounding box center [1294, 199] width 43 height 16
click at [103, 159] on span "Filter" at bounding box center [113, 153] width 29 height 20
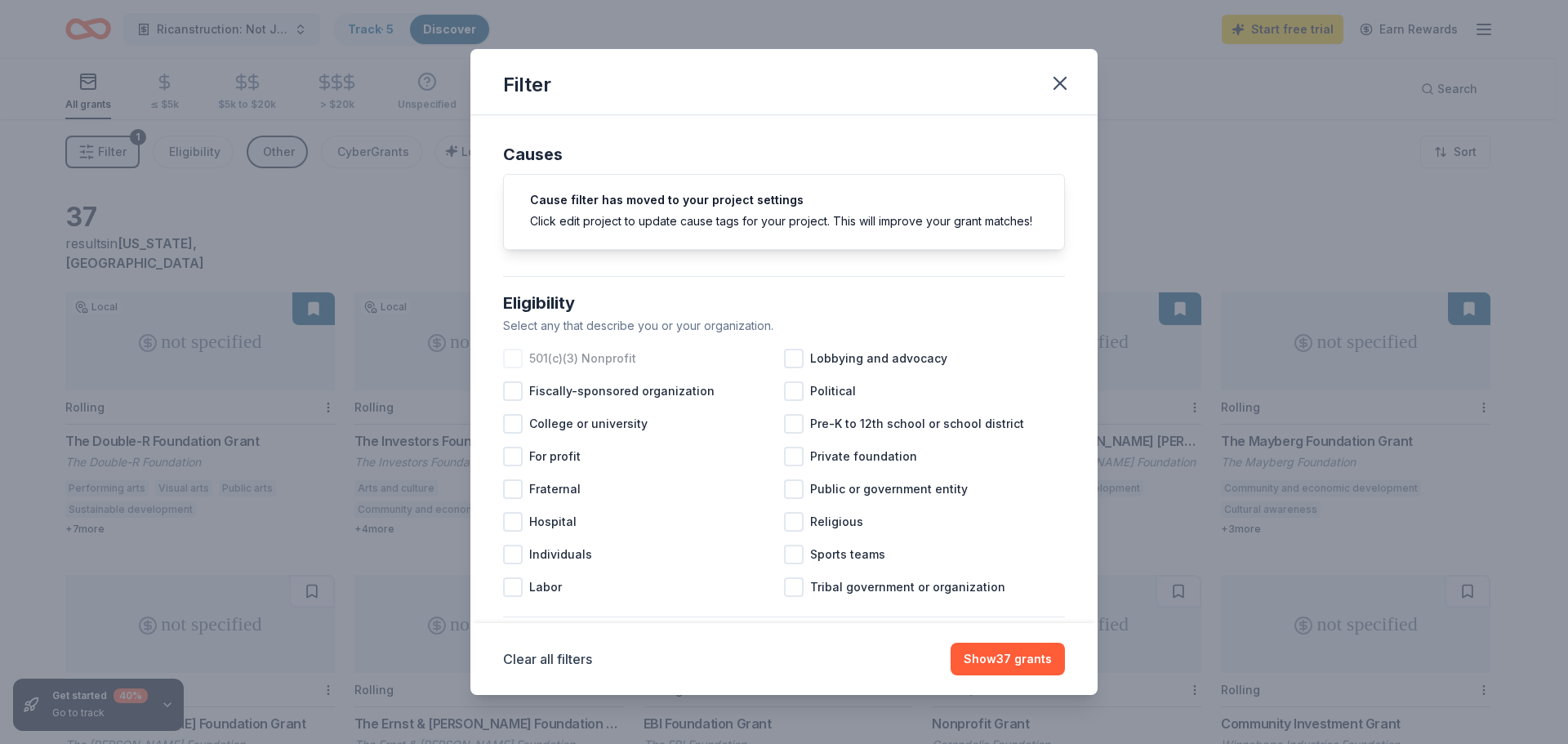
click at [511, 369] on div at bounding box center [512, 358] width 19 height 19
click at [1008, 663] on button "Show 37 grants" at bounding box center [1008, 659] width 114 height 33
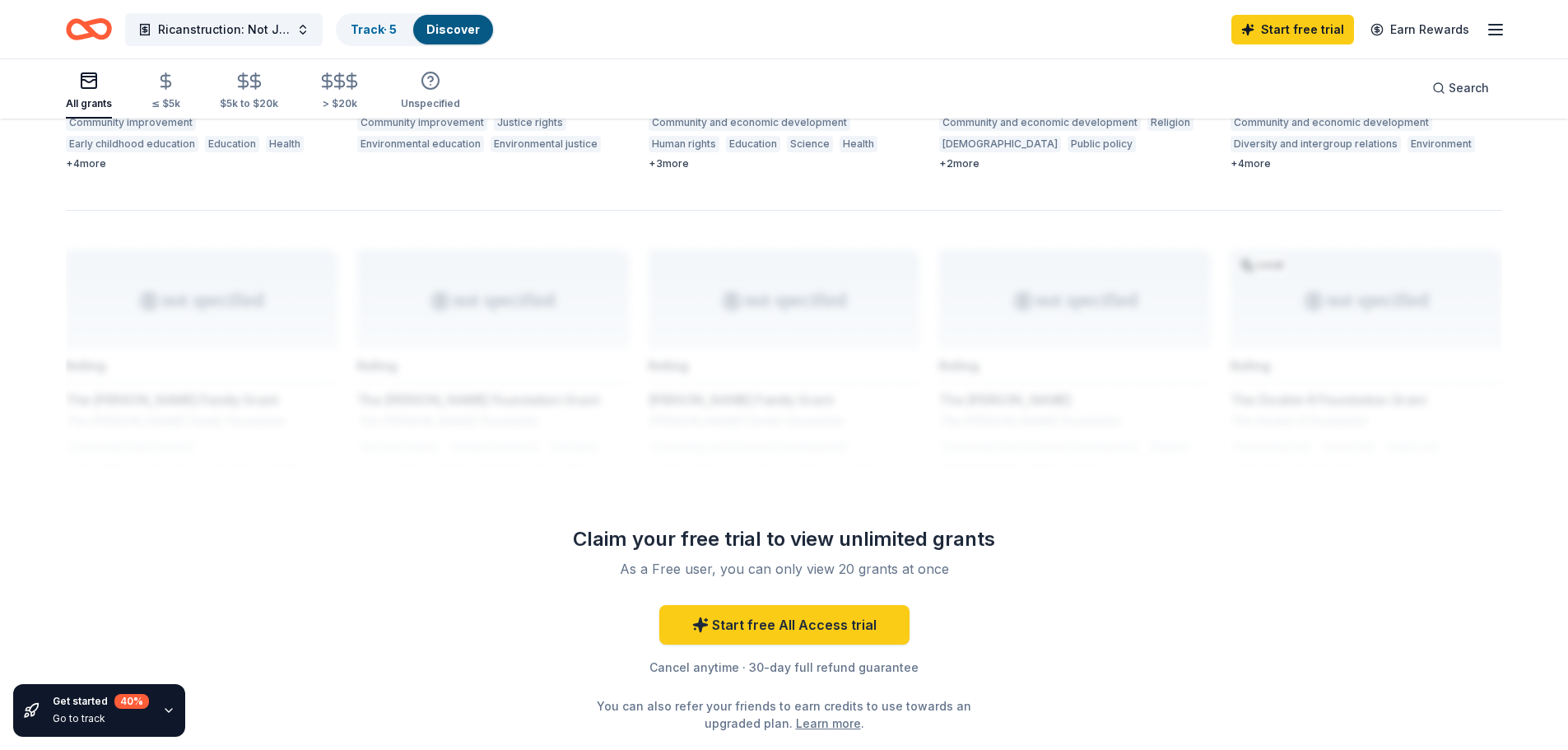
scroll to position [1324, 0]
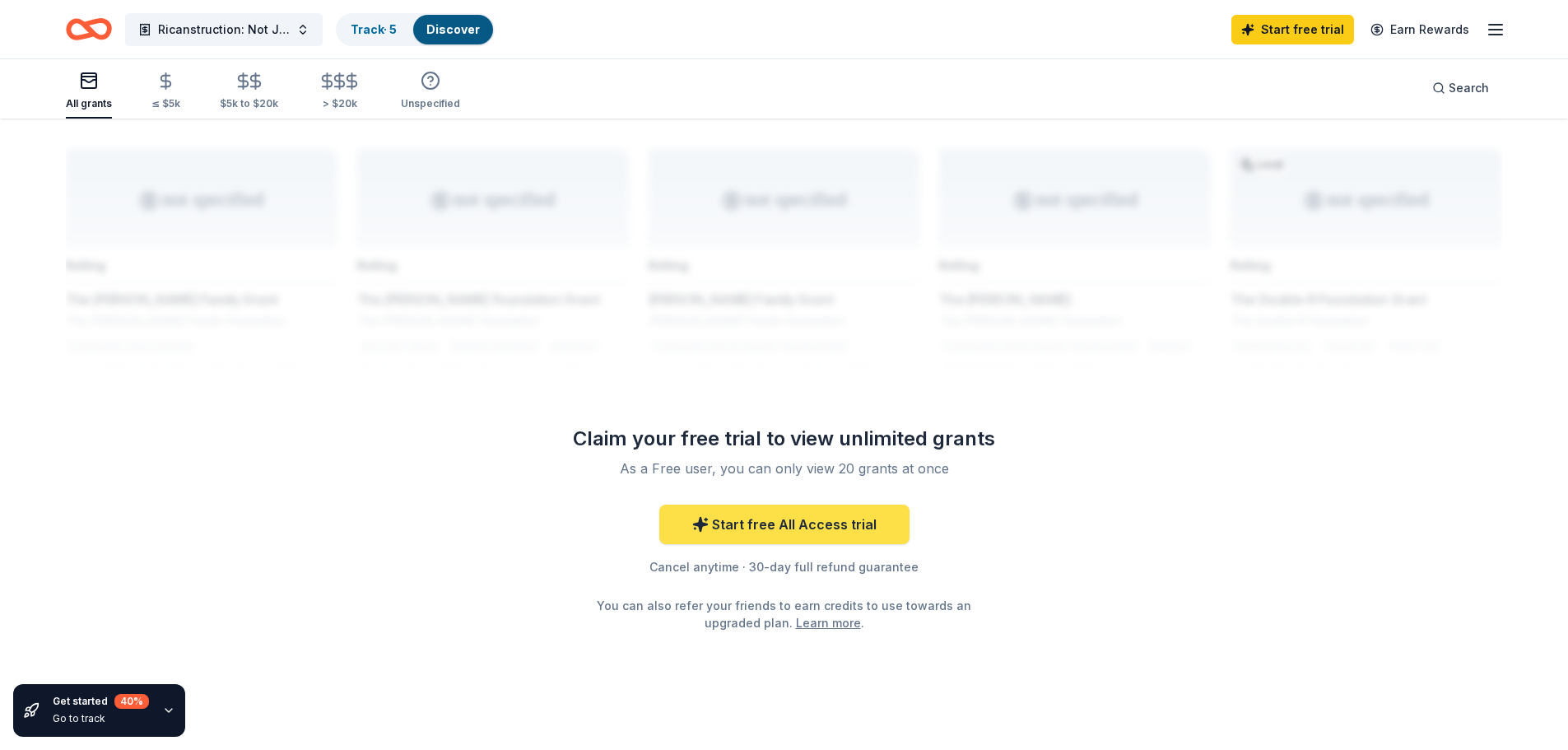
click at [805, 511] on link "Start free All Access trial" at bounding box center [785, 524] width 251 height 39
click at [827, 614] on link "Learn more" at bounding box center [828, 623] width 65 height 17
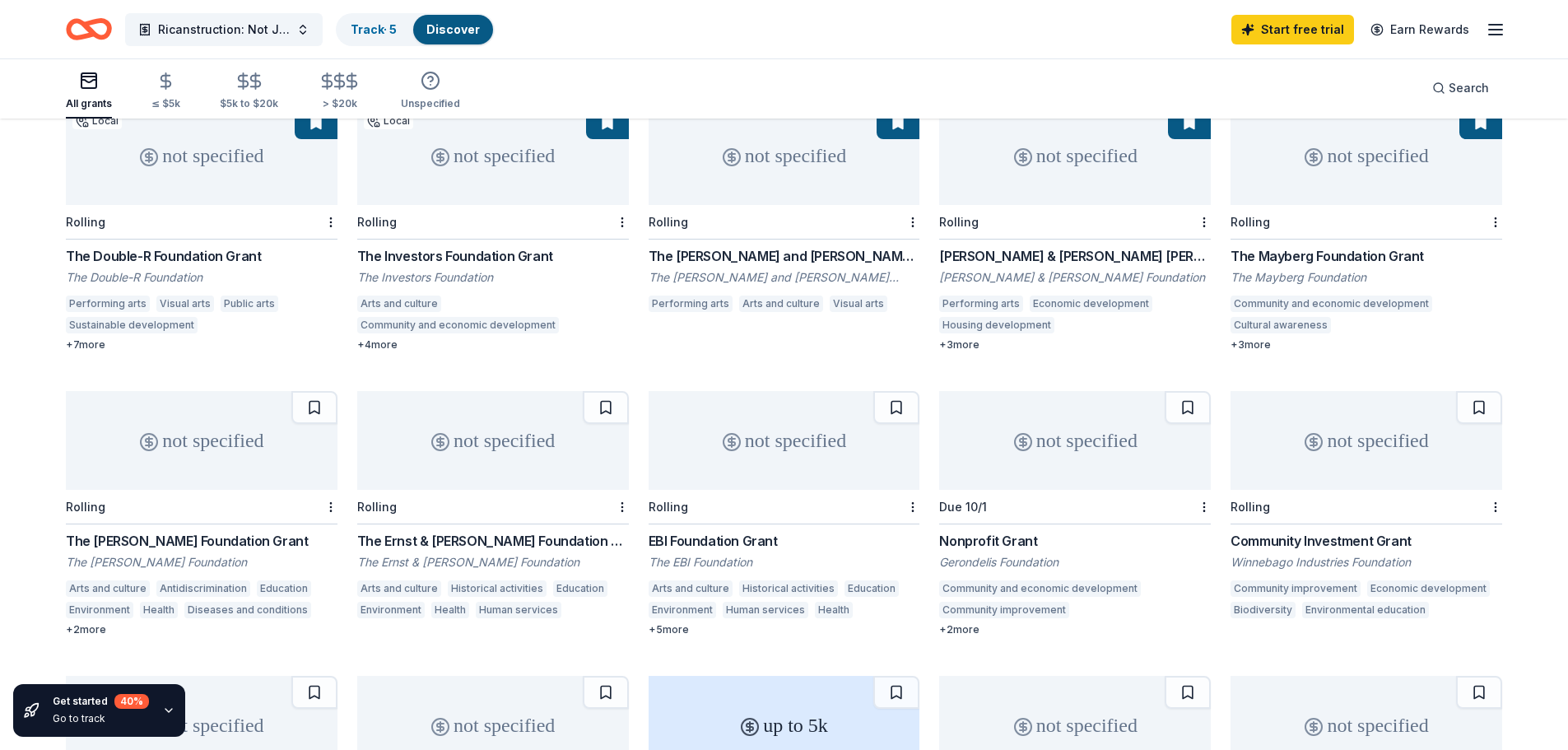
scroll to position [0, 0]
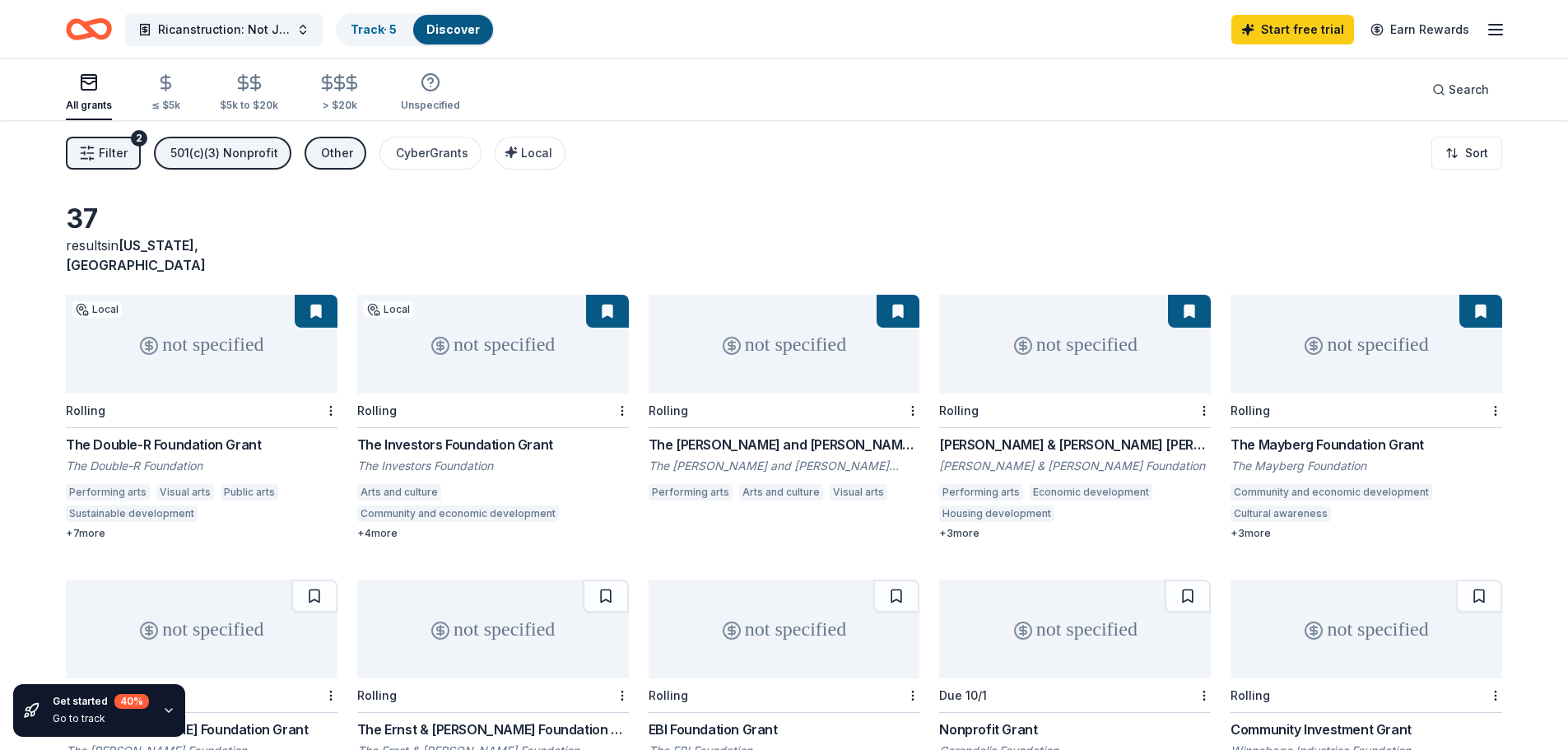
click at [251, 320] on div "not specified" at bounding box center [201, 344] width 272 height 99
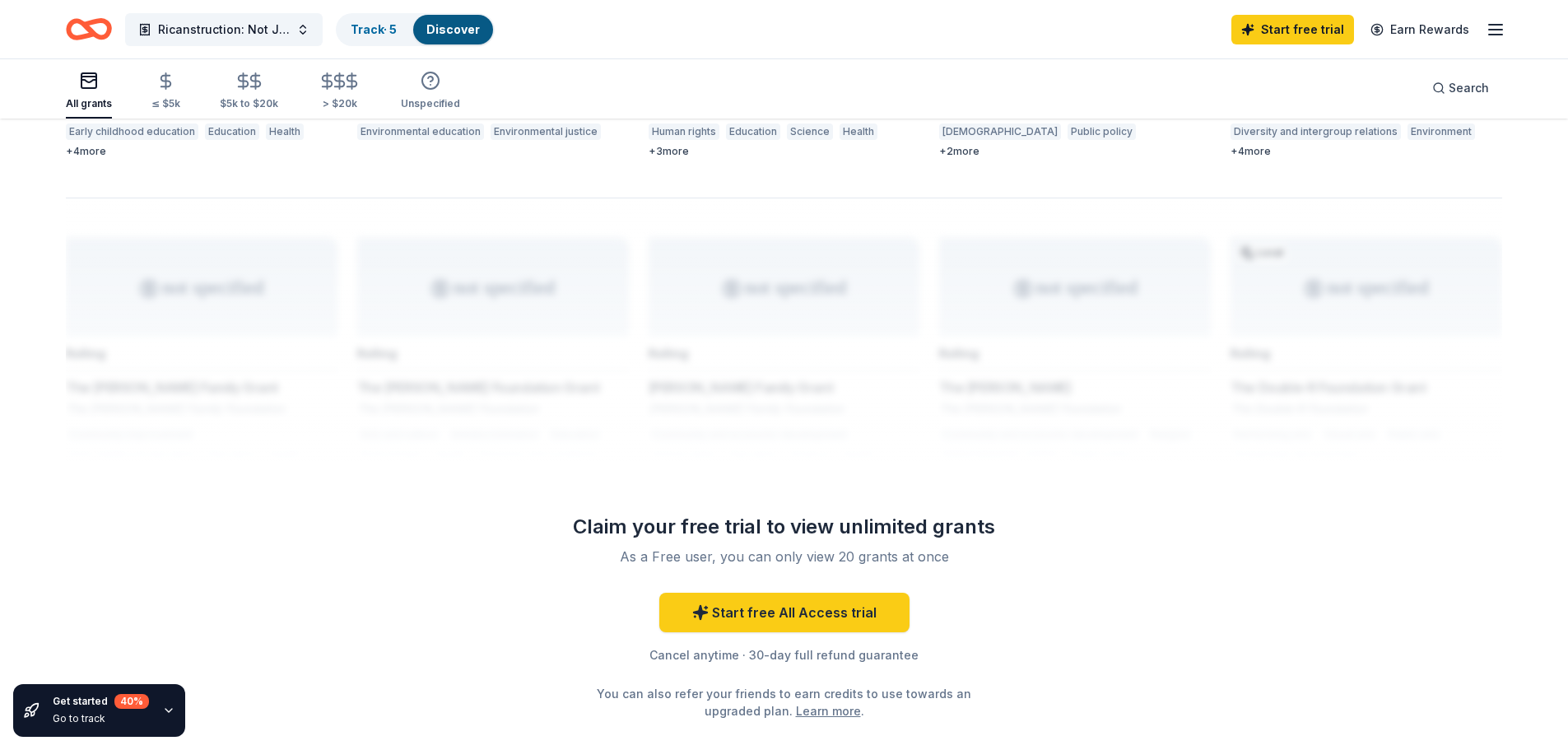
scroll to position [1324, 0]
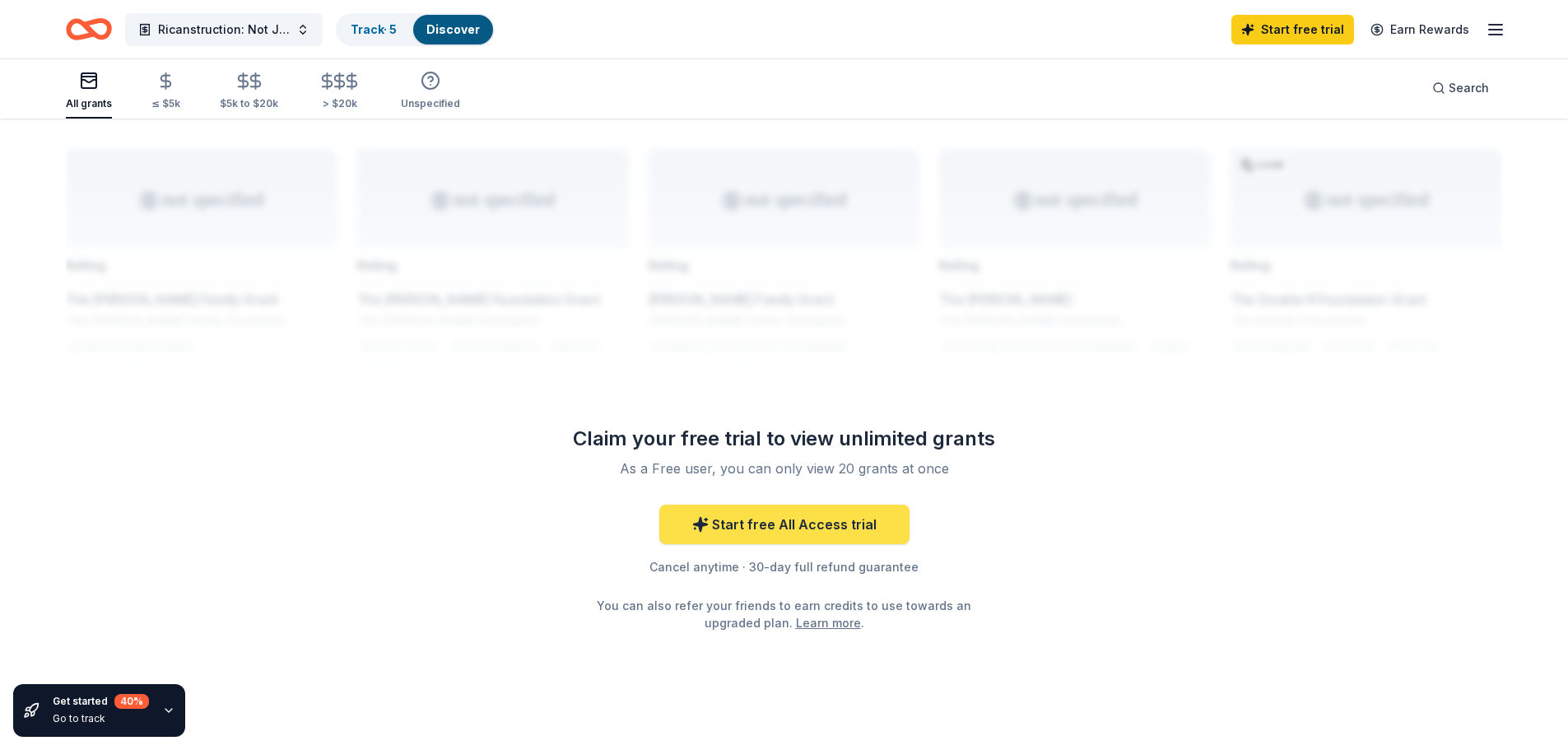
click at [796, 505] on link "Start free All Access trial" at bounding box center [785, 524] width 251 height 39
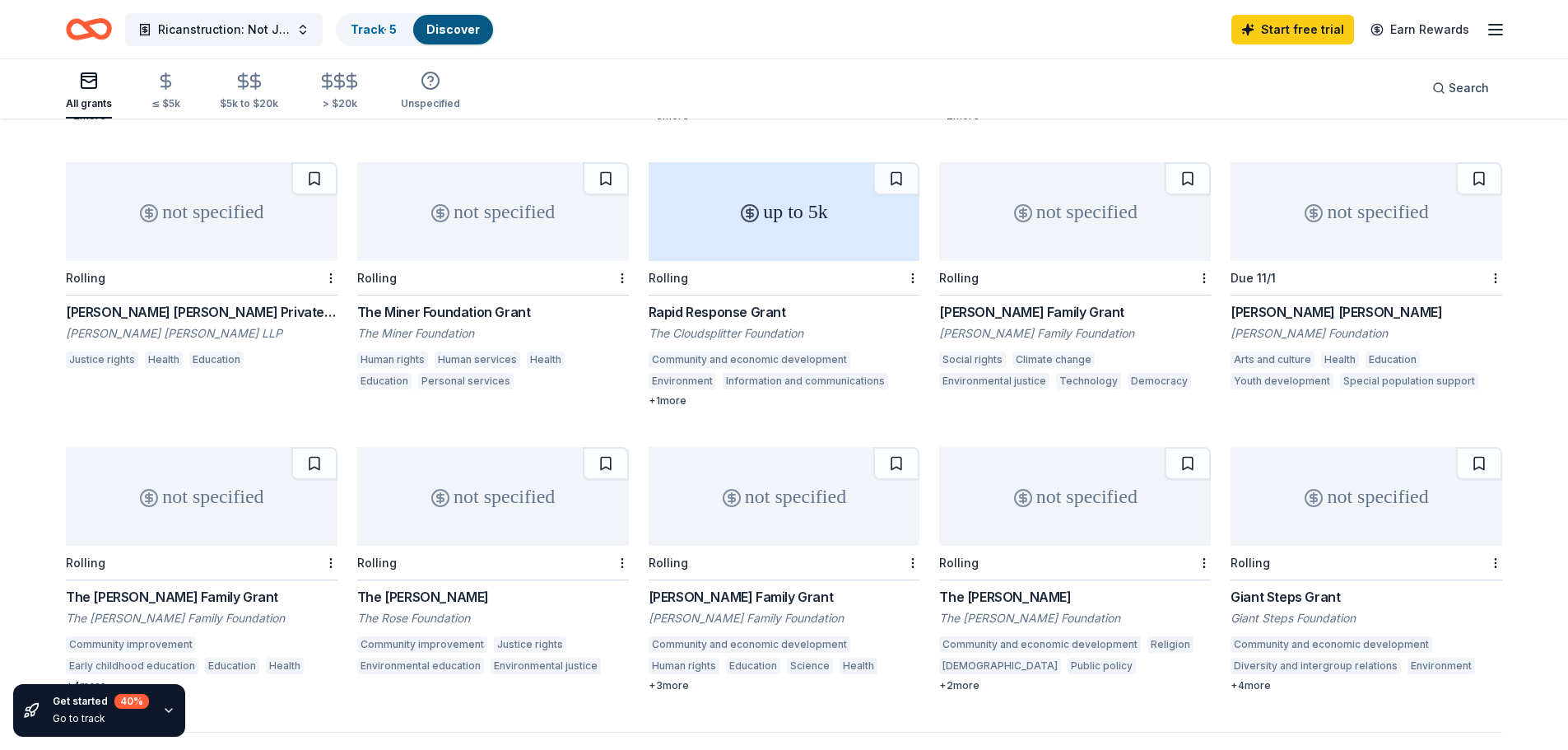
scroll to position [419, 0]
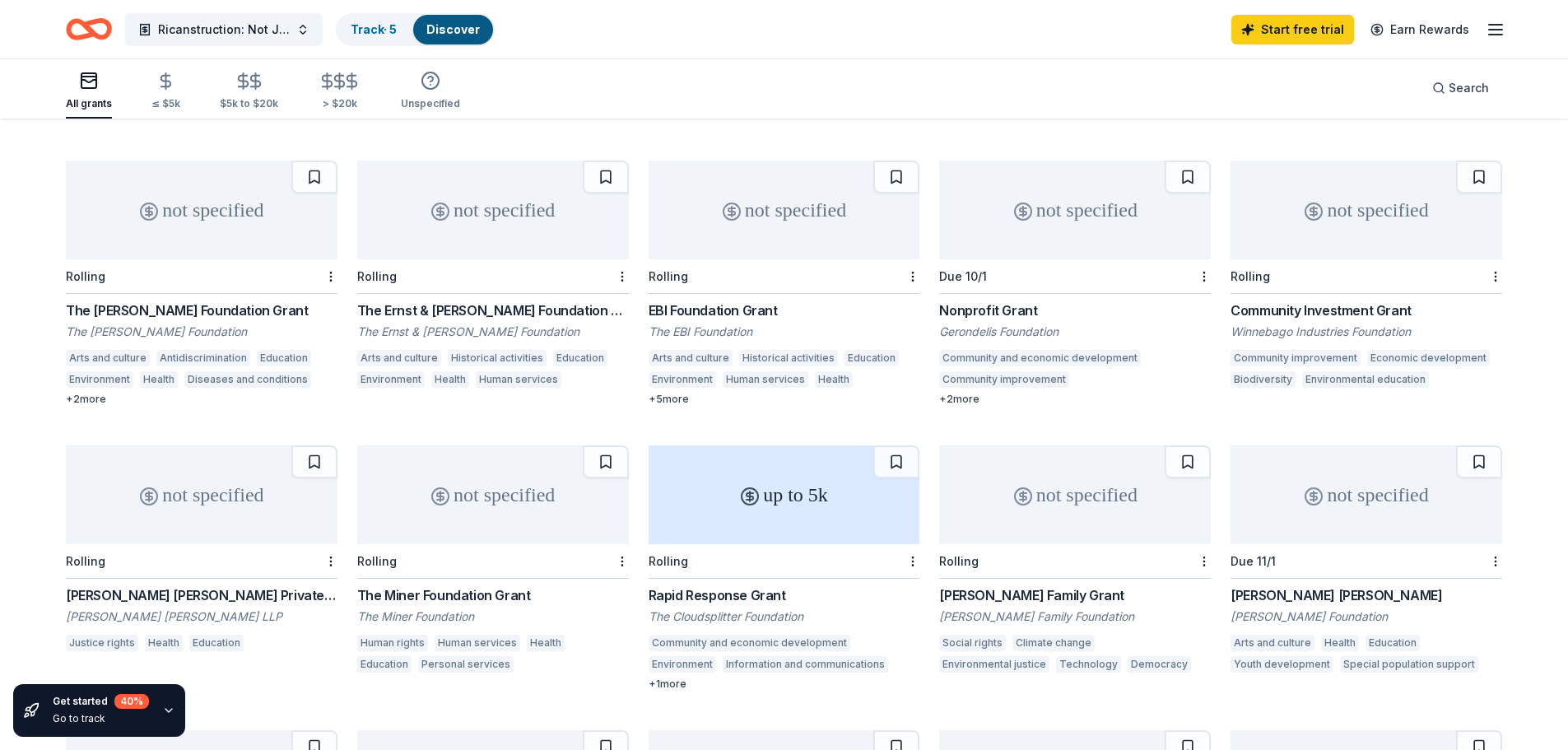
click at [787, 475] on div "up to 5k" at bounding box center [784, 495] width 272 height 99
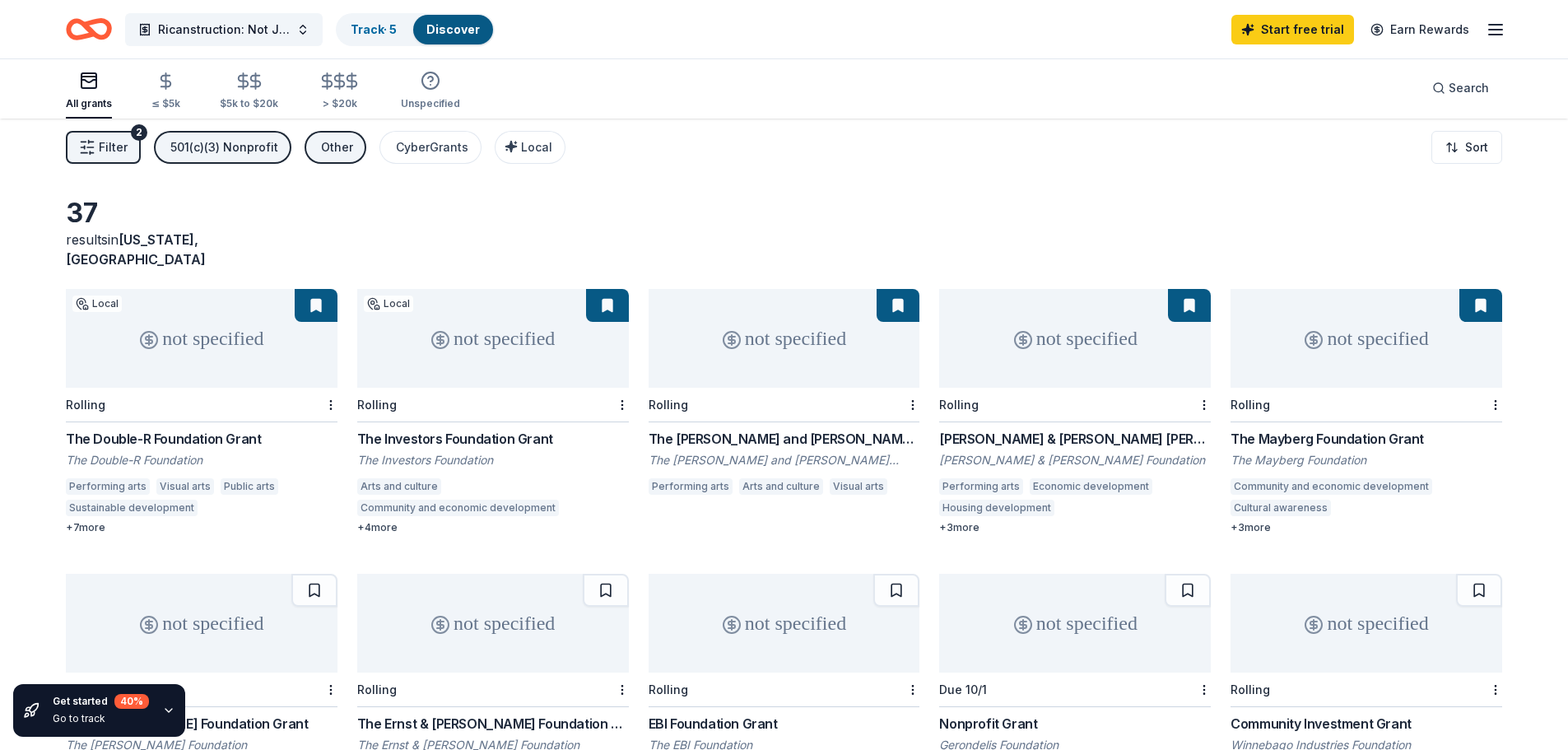
scroll to position [0, 0]
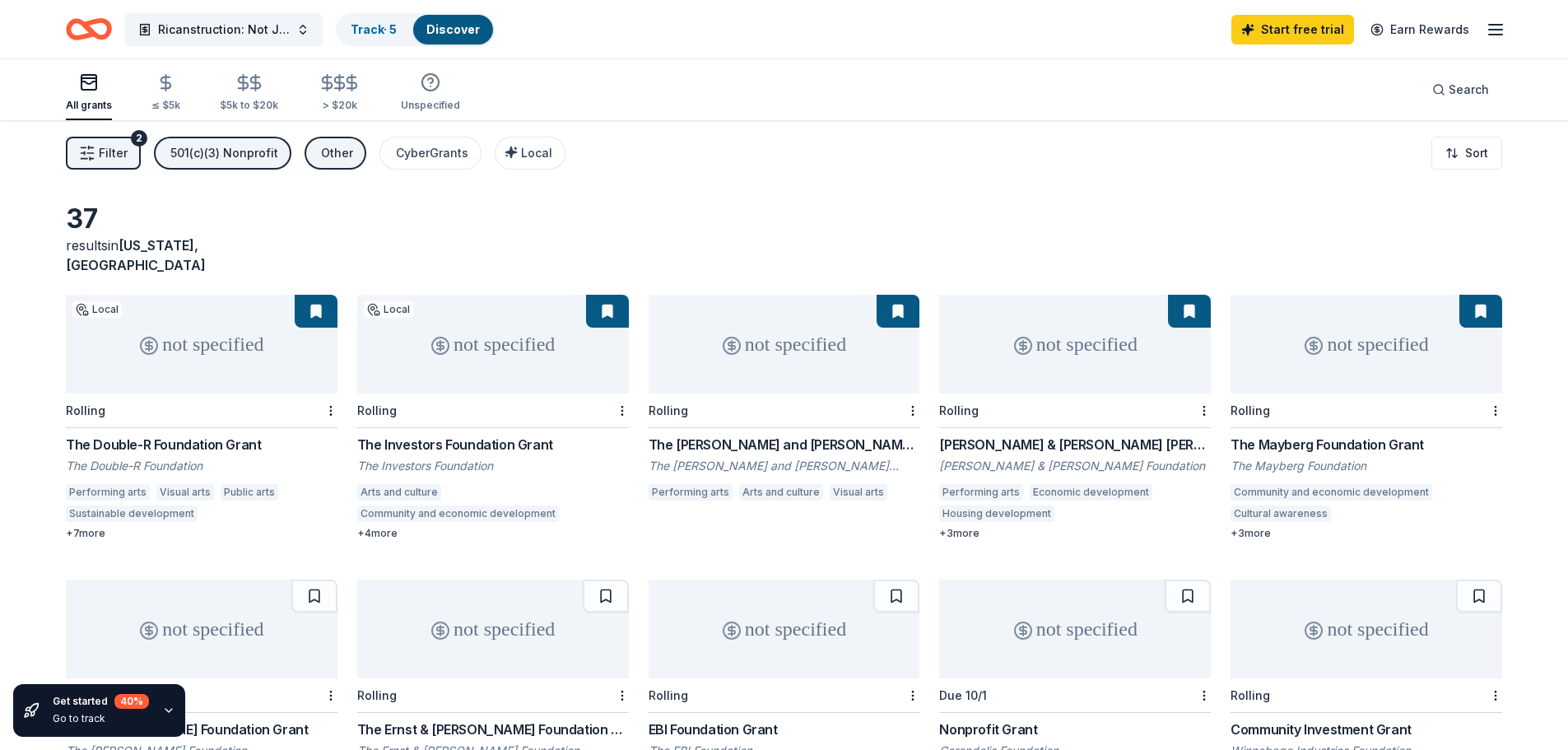
click at [98, 153] on button "Filter 2" at bounding box center [103, 153] width 75 height 33
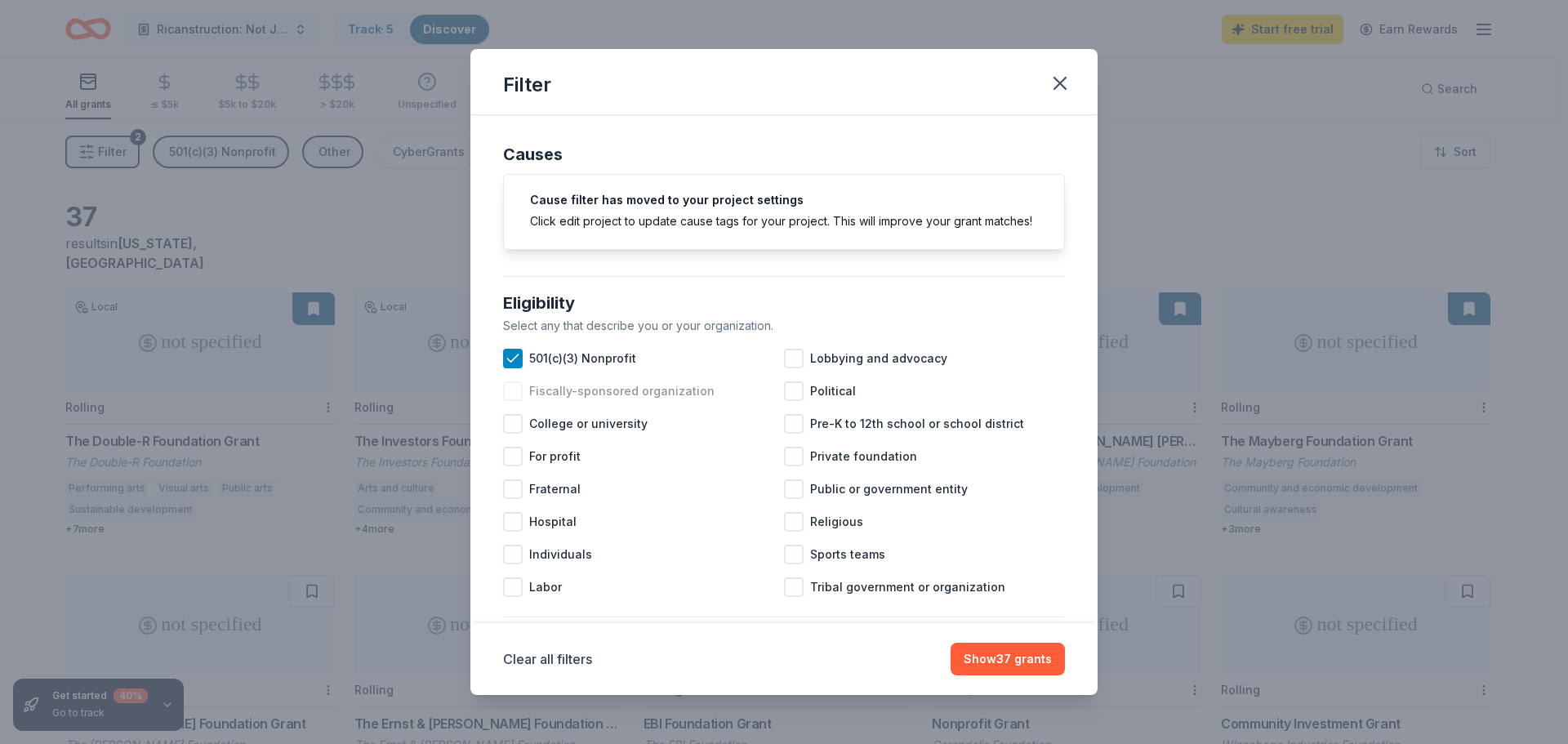
drag, startPoint x: 489, startPoint y: 375, endPoint x: 760, endPoint y: 412, distance: 273.5
click at [760, 412] on div "Causes Cause filter has moved to your project settings Click edit project to up…" at bounding box center [784, 369] width 627 height 508
click at [518, 367] on icon at bounding box center [512, 358] width 16 height 16
click at [1005, 654] on button "Show 37 grants" at bounding box center [1008, 659] width 114 height 33
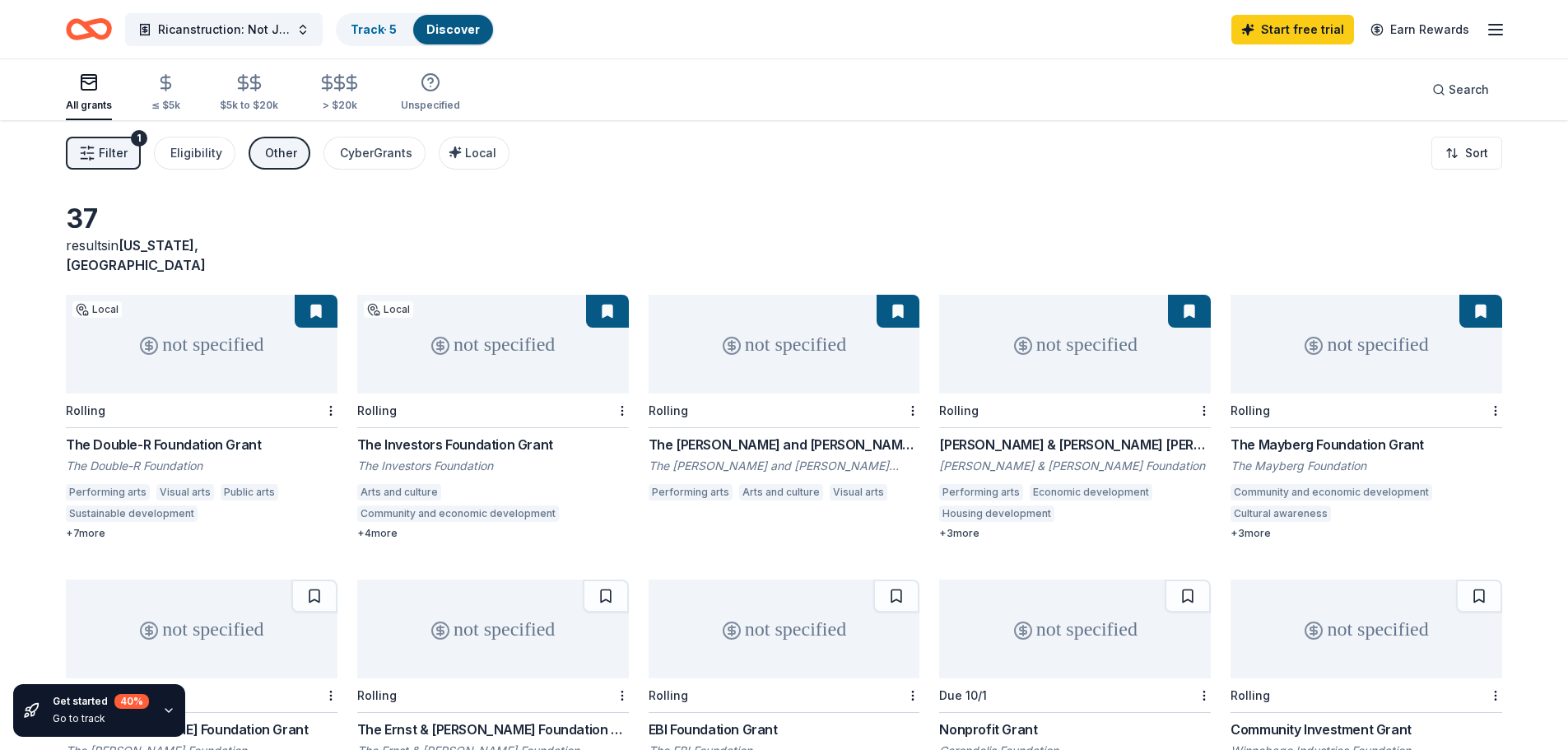
click at [258, 435] on div "The Double-R Foundation Grant" at bounding box center [201, 444] width 272 height 20
click at [784, 350] on div "not specified" at bounding box center [784, 344] width 272 height 99
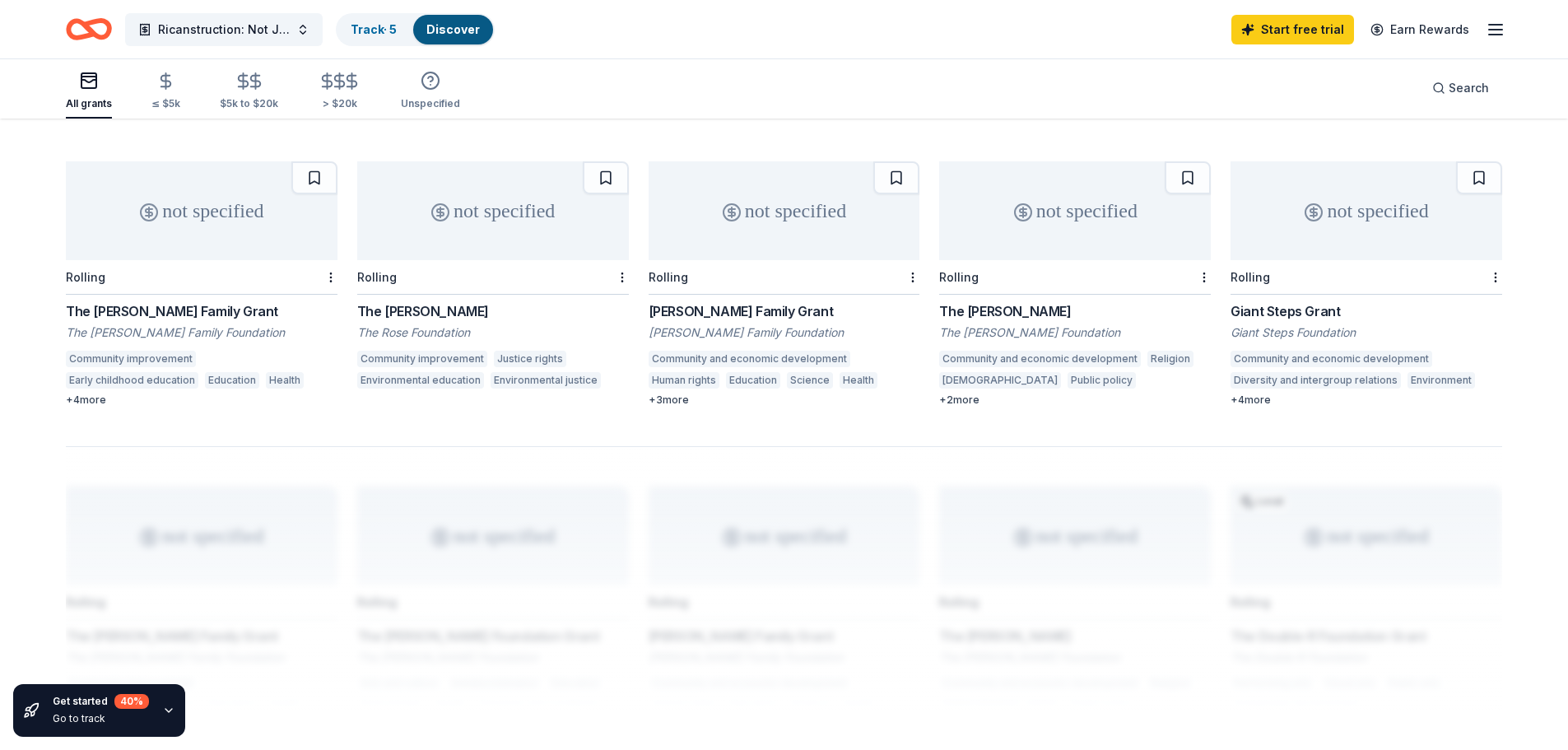
scroll to position [576, 0]
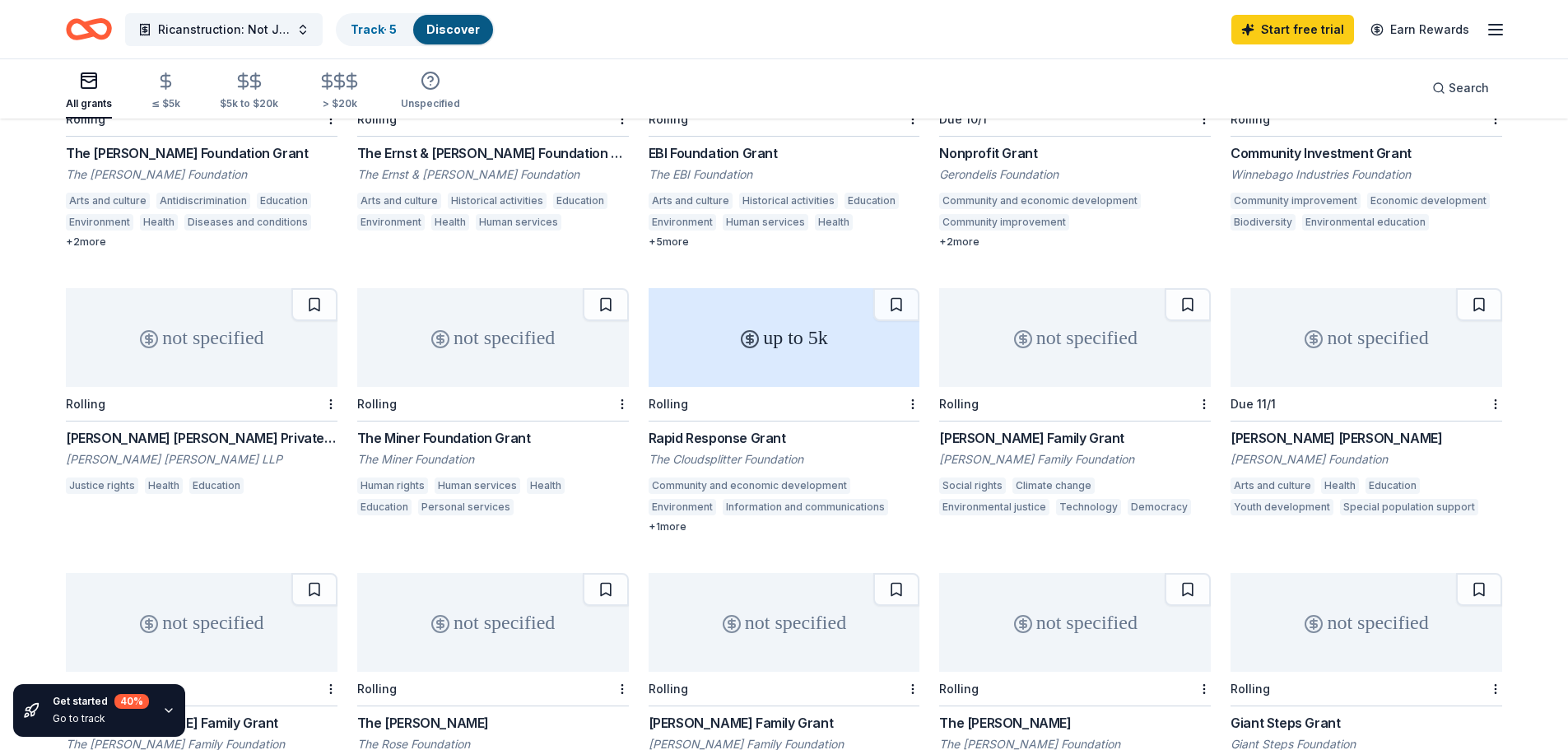
click at [1373, 320] on div "not specified" at bounding box center [1366, 338] width 272 height 99
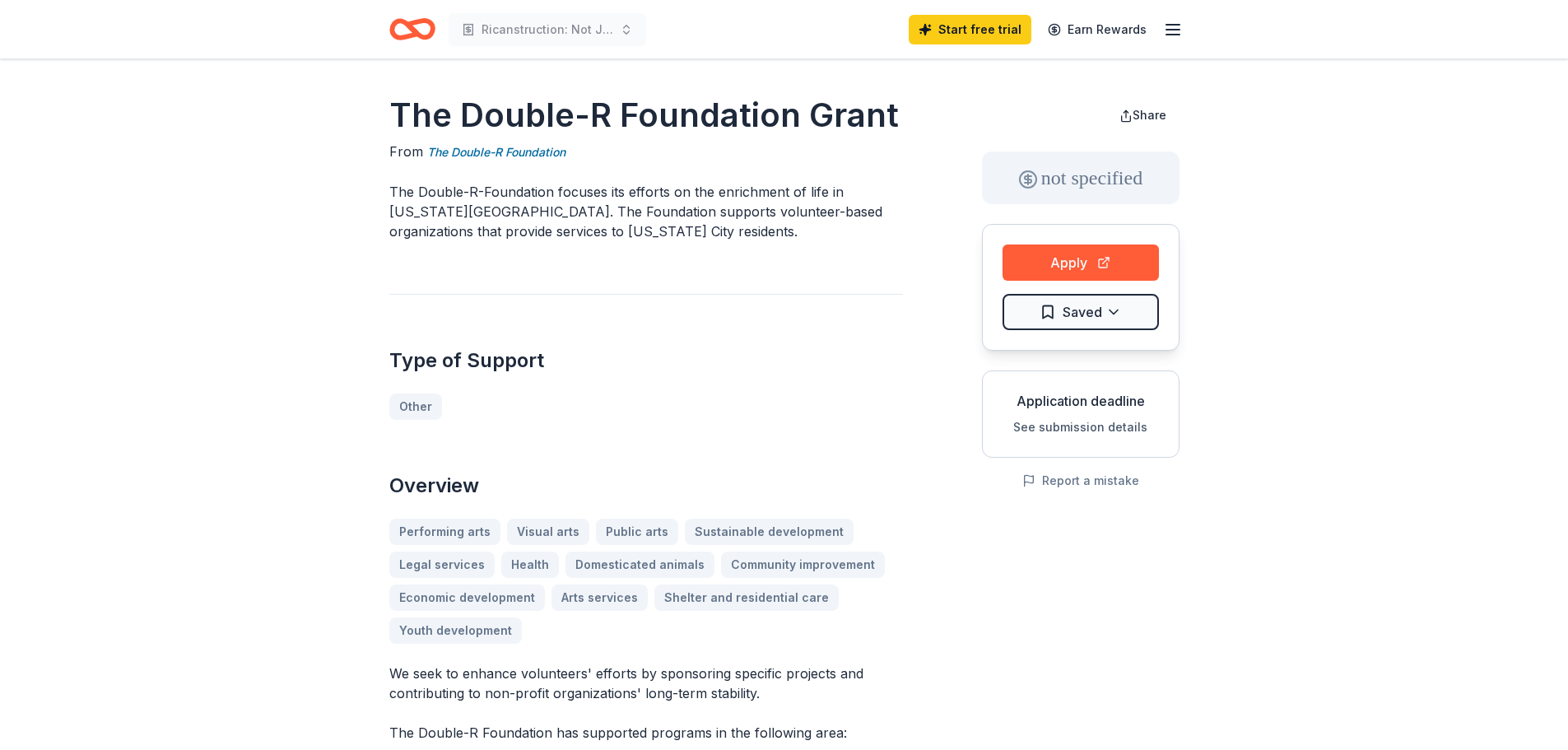
click at [1167, 32] on icon "button" at bounding box center [1173, 29] width 20 height 20
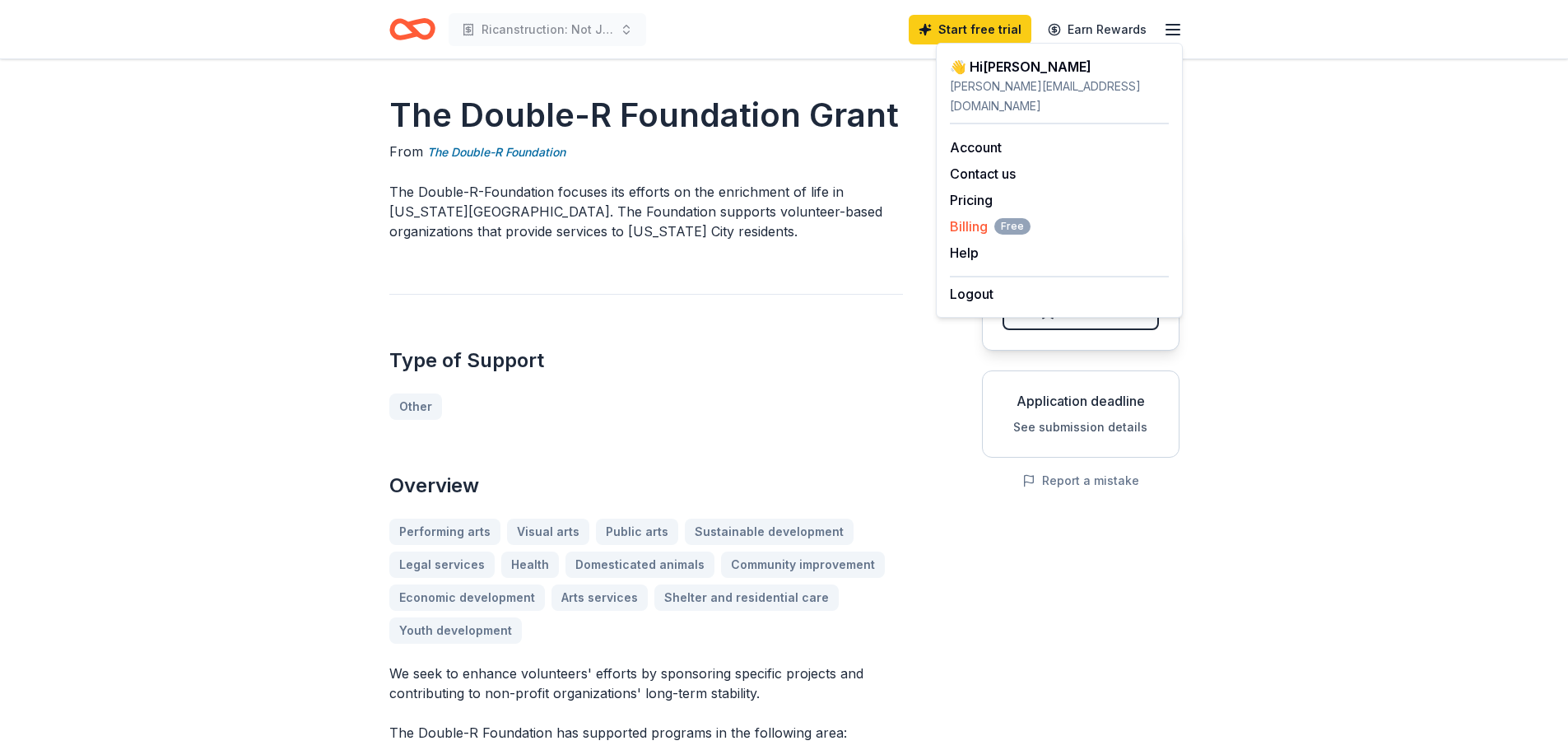
click at [970, 216] on span "Billing Free" at bounding box center [990, 226] width 81 height 20
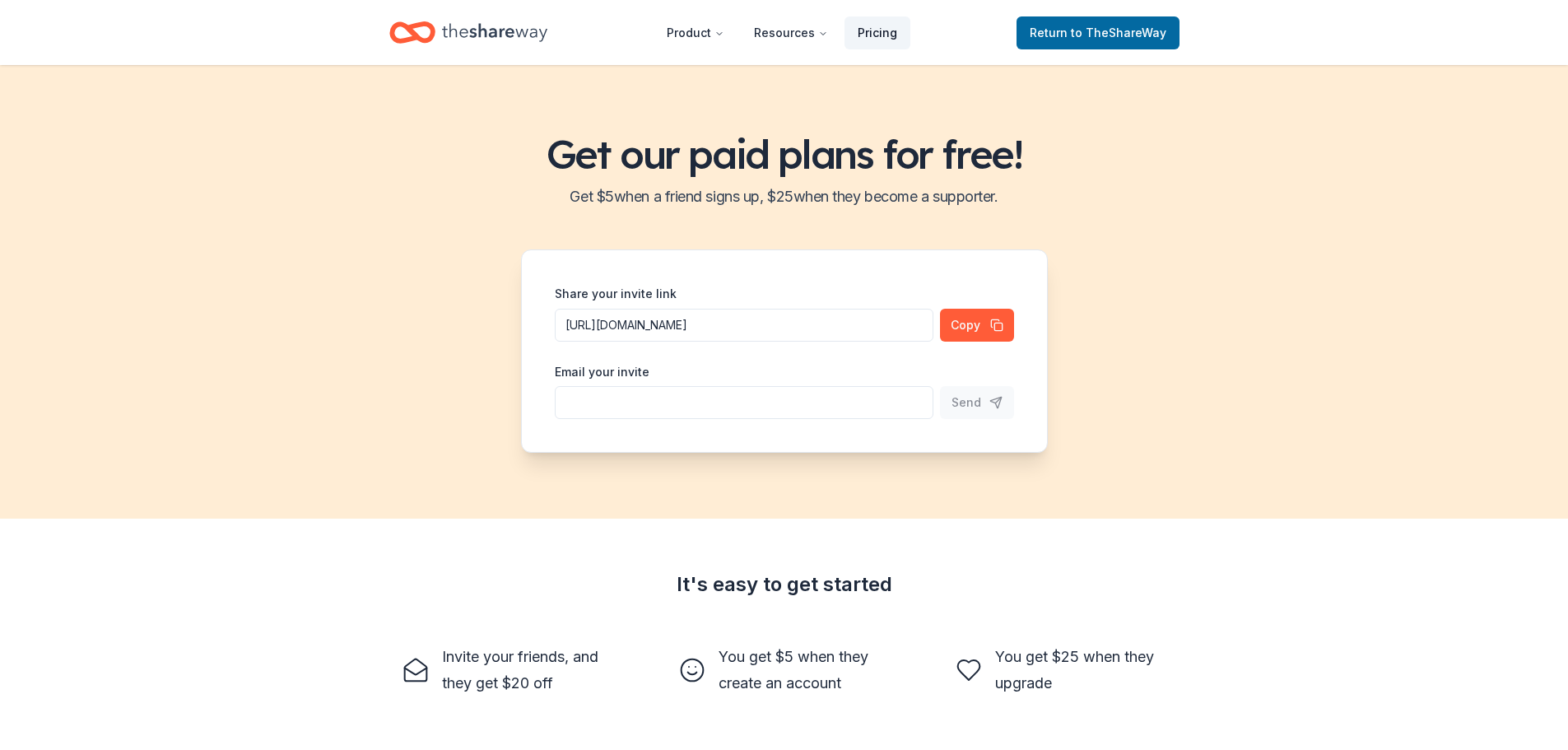
click at [872, 36] on link "Pricing" at bounding box center [877, 32] width 66 height 33
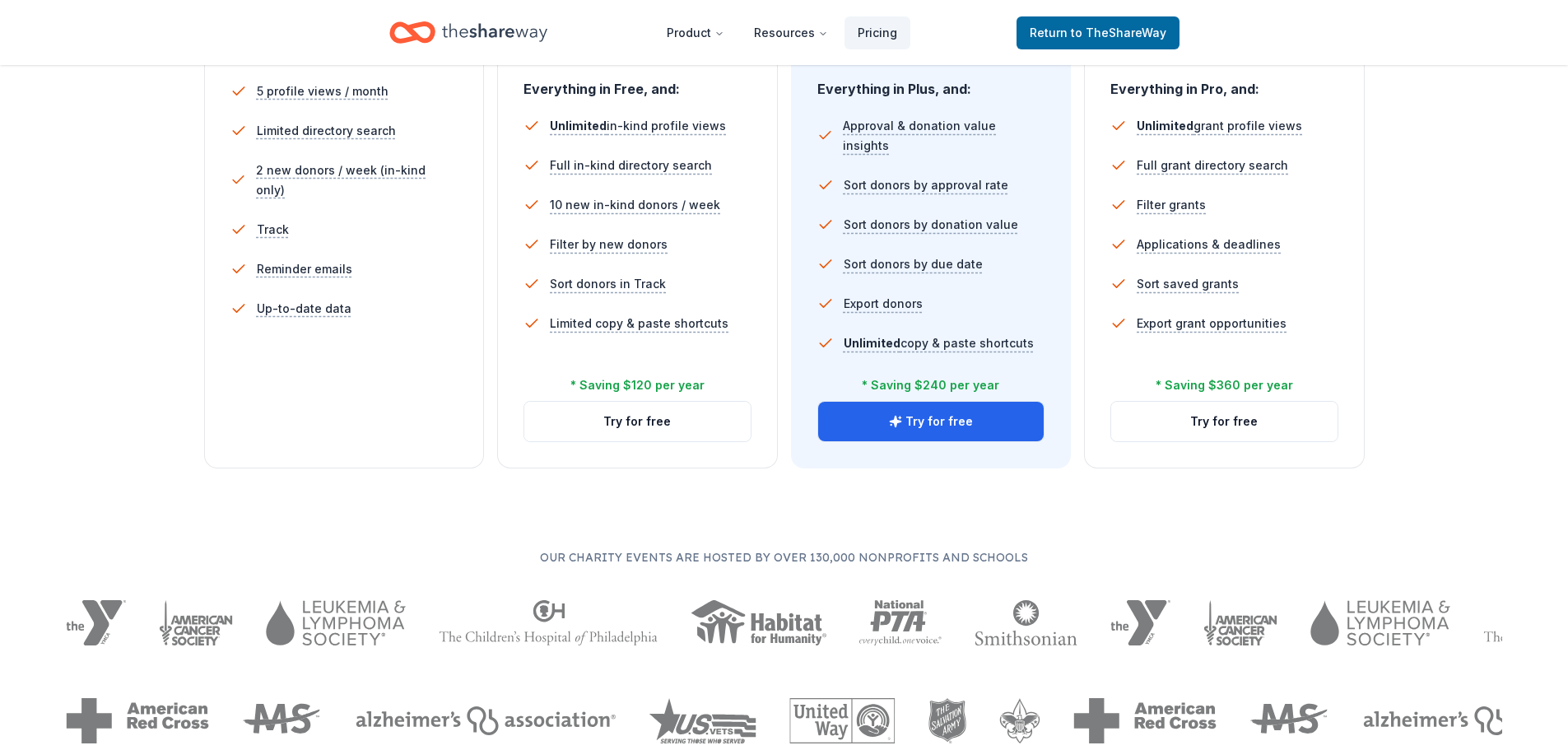
scroll to position [83, 0]
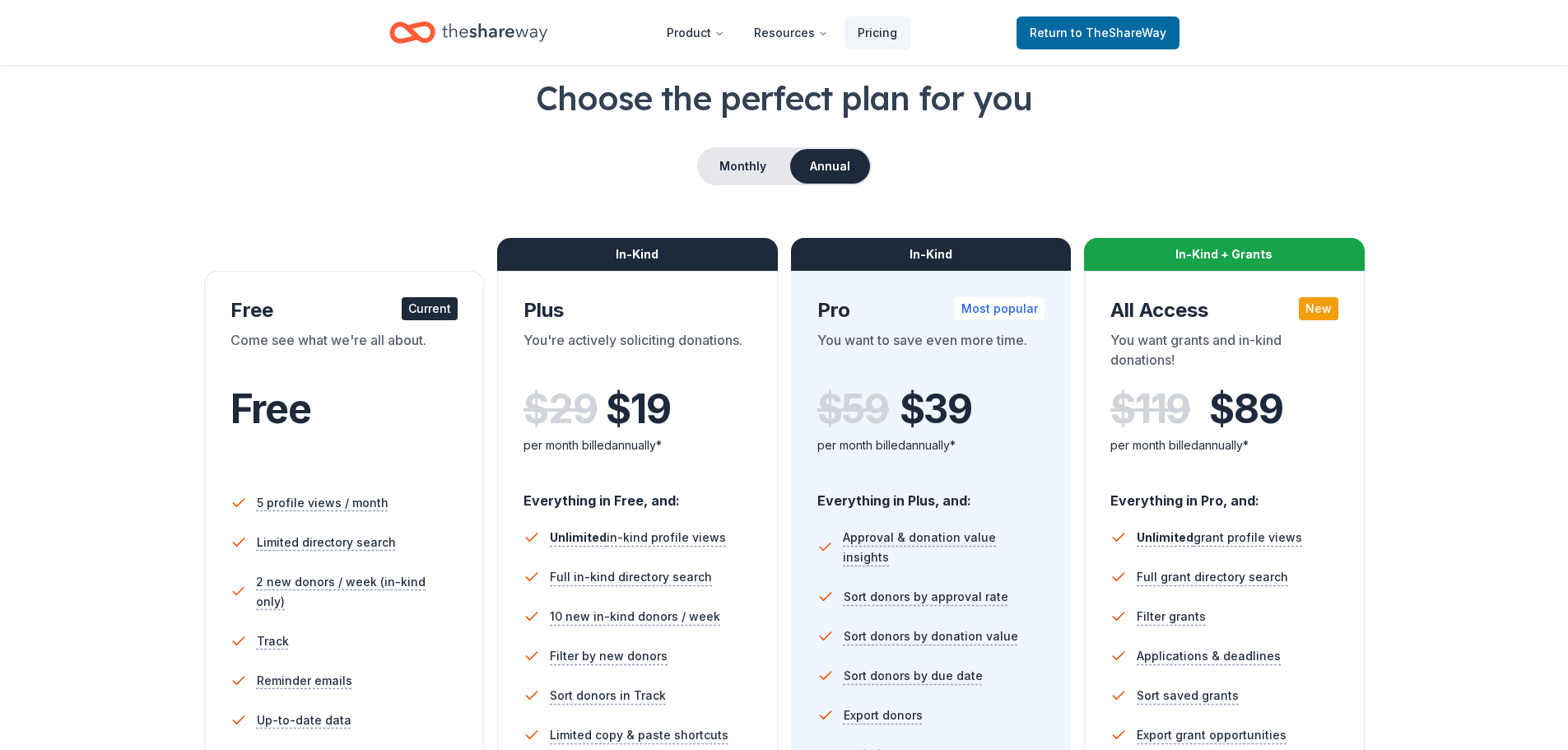
click at [389, 384] on div "Free" at bounding box center [345, 427] width 228 height 101
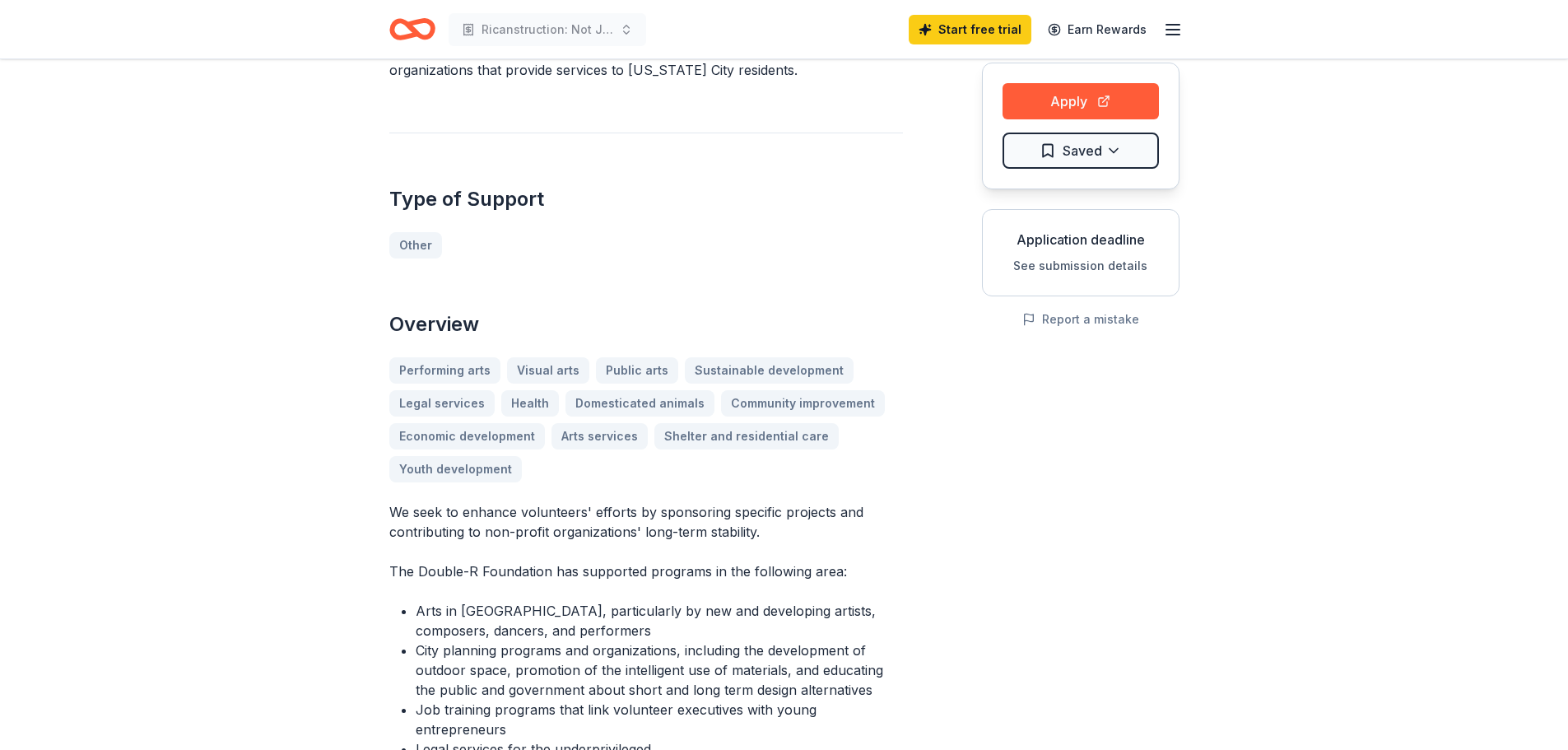
scroll to position [164, 0]
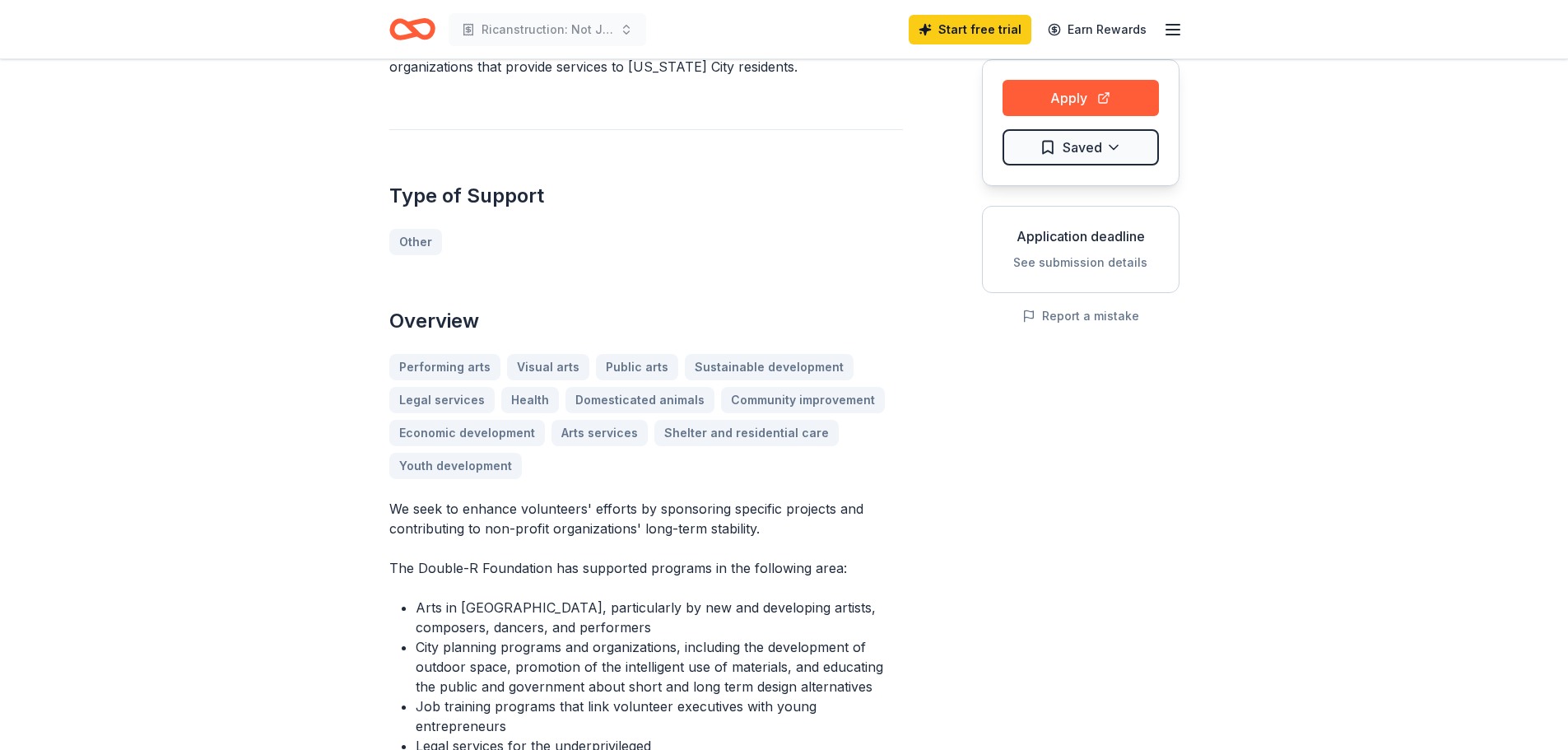
click at [1080, 260] on button "See submission details" at bounding box center [1080, 262] width 134 height 20
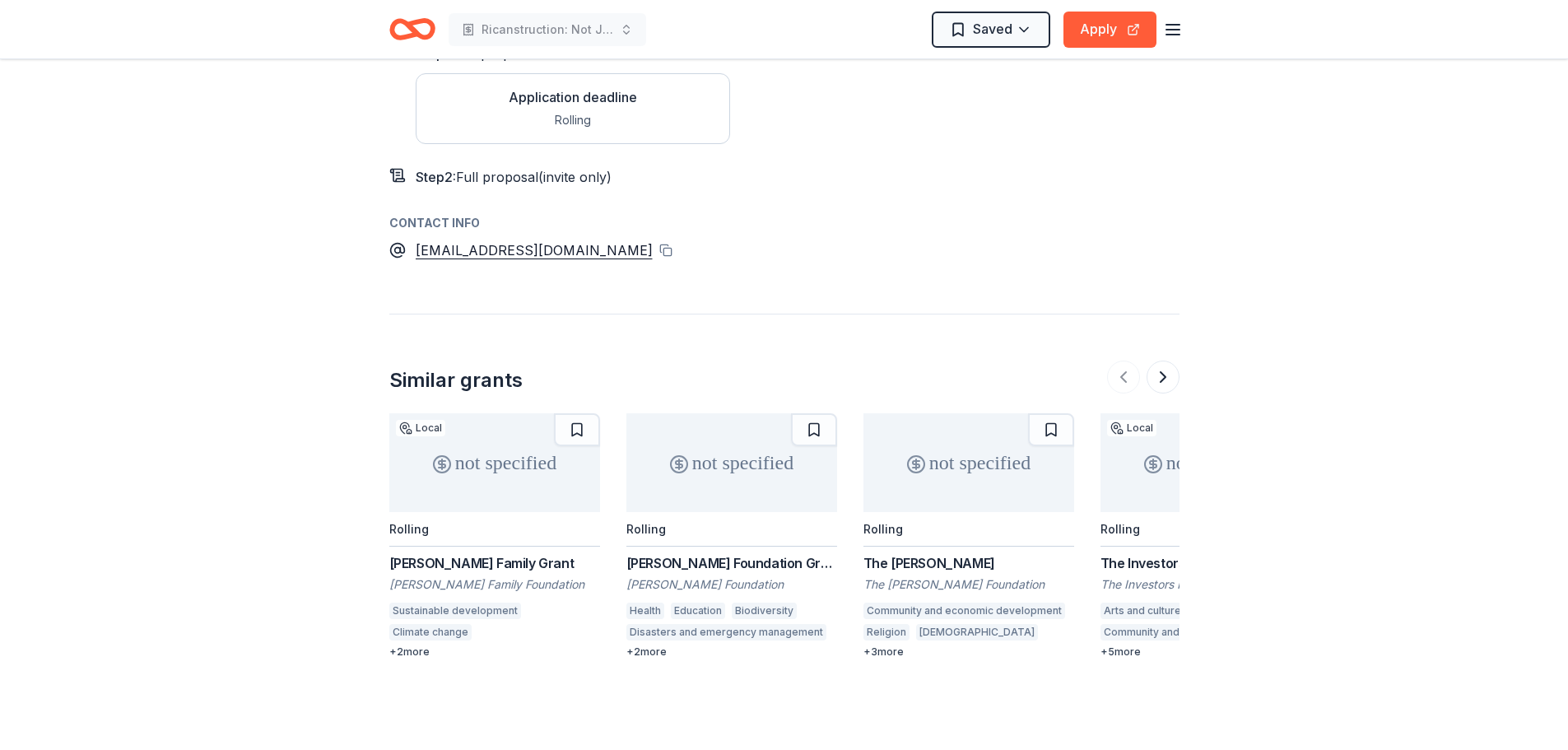
scroll to position [1604, 0]
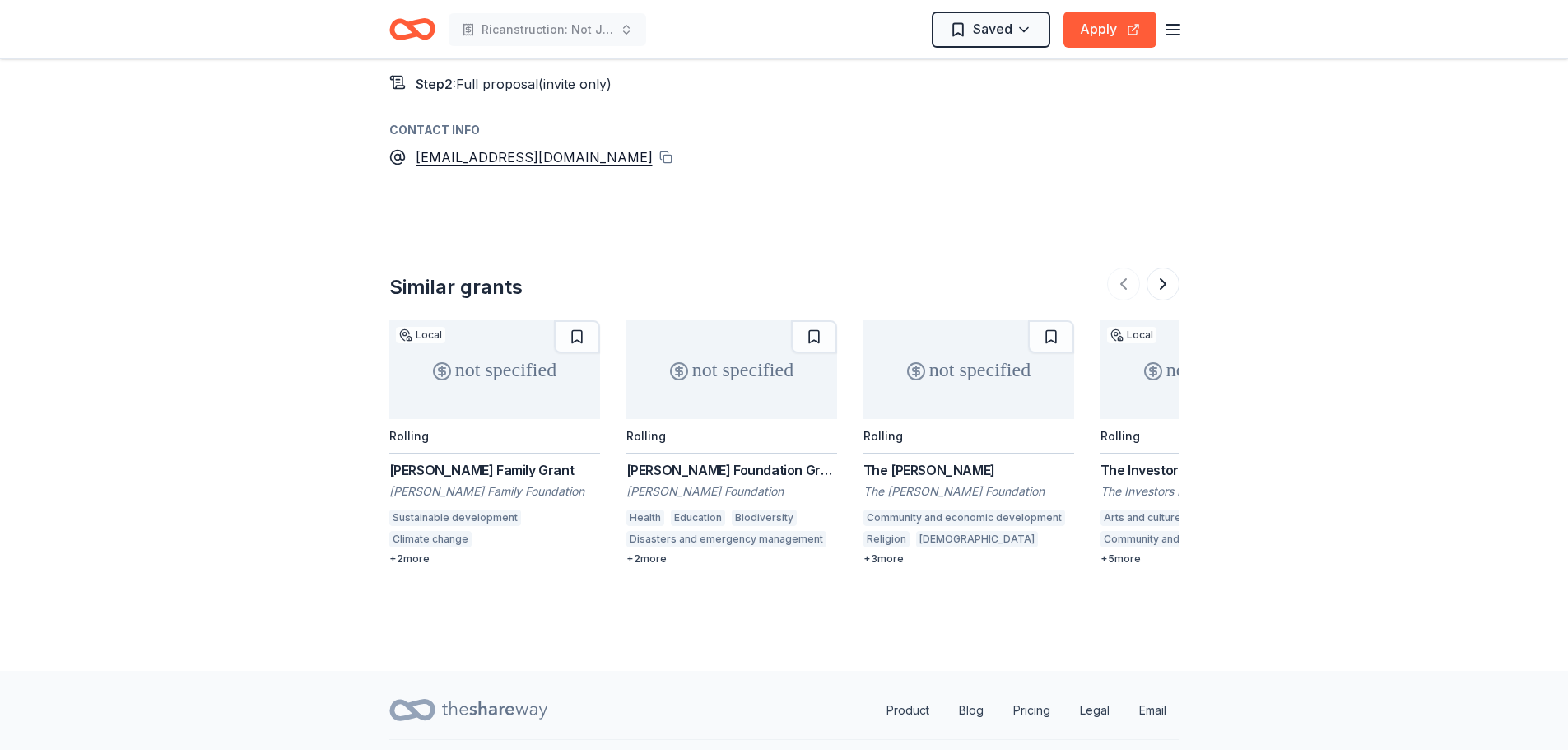
click at [1136, 338] on div "not specified" at bounding box center [1206, 370] width 210 height 99
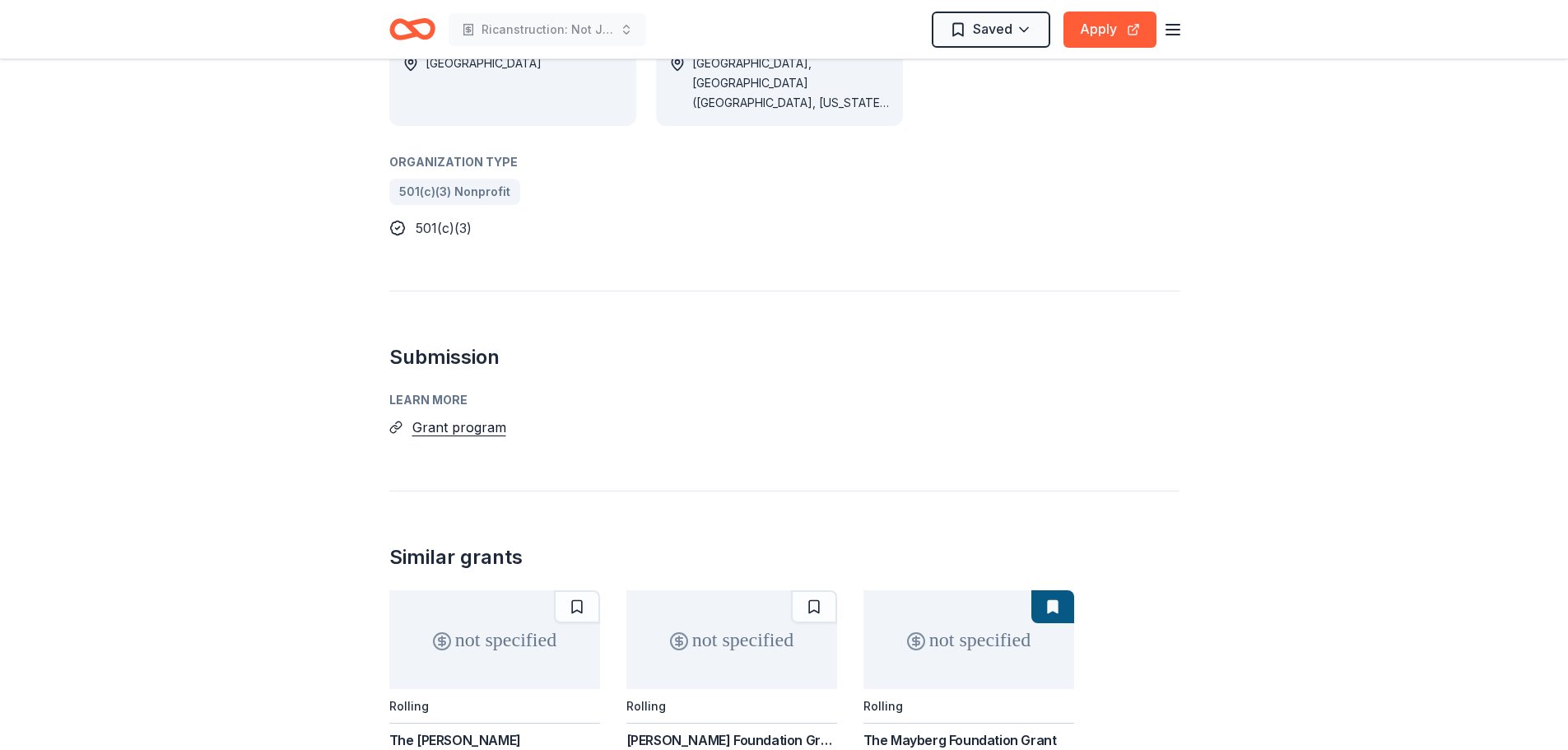
scroll to position [906, 0]
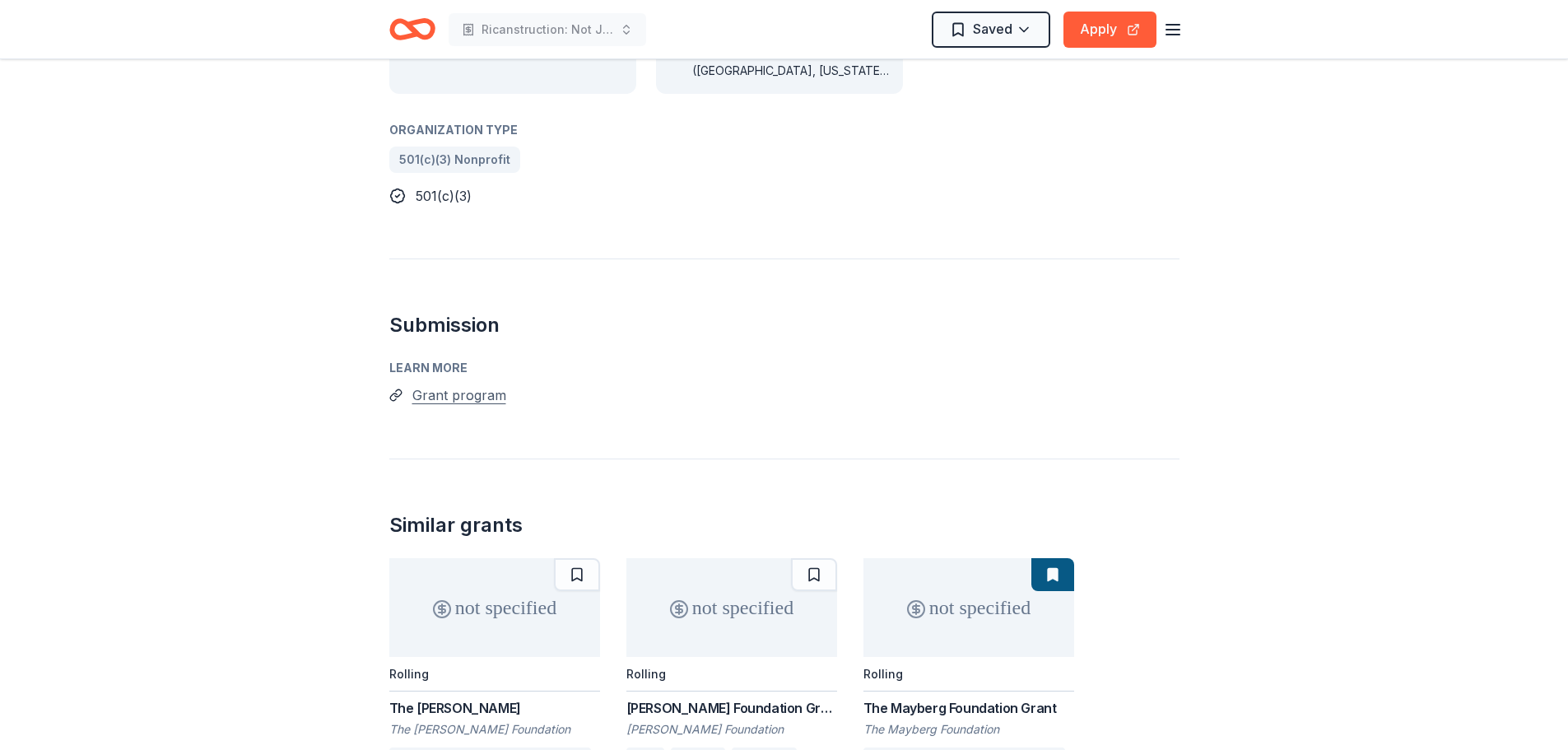
click at [458, 384] on button "Grant program" at bounding box center [459, 395] width 94 height 21
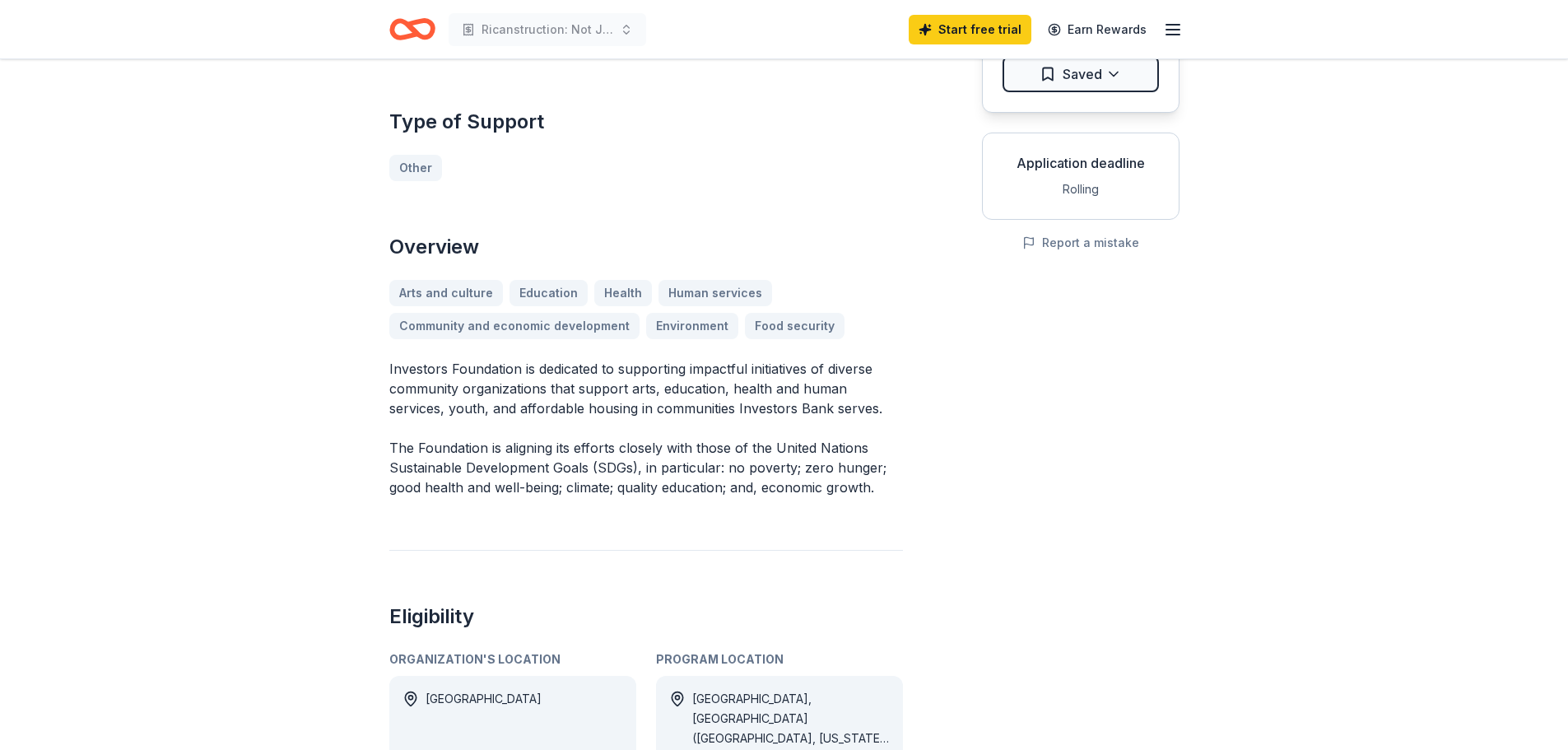
scroll to position [0, 0]
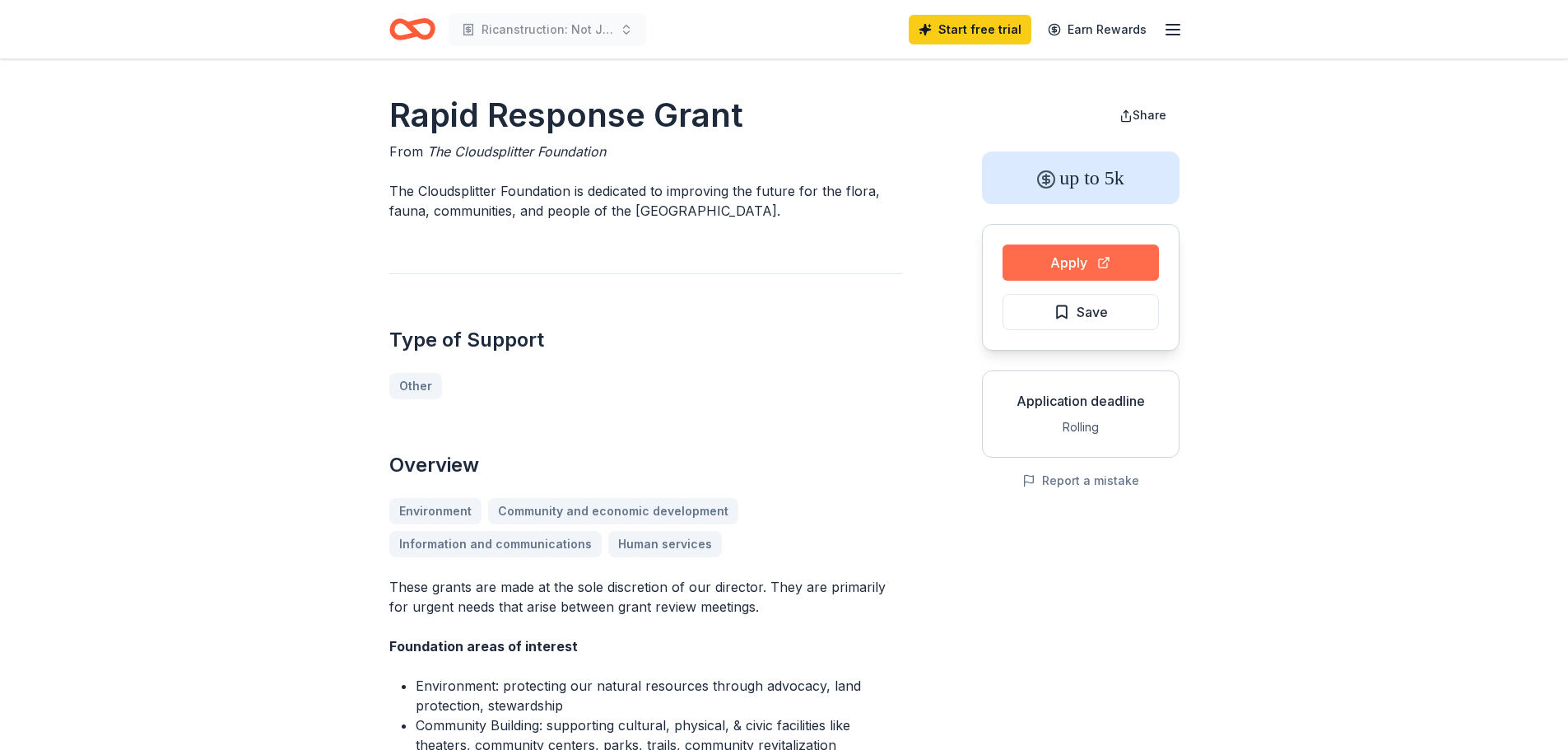
click at [1095, 266] on button "Apply" at bounding box center [1081, 262] width 157 height 37
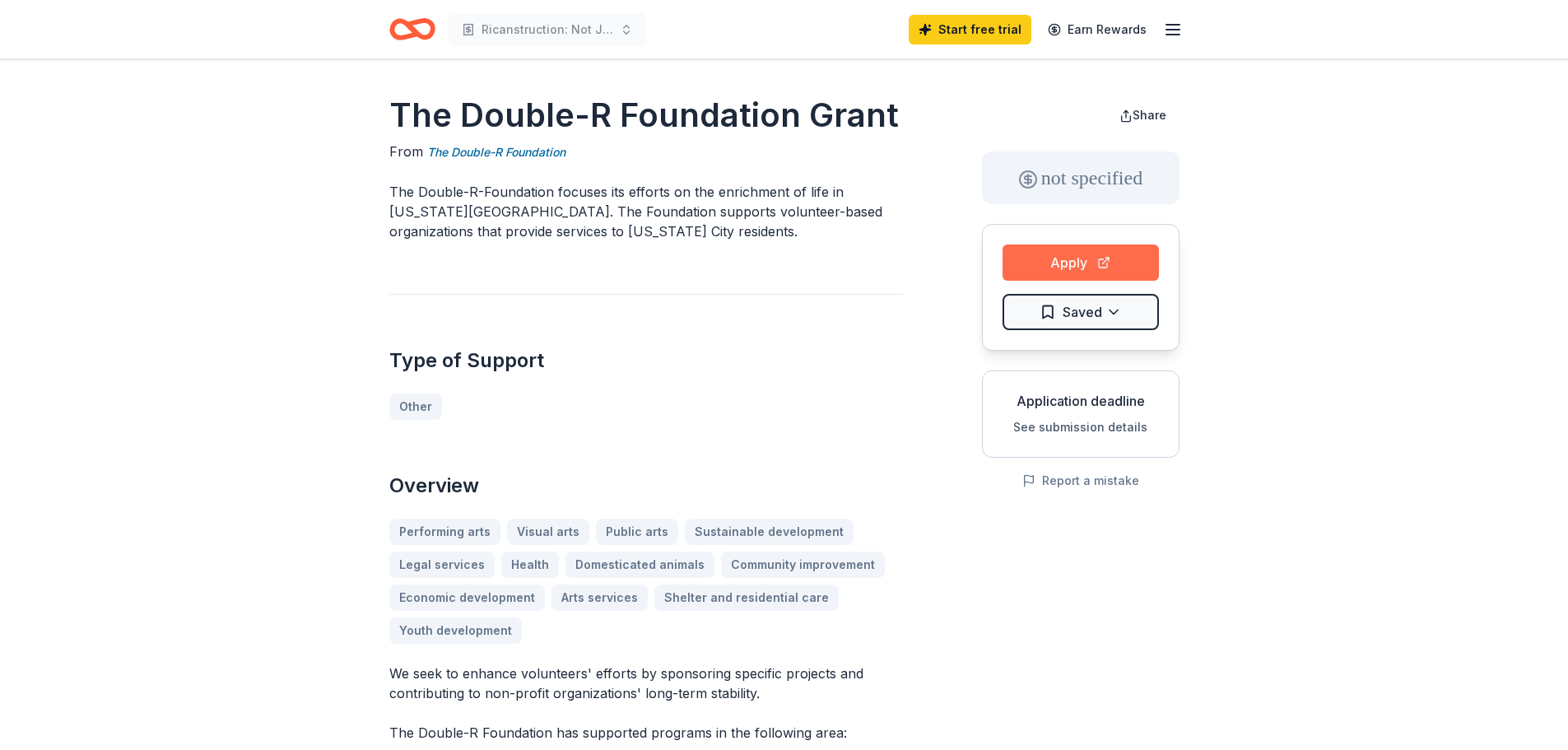
click at [1040, 263] on button "Apply" at bounding box center [1081, 262] width 157 height 37
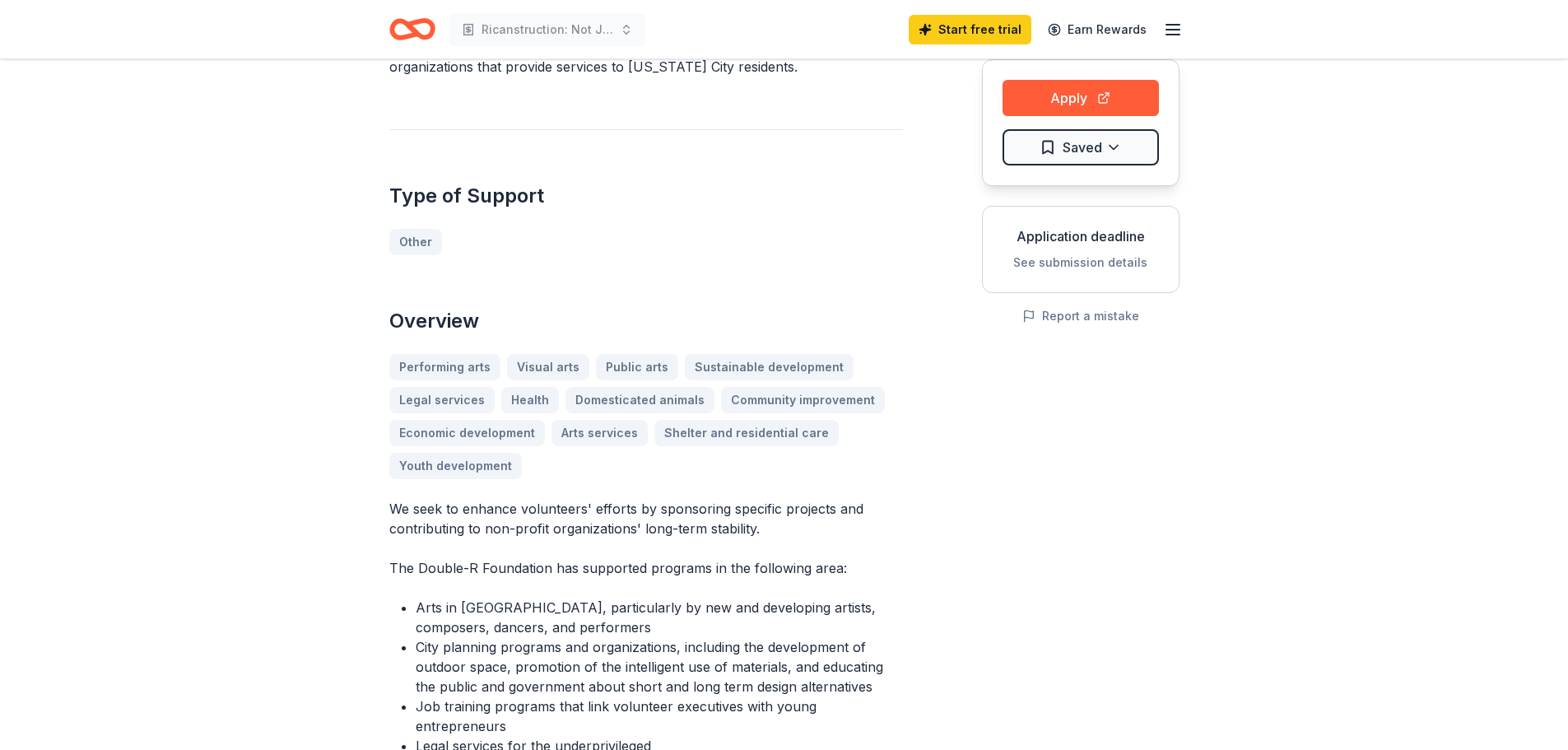
click at [1081, 265] on button "See submission details" at bounding box center [1080, 262] width 134 height 20
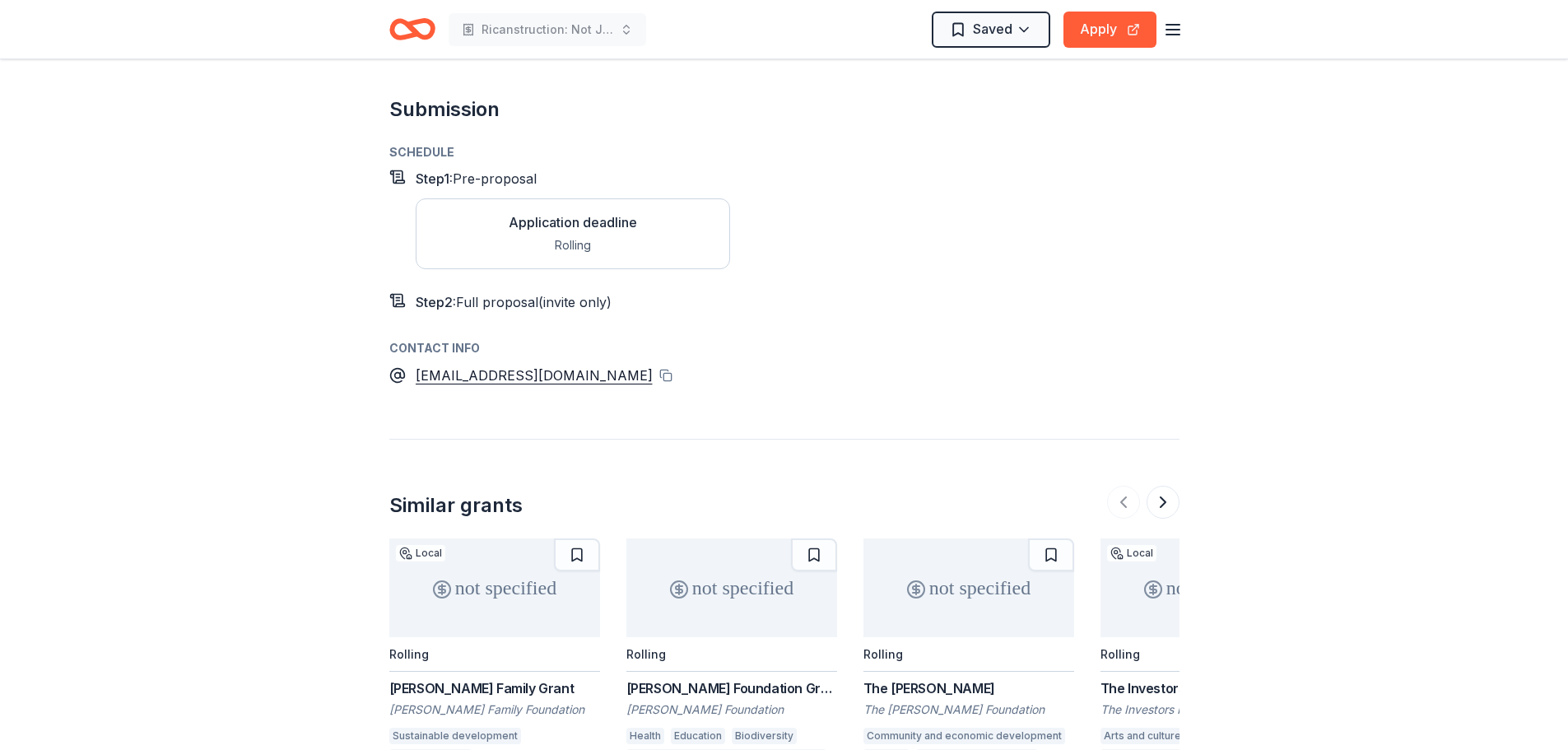
scroll to position [1389, 0]
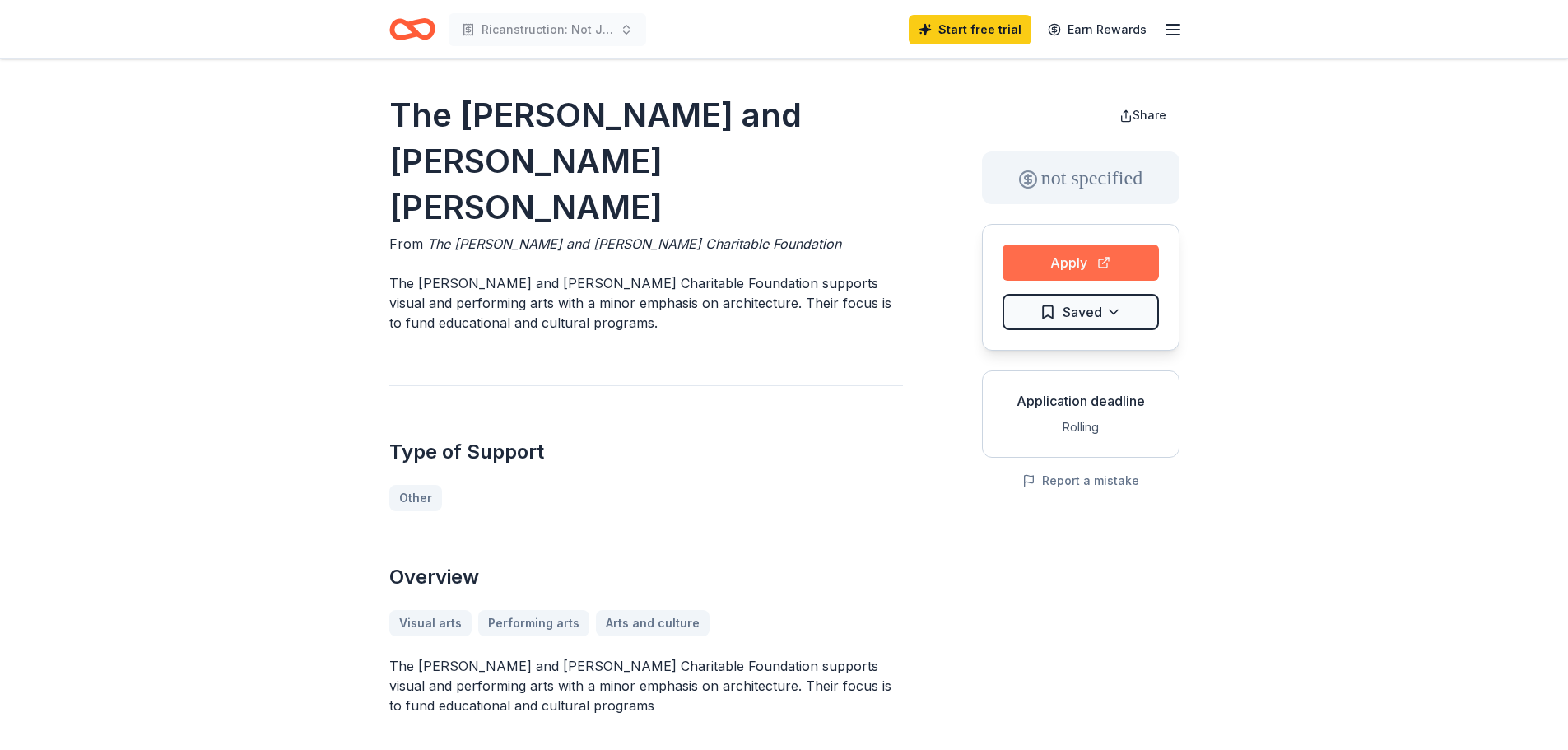
click at [1060, 258] on button "Apply" at bounding box center [1081, 262] width 157 height 37
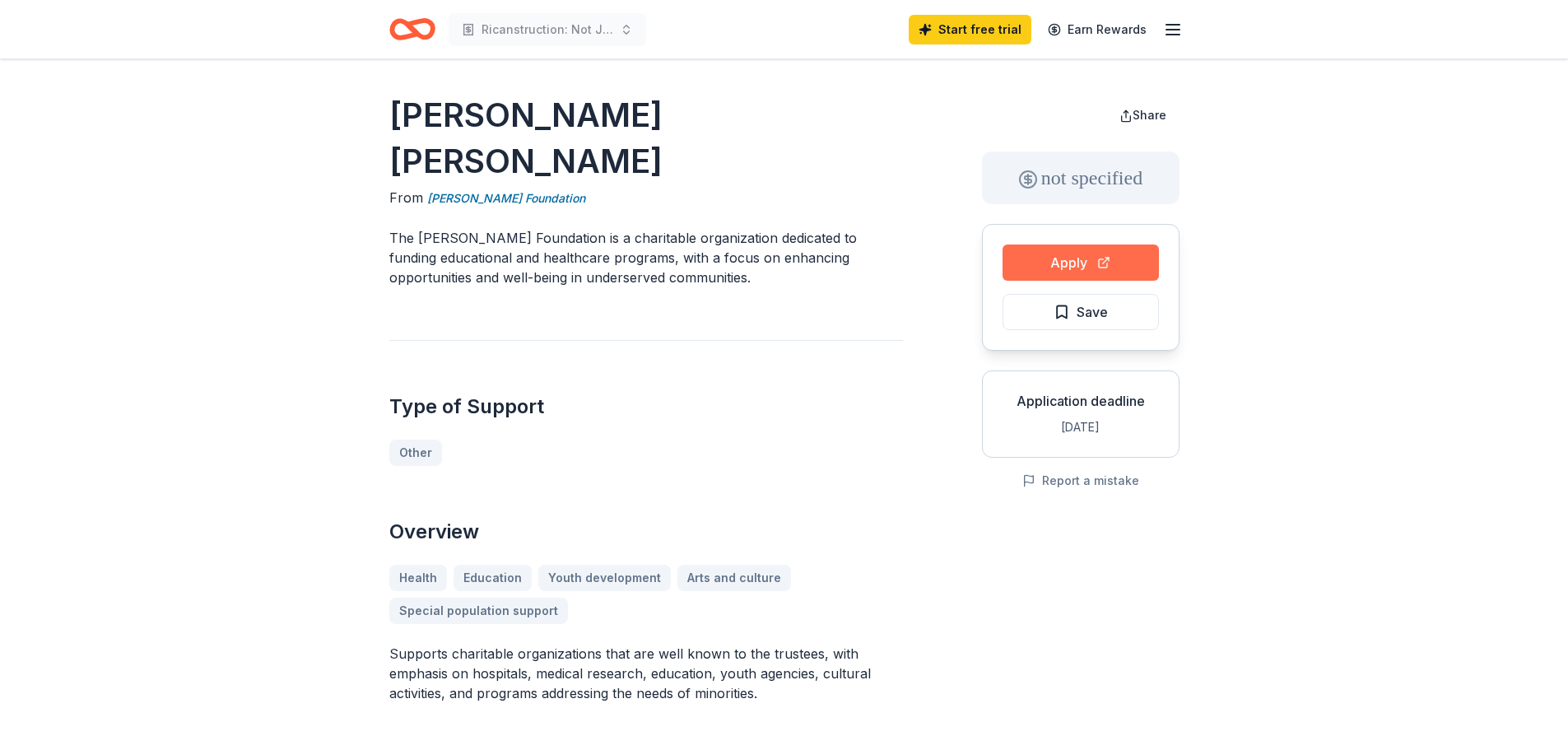
click at [1034, 261] on button "Apply" at bounding box center [1081, 262] width 157 height 37
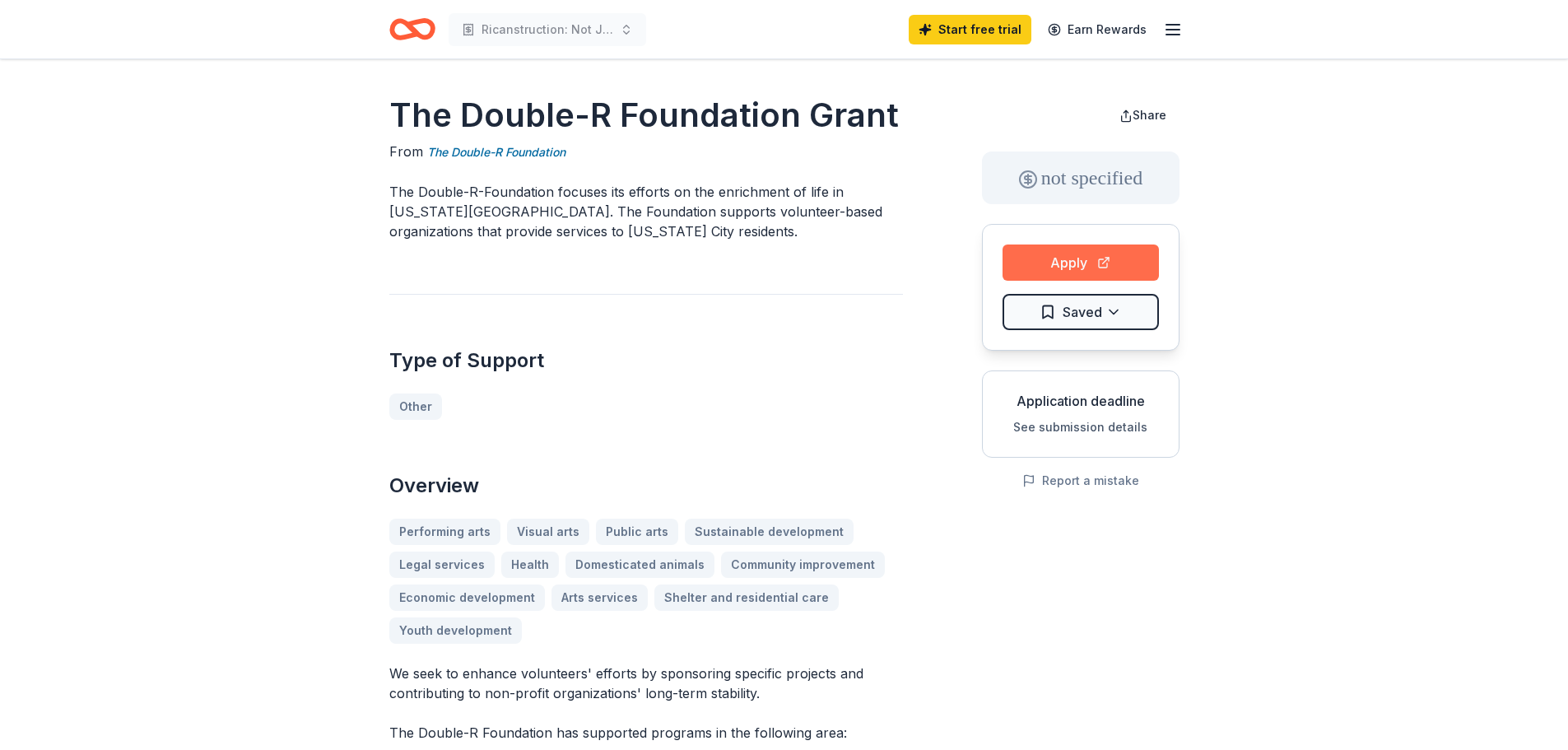
click at [1108, 259] on button "Apply" at bounding box center [1081, 262] width 157 height 37
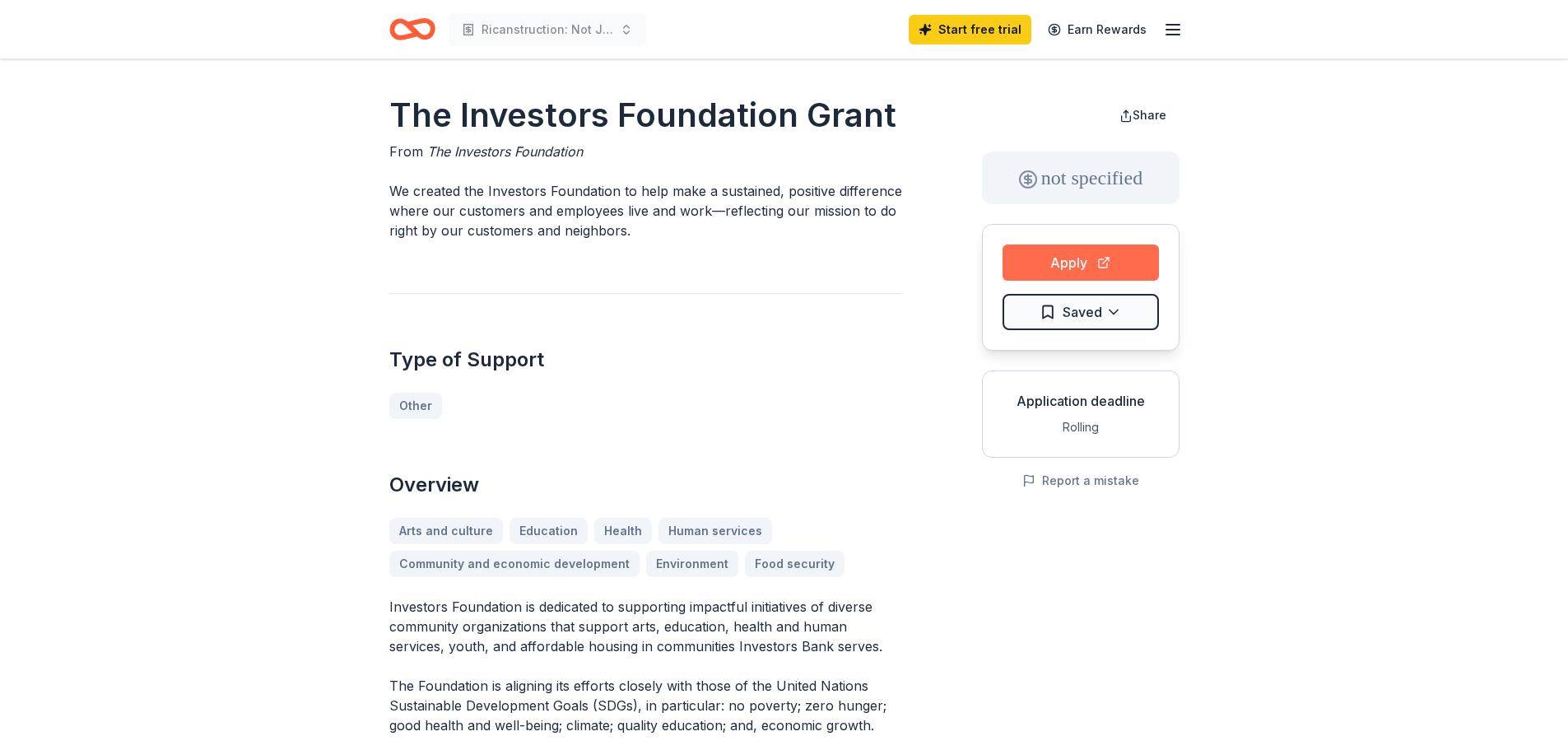
click at [1066, 255] on button "Apply" at bounding box center [1081, 262] width 157 height 37
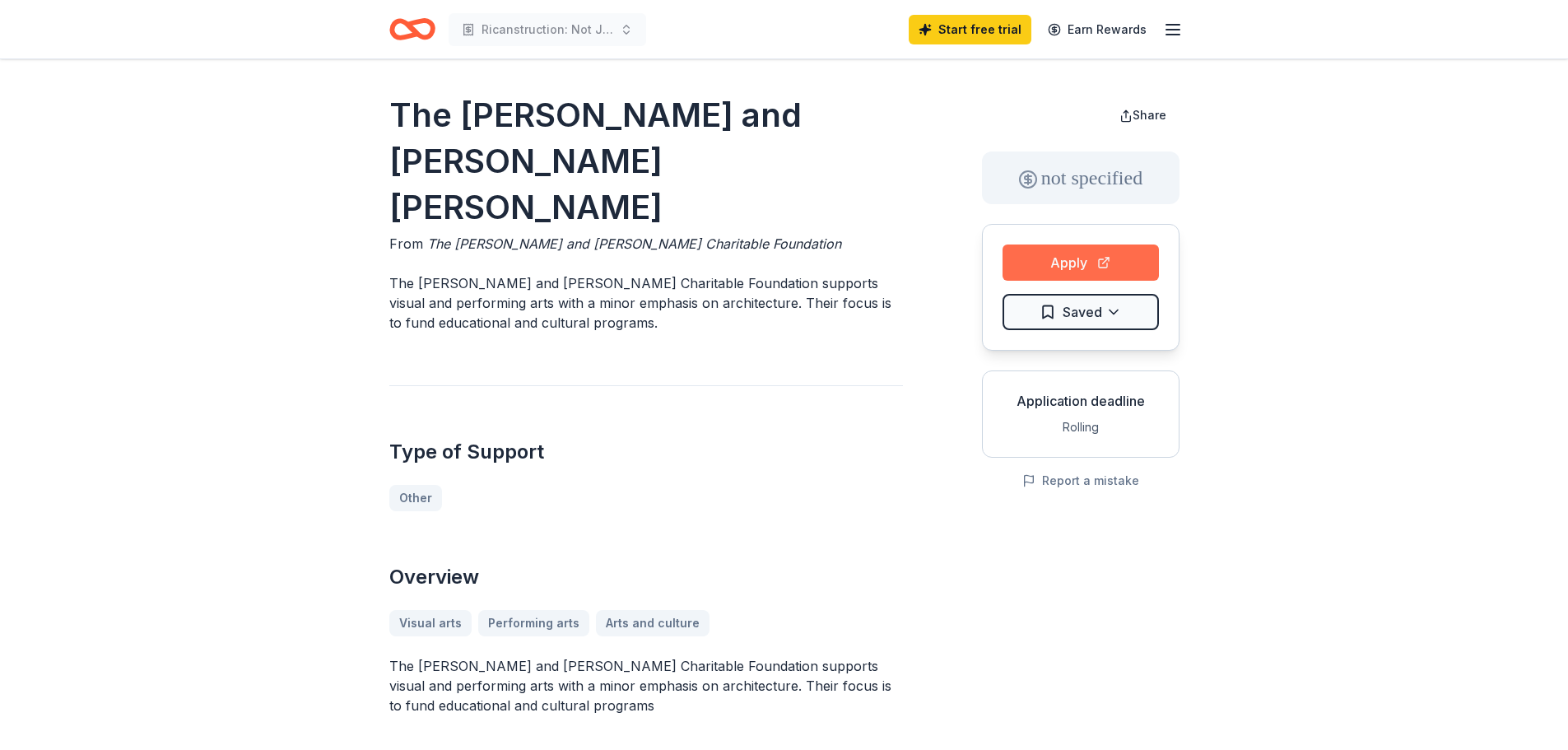
click at [1073, 255] on button "Apply" at bounding box center [1081, 262] width 157 height 37
